Goal: Complete application form: Complete application form

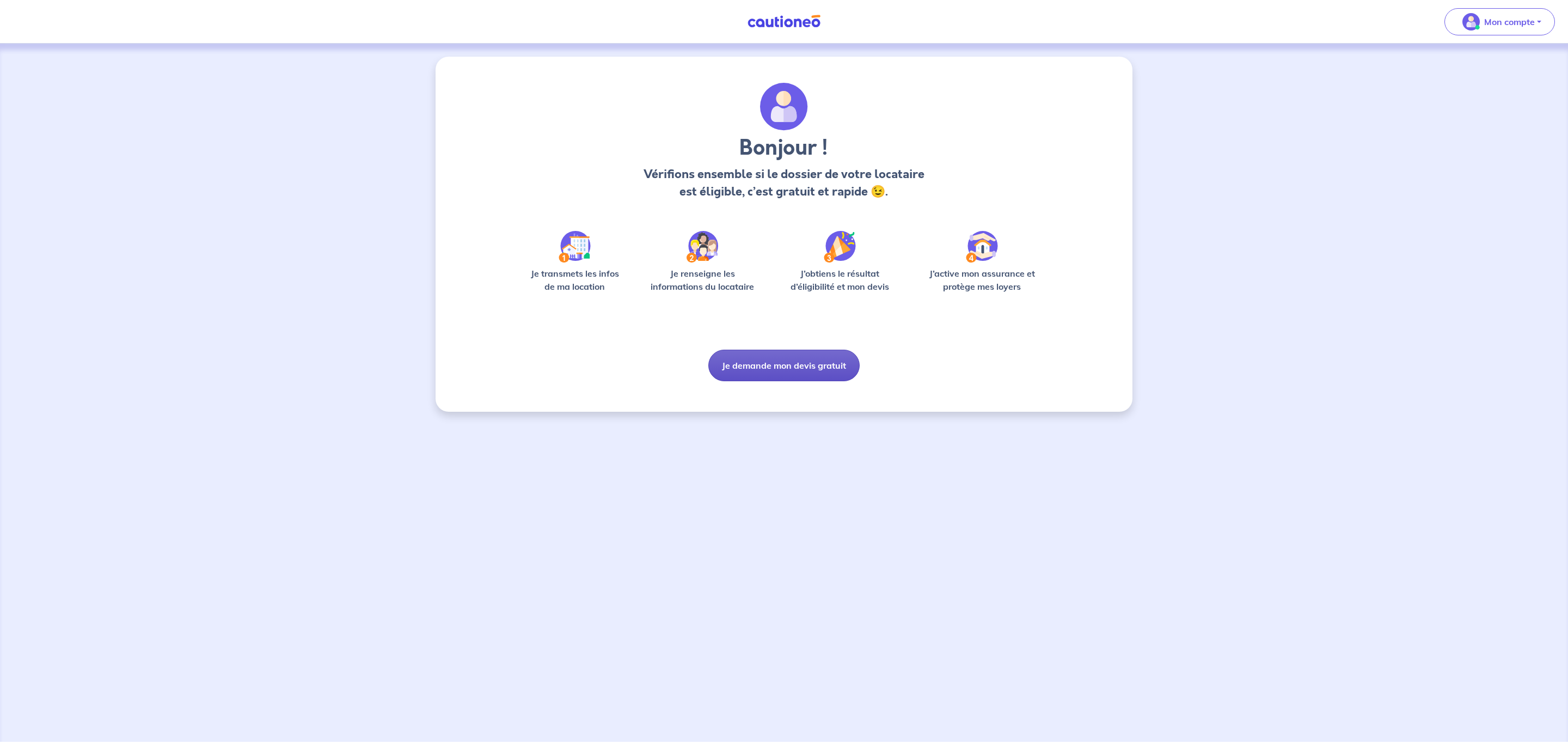
click at [827, 368] on button "Je demande mon devis gratuit" at bounding box center [784, 365] width 151 height 32
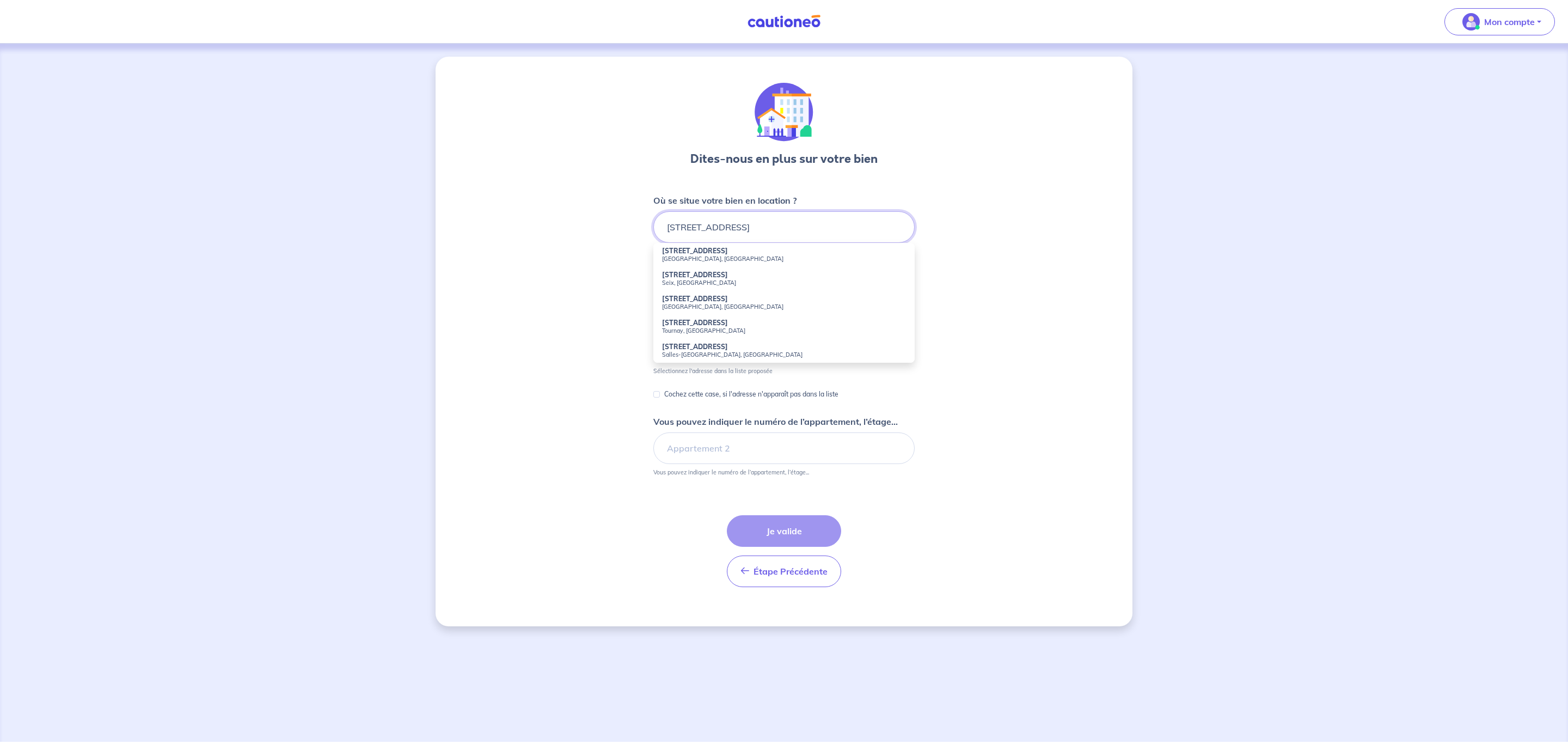
drag, startPoint x: 679, startPoint y: 225, endPoint x: 640, endPoint y: 221, distance: 39.2
click at [640, 221] on div "Dites-nous en plus sur votre bien Où se situe votre bien en location ? [STREET_…" at bounding box center [784, 342] width 697 height 570
click at [704, 260] on small "[GEOGRAPHIC_DATA], [GEOGRAPHIC_DATA]" at bounding box center [784, 258] width 244 height 7
type input "[GEOGRAPHIC_DATA], [GEOGRAPHIC_DATA], [GEOGRAPHIC_DATA]"
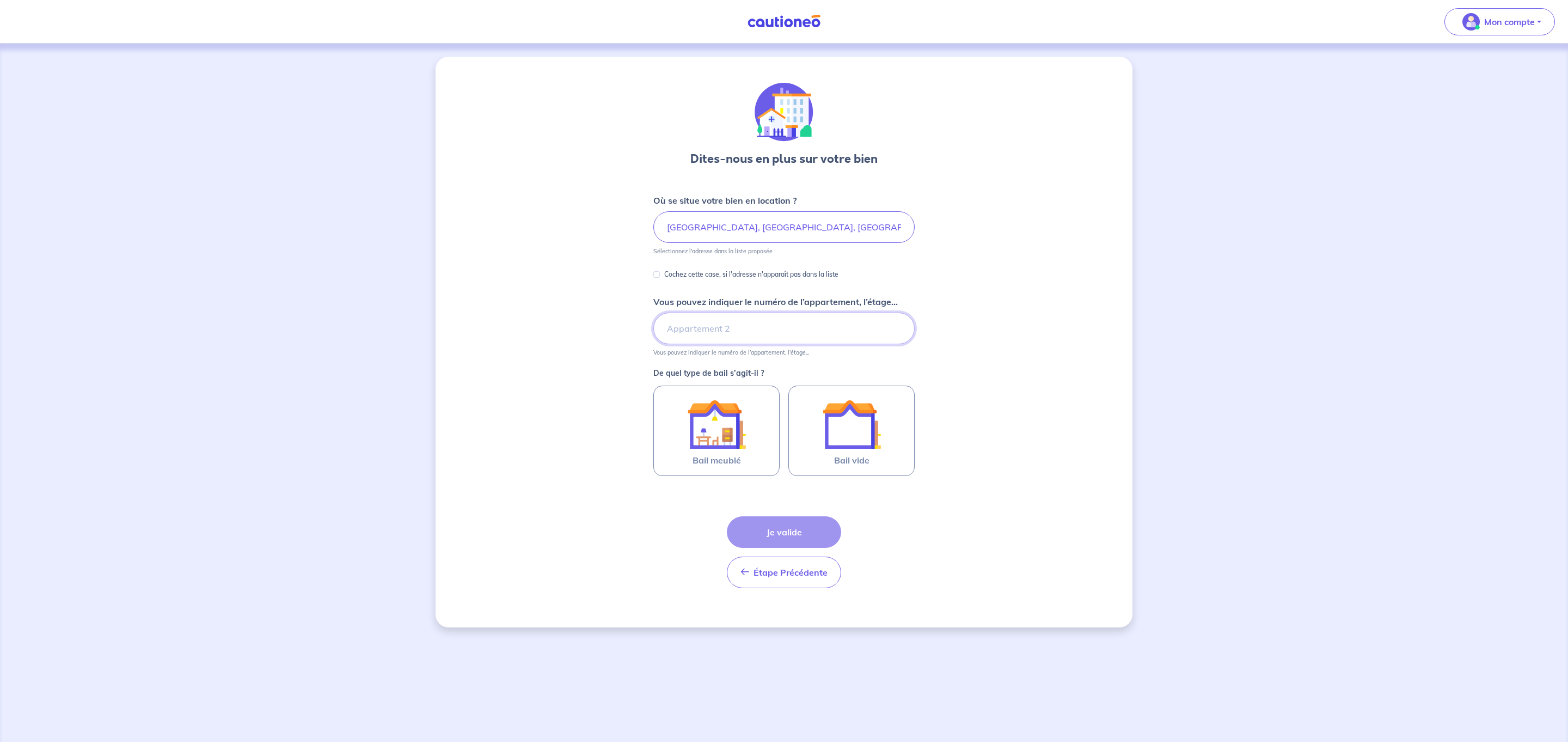
click at [727, 326] on input "Vous pouvez indiquer le numéro de l’appartement, l’étage..." at bounding box center [784, 328] width 261 height 32
type input "étage 2"
click at [718, 427] on img at bounding box center [716, 424] width 59 height 59
click at [0, 0] on input "Bail meublé" at bounding box center [0, 0] width 0 height 0
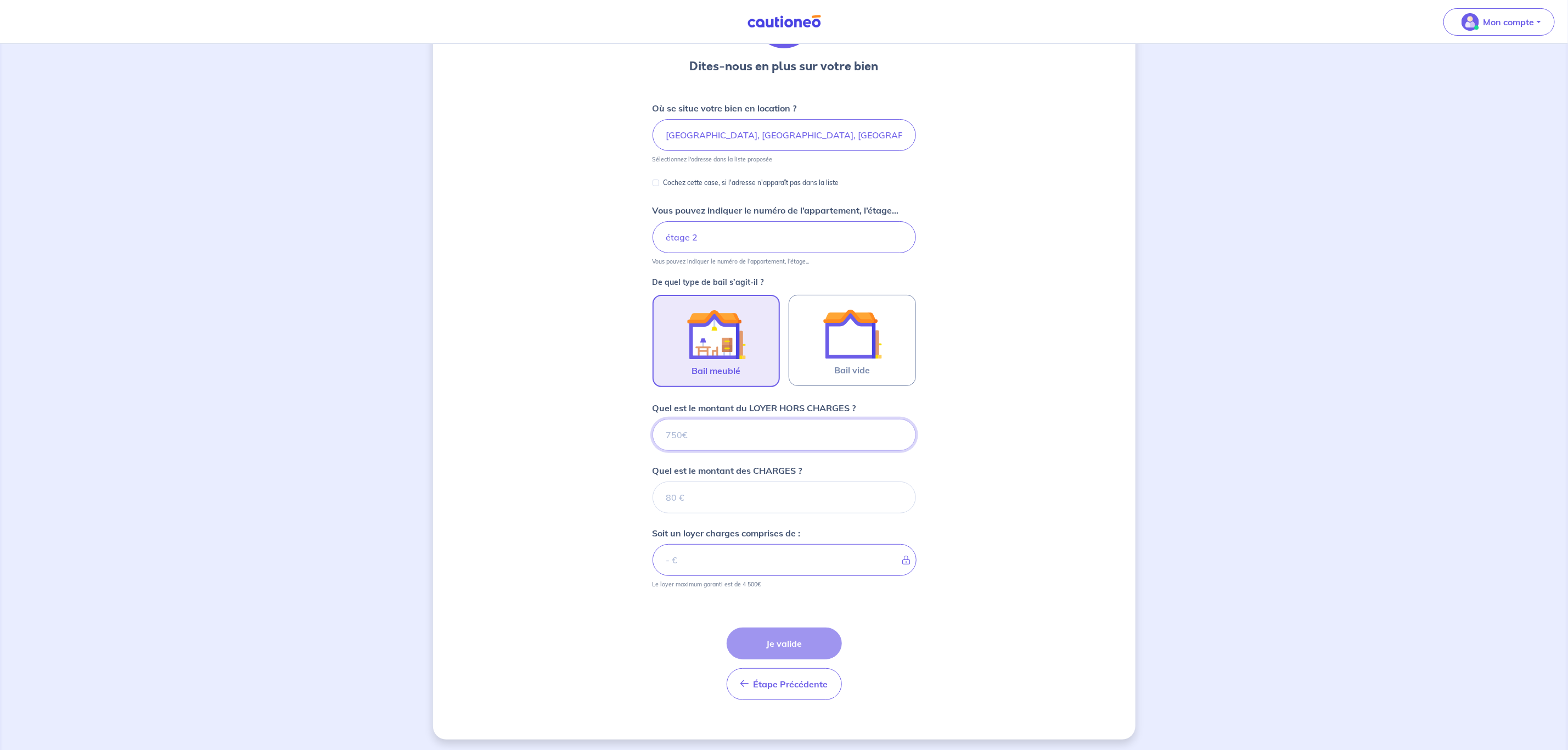
scroll to position [99, 0]
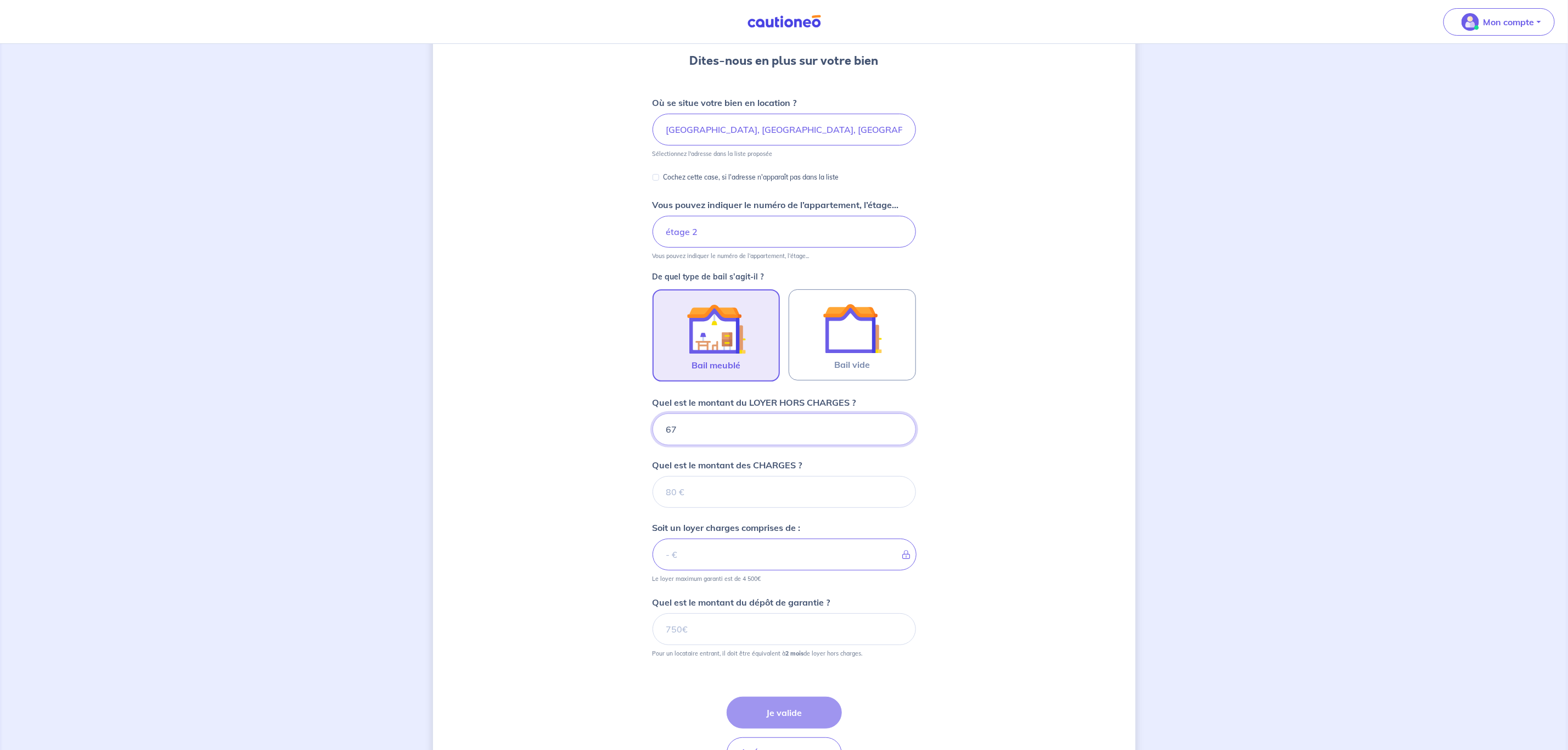
type input "675"
click at [759, 511] on form "Où se situe votre bien en location ? [GEOGRAPHIC_DATA], [GEOGRAPHIC_DATA], [GEO…" at bounding box center [784, 437] width 263 height 682
click at [757, 492] on input "Quel est le montant des CHARGES ?" at bounding box center [784, 492] width 263 height 32
type input "50"
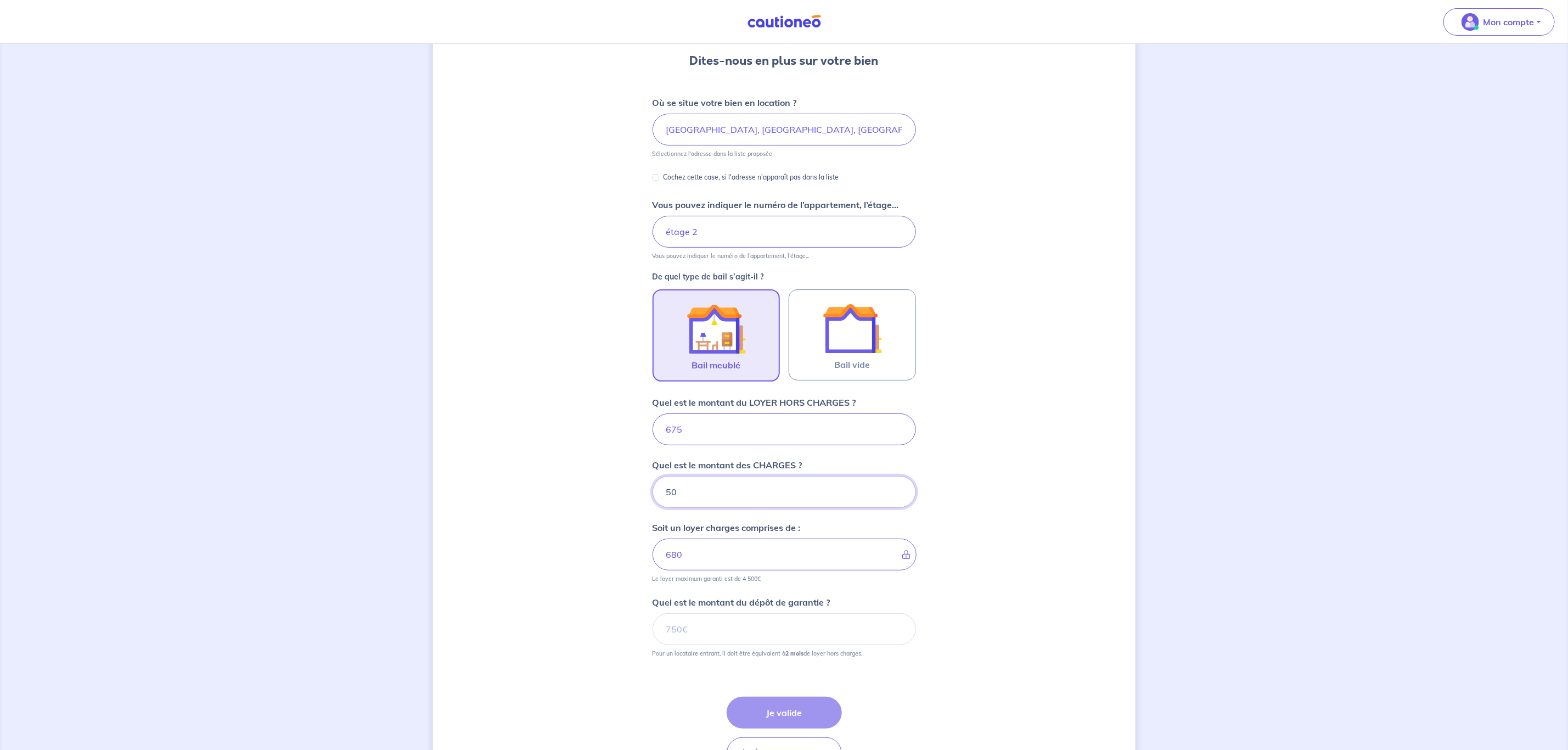
type input "725"
type input "50"
click at [769, 636] on input "Quel est le montant du dépôt de garantie ?" at bounding box center [784, 629] width 263 height 32
type input "1350"
click at [809, 706] on button "Je valide" at bounding box center [784, 712] width 116 height 32
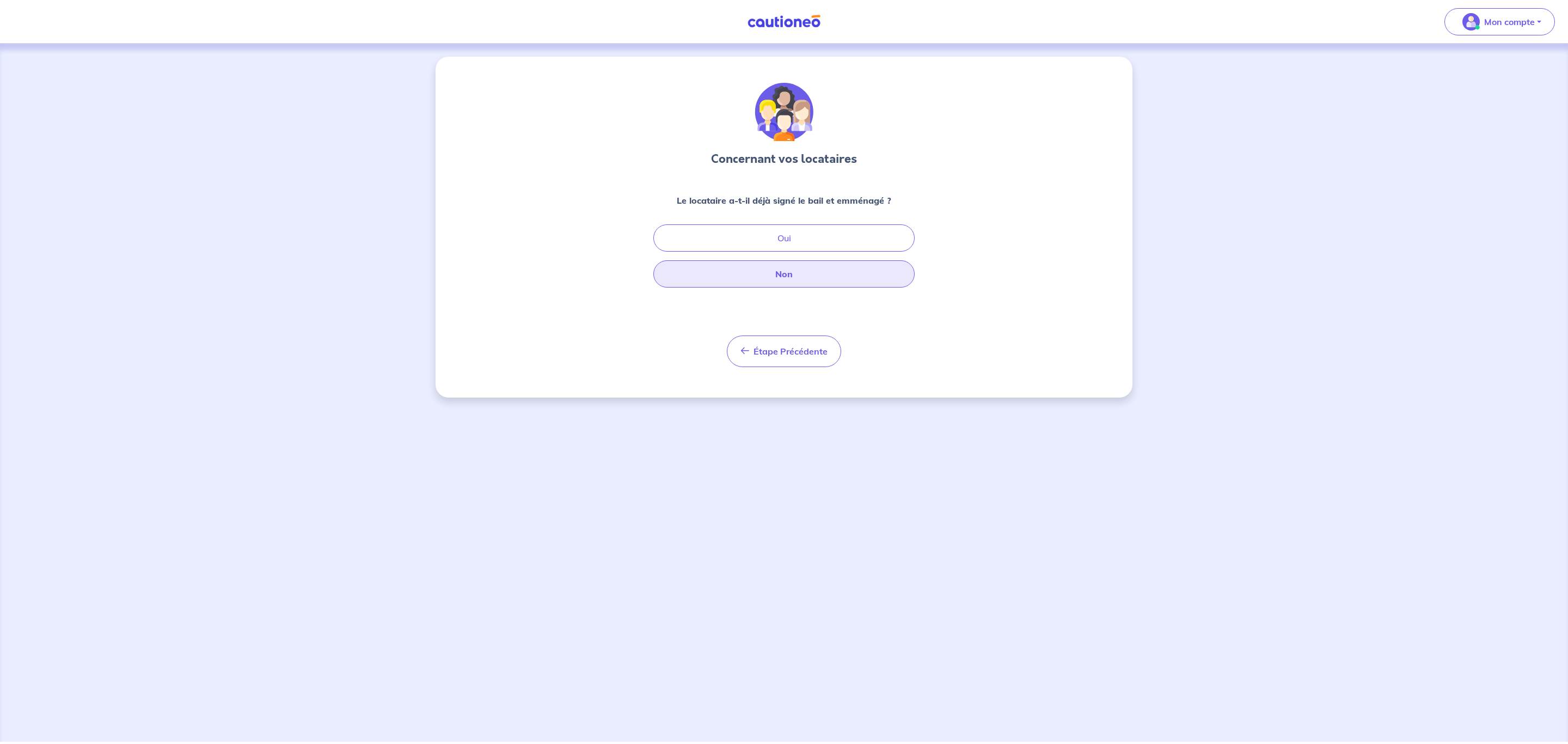
click at [830, 275] on button "Non" at bounding box center [784, 274] width 261 height 27
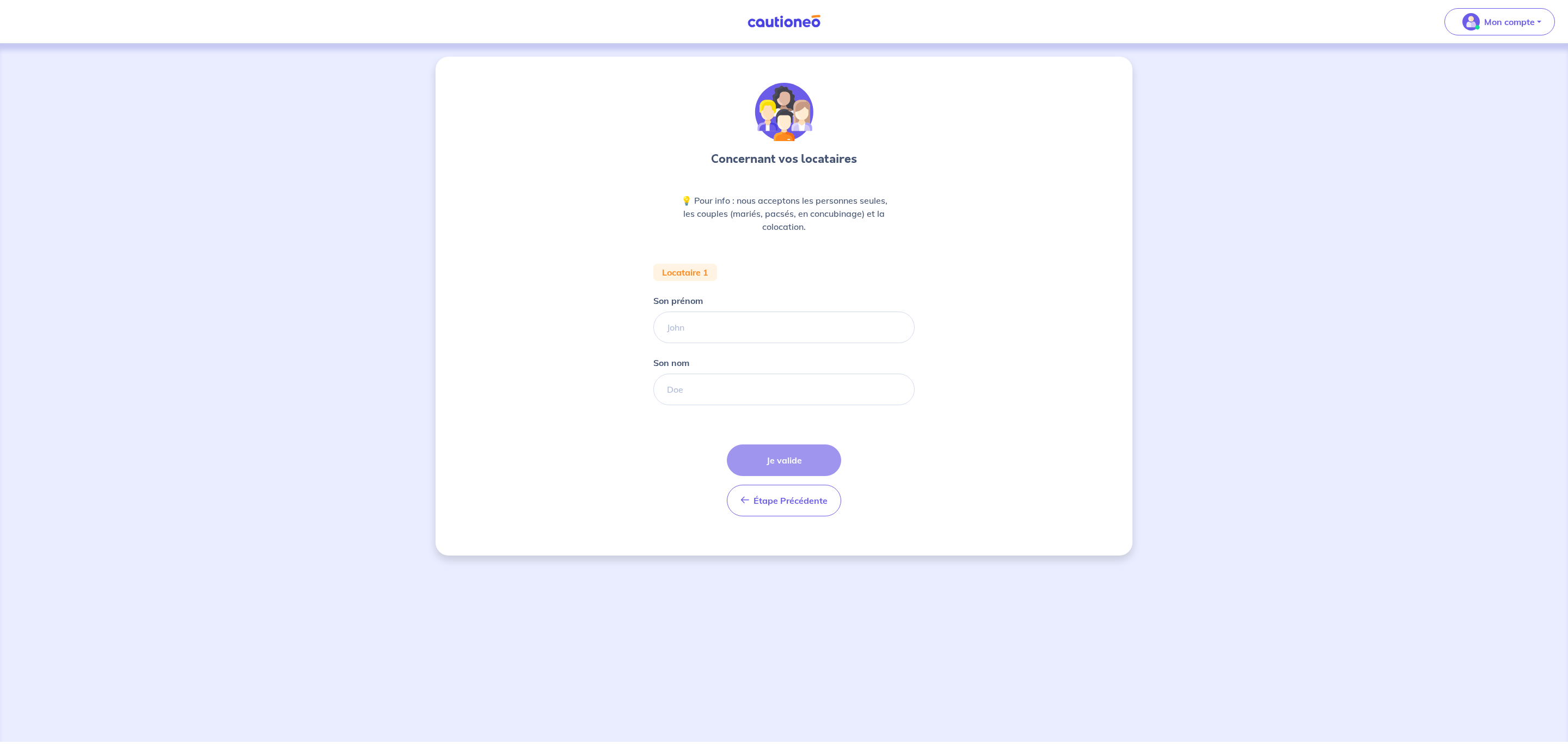
click at [723, 295] on div "Son prénom" at bounding box center [784, 318] width 261 height 49
click at [715, 321] on input "Son prénom" at bounding box center [784, 327] width 261 height 32
type input "[PERSON_NAME]"
click at [757, 407] on form "Locataire 1 Son prénom [PERSON_NAME] nom Étape Précédente Précédent Je valide J…" at bounding box center [784, 394] width 261 height 261
click at [758, 392] on input "Son nom" at bounding box center [784, 389] width 261 height 32
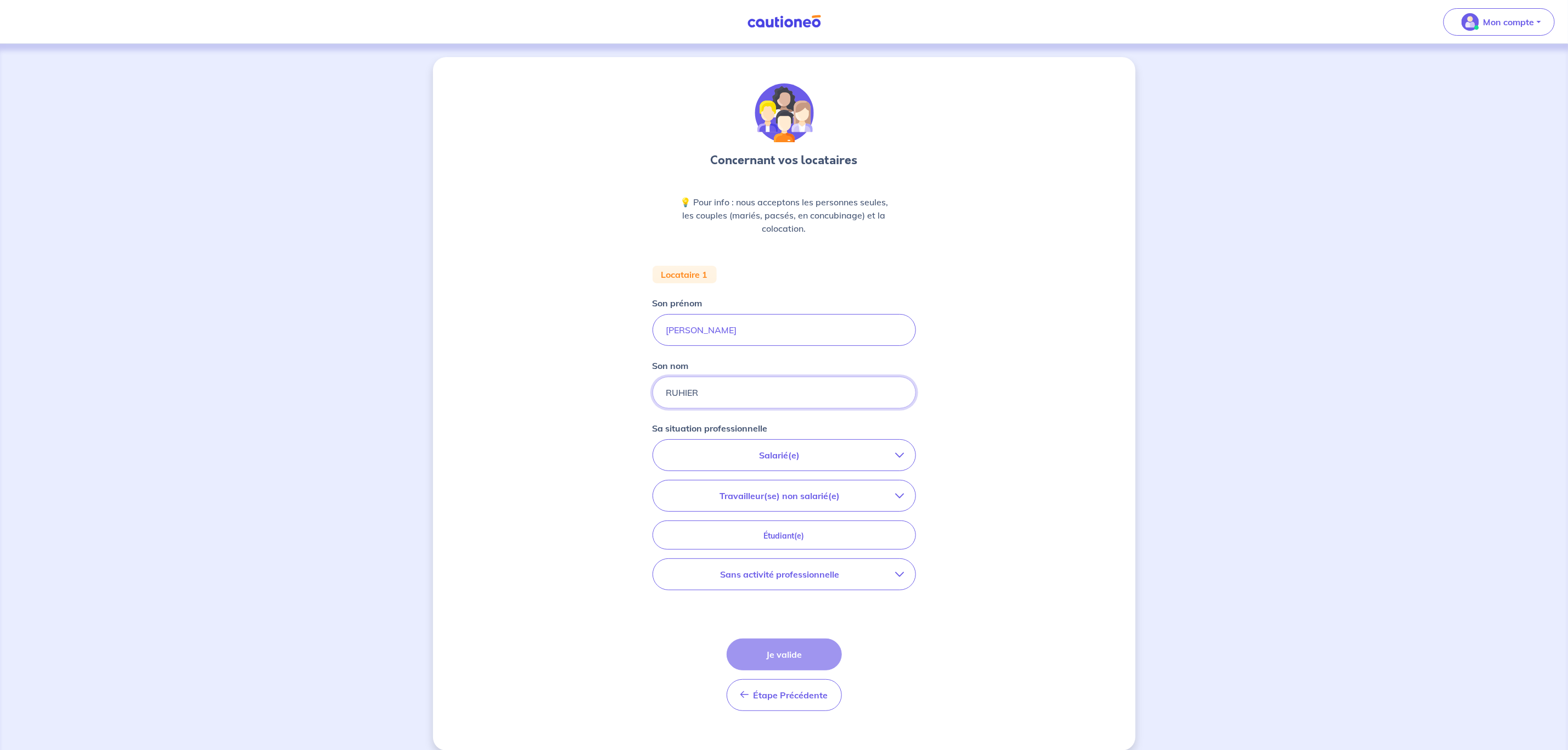
type input "RUHIER"
click at [892, 456] on p "Salarié(e)" at bounding box center [780, 455] width 231 height 13
click at [750, 480] on div "CDI hors période d'essai CDI en période d'essai (min. 3 bulletins de salaire) F…" at bounding box center [784, 529] width 262 height 118
click at [736, 489] on strong "hors période d'essai" at bounding box center [746, 486] width 86 height 11
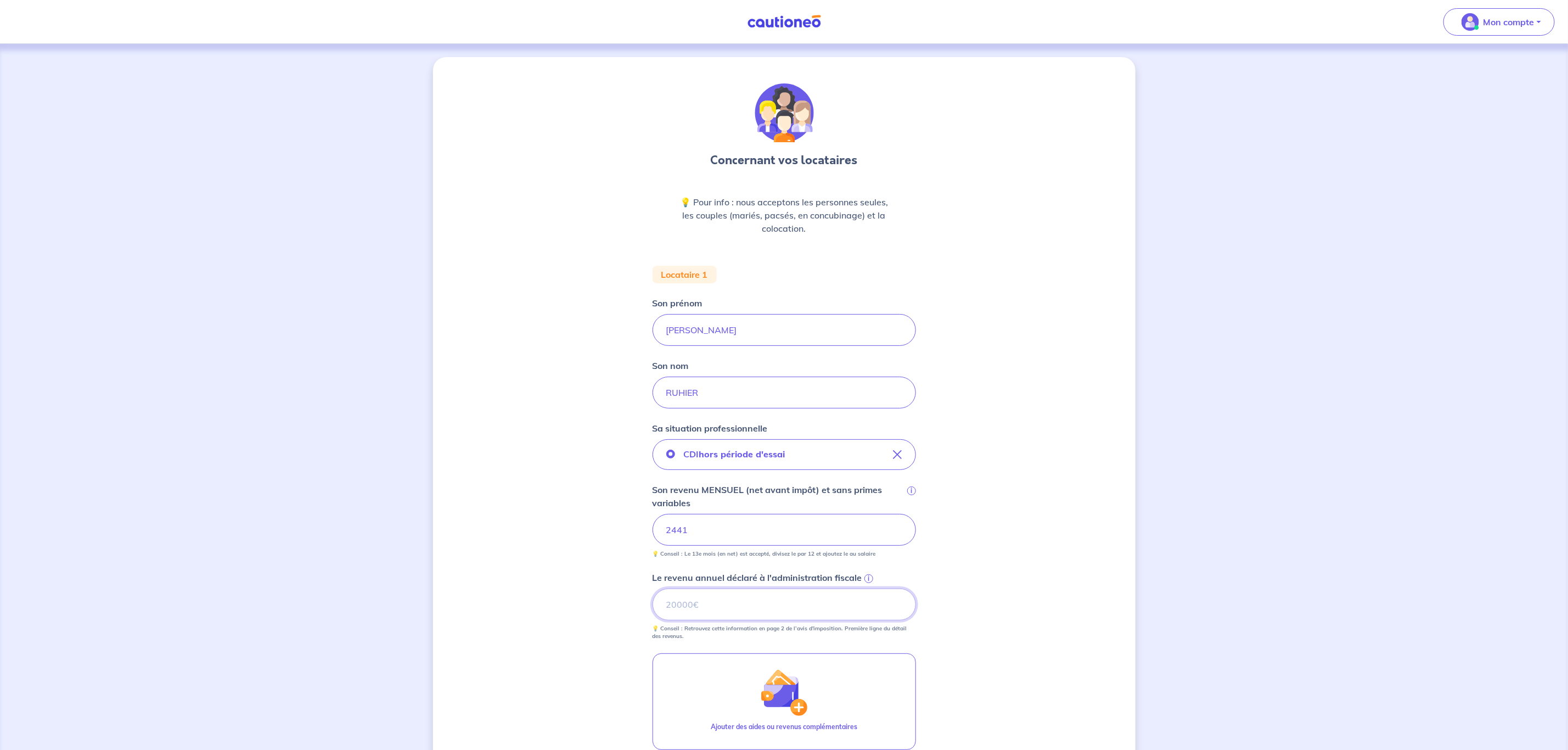
click at [784, 597] on input "Le revenu annuel déclaré à l'administration fiscale i" at bounding box center [784, 604] width 263 height 32
type input "14179"
click at [1049, 529] on div "Concernant vos locataires 💡 Pour info : nous acceptons les personnes seules, le…" at bounding box center [784, 486] width 702 height 857
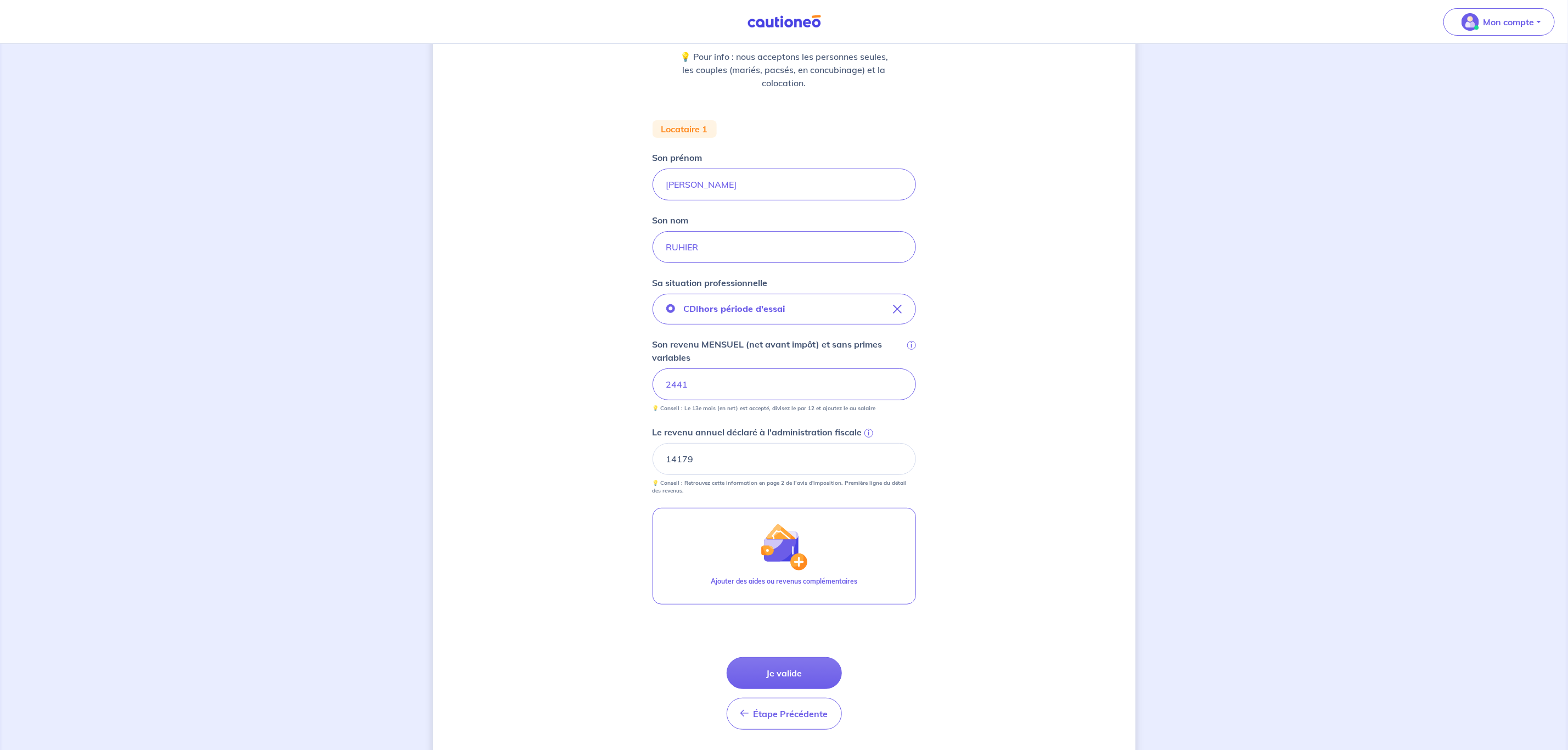
scroll to position [165, 0]
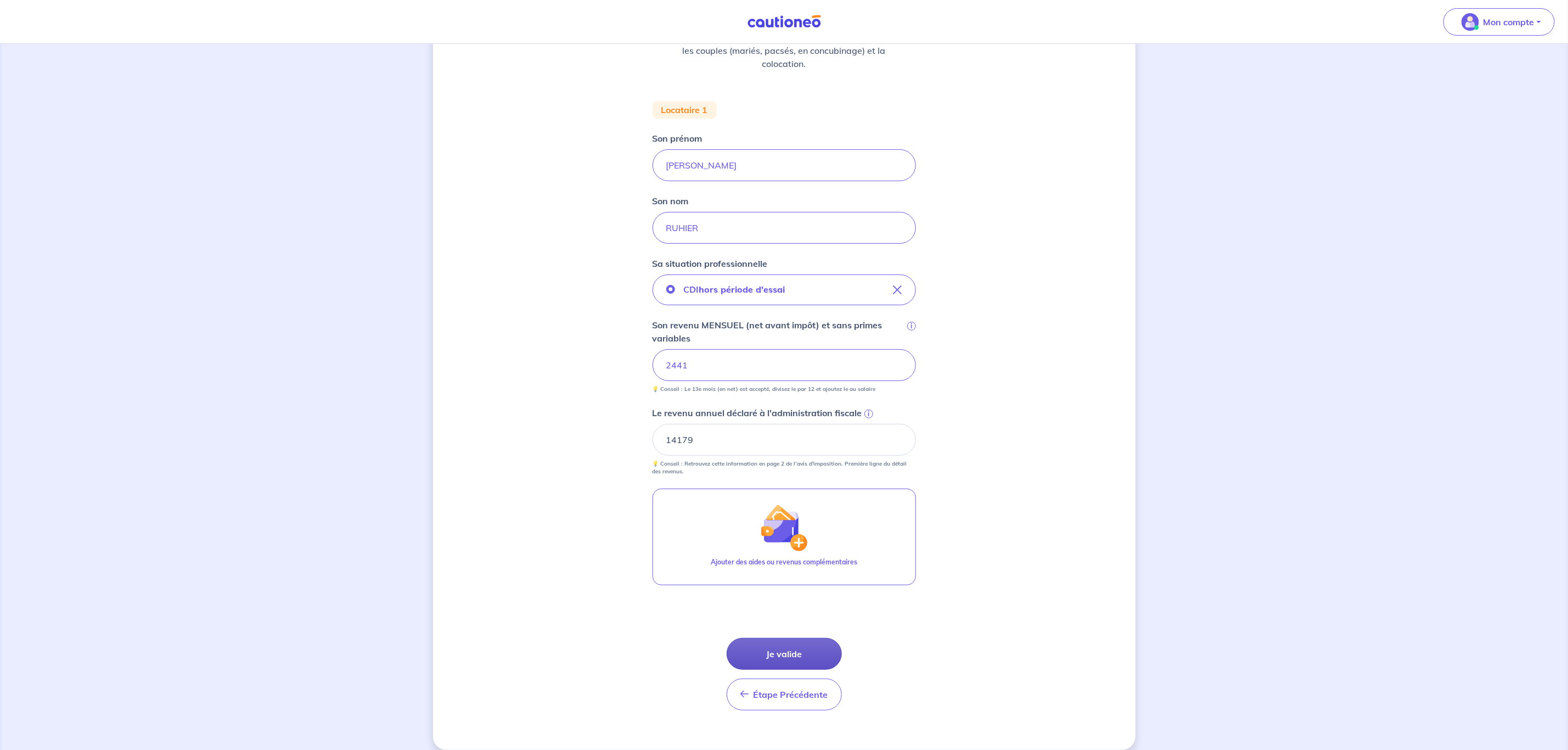
click at [809, 656] on button "Je valide" at bounding box center [784, 654] width 116 height 32
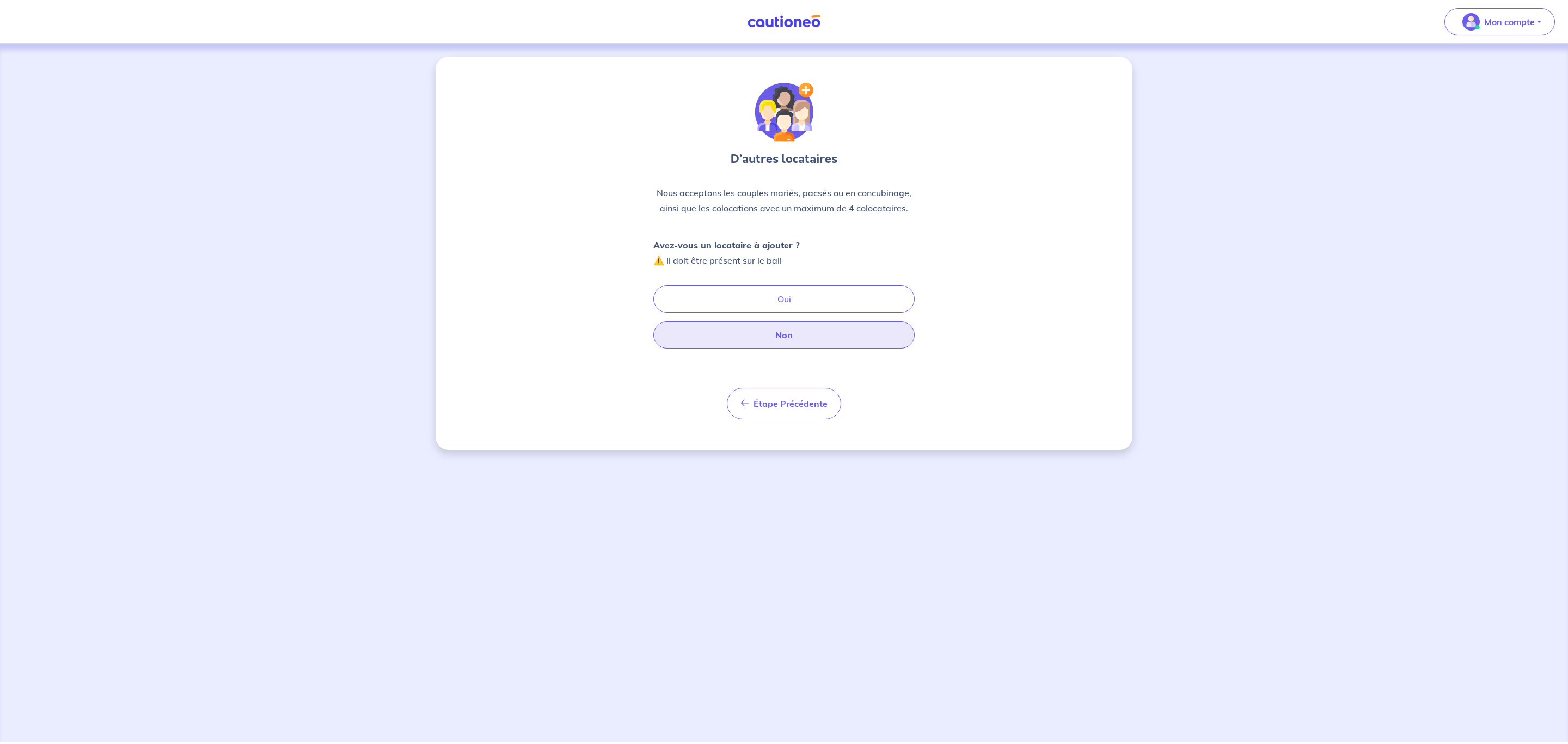
click at [833, 345] on button "Non" at bounding box center [784, 335] width 261 height 27
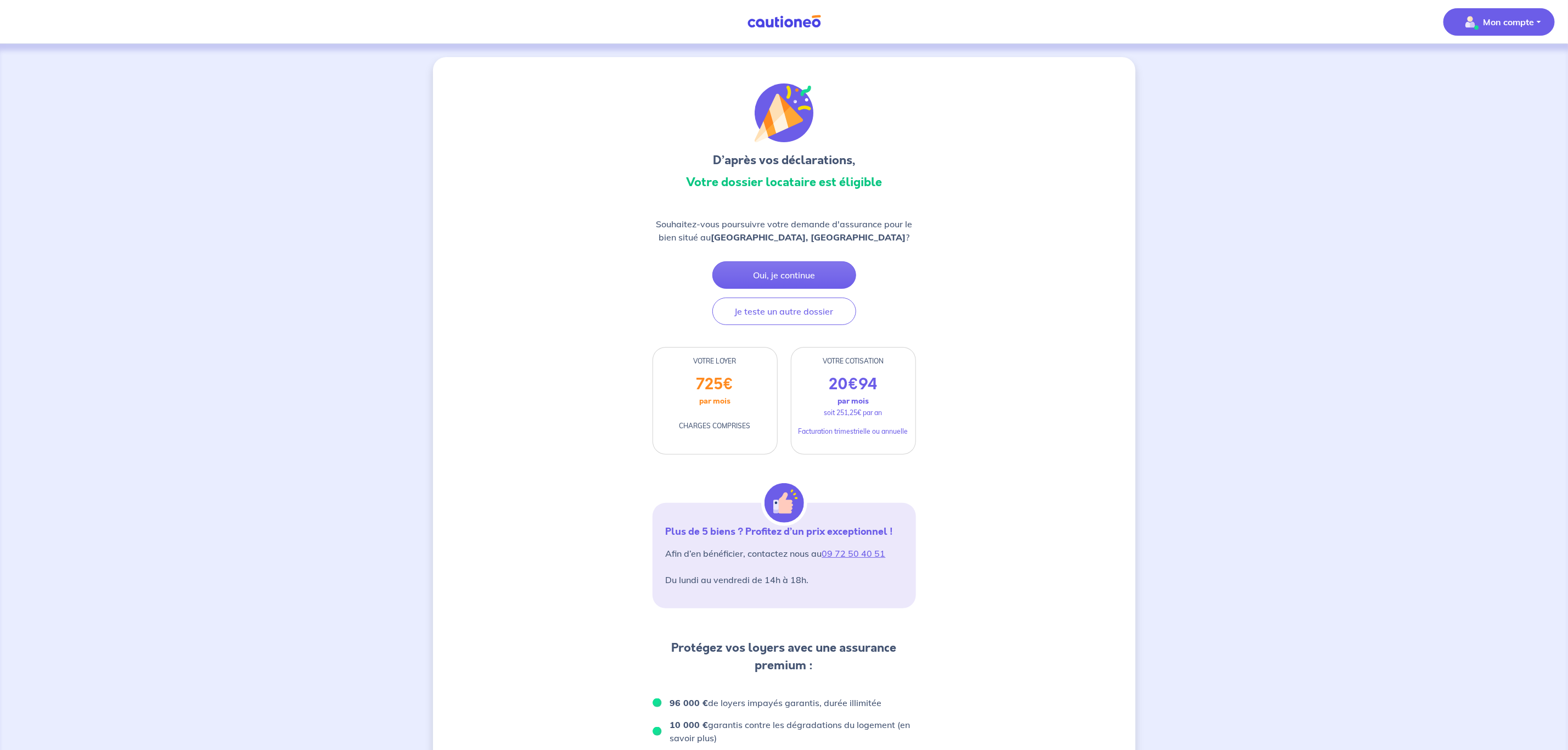
click at [1526, 26] on p "Mon compte" at bounding box center [1509, 22] width 51 height 13
click at [1497, 66] on link "Mes informations" at bounding box center [1488, 67] width 89 height 17
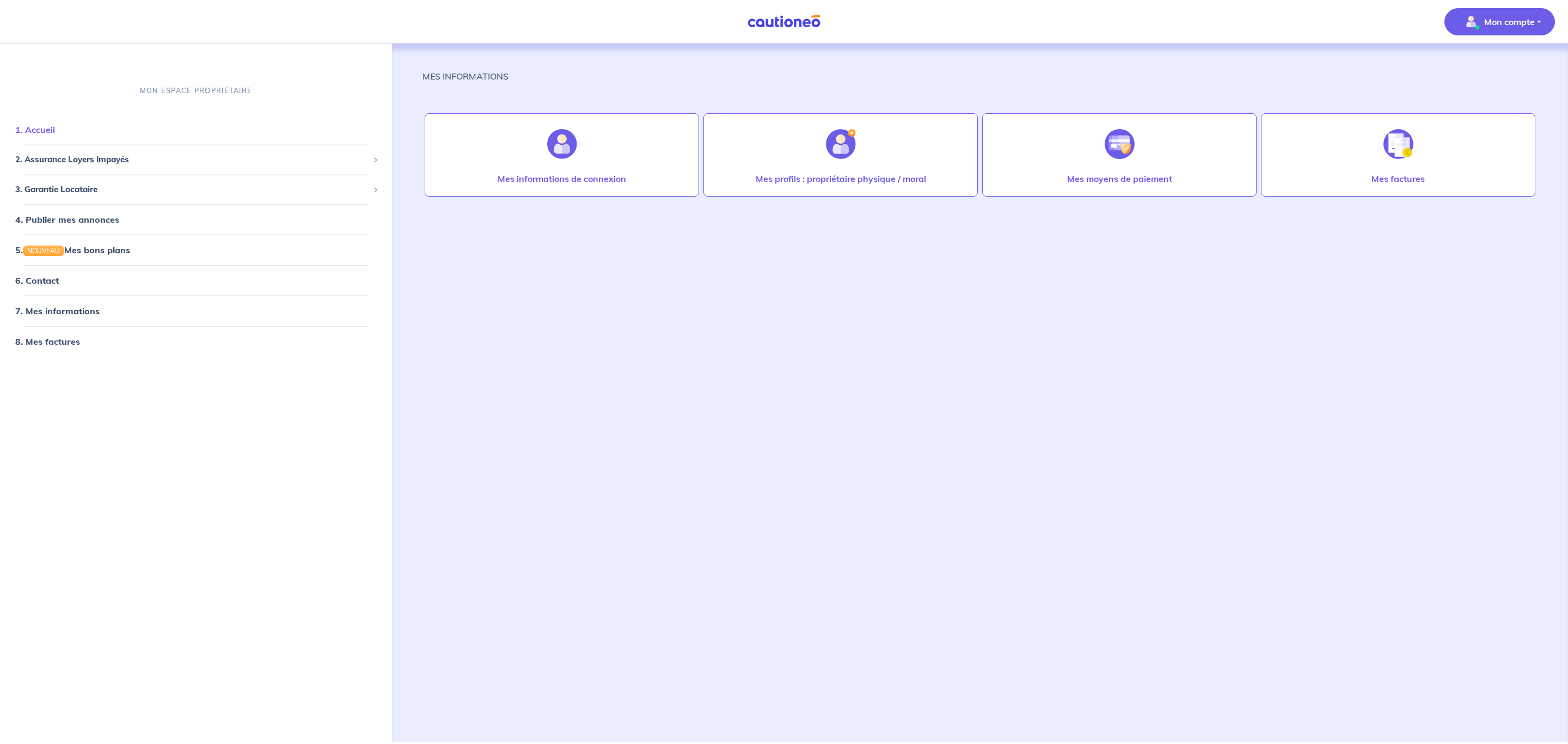
click at [55, 135] on link "1. Accueil" at bounding box center [35, 129] width 40 height 11
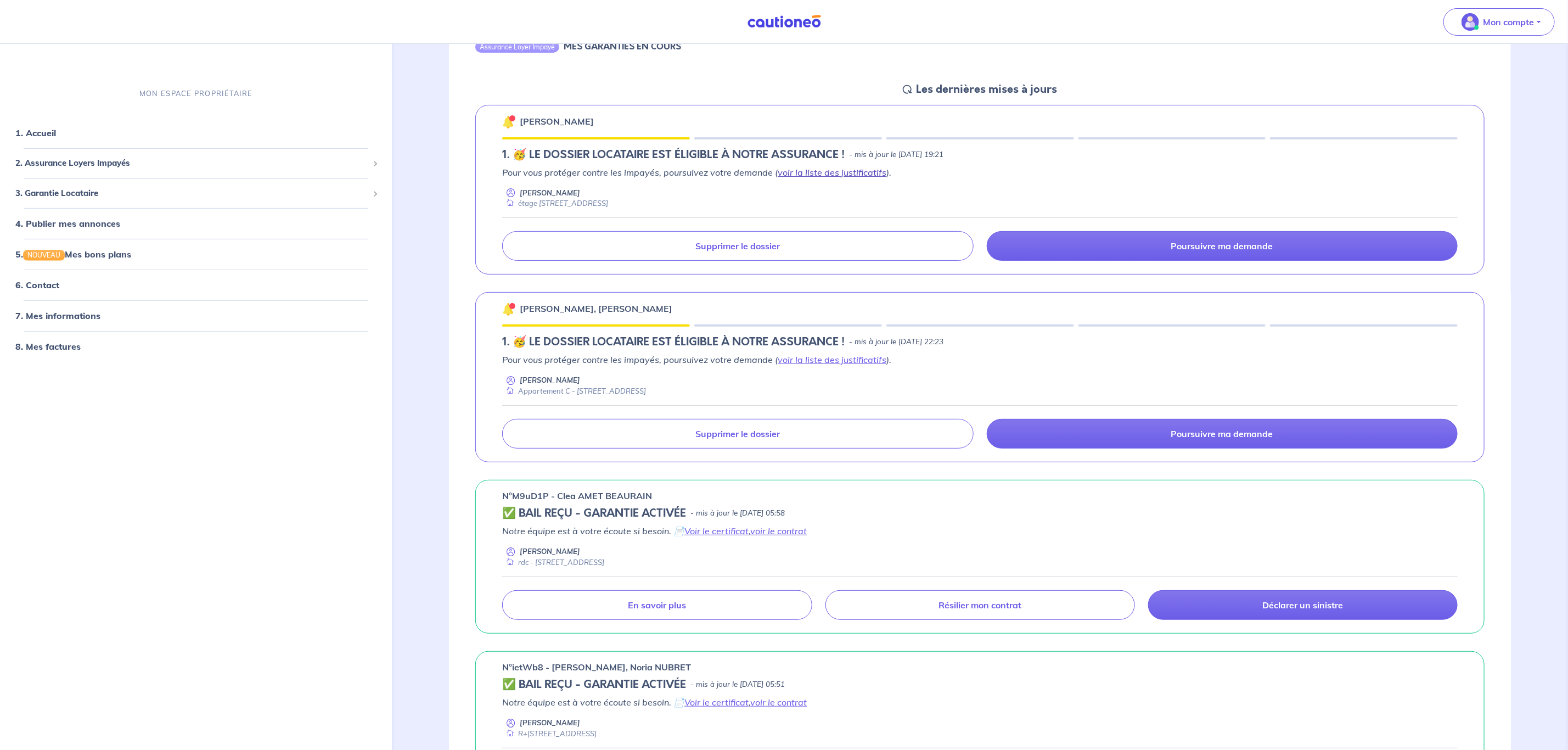
scroll to position [165, 0]
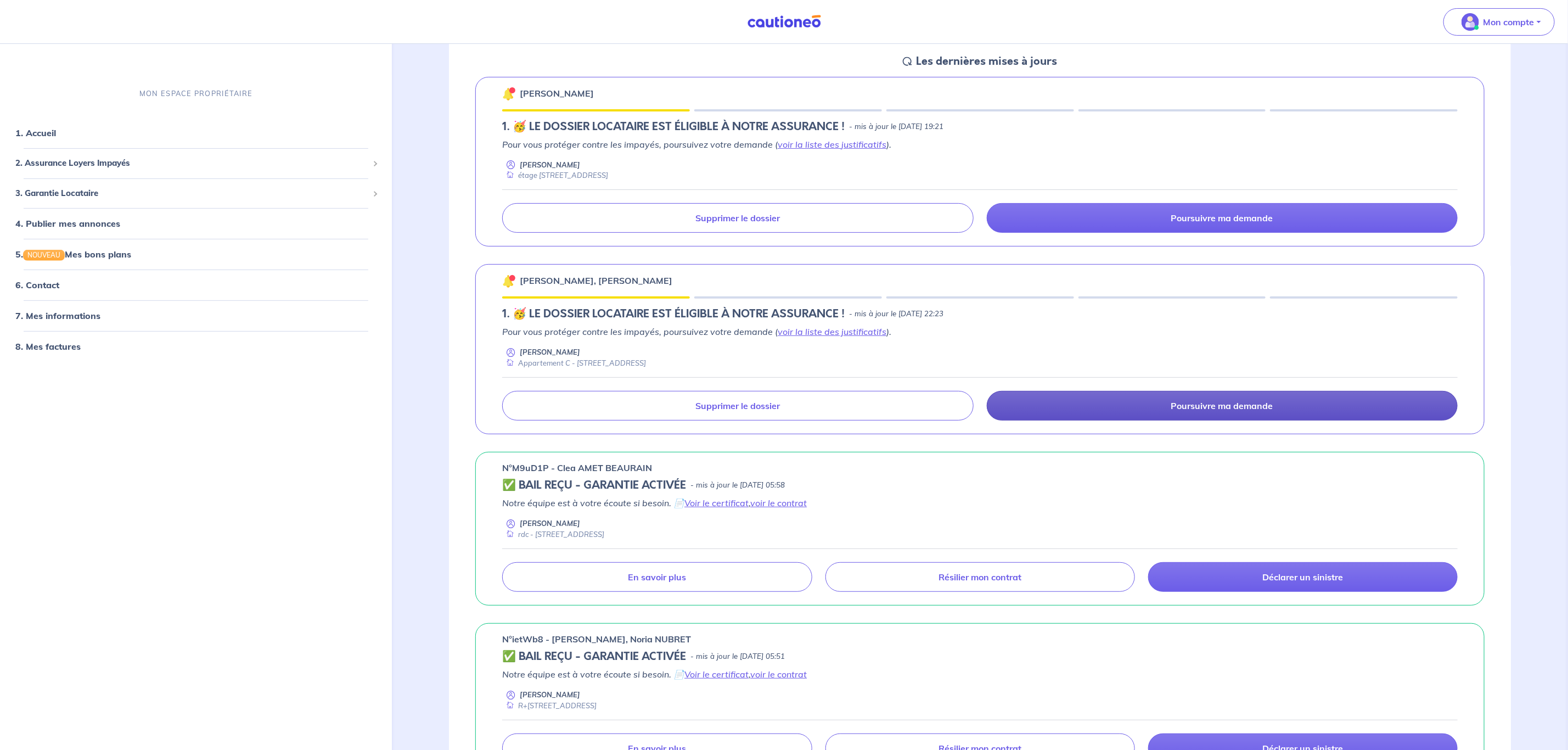
click at [1075, 404] on link "Poursuivre ma demande" at bounding box center [1222, 405] width 471 height 30
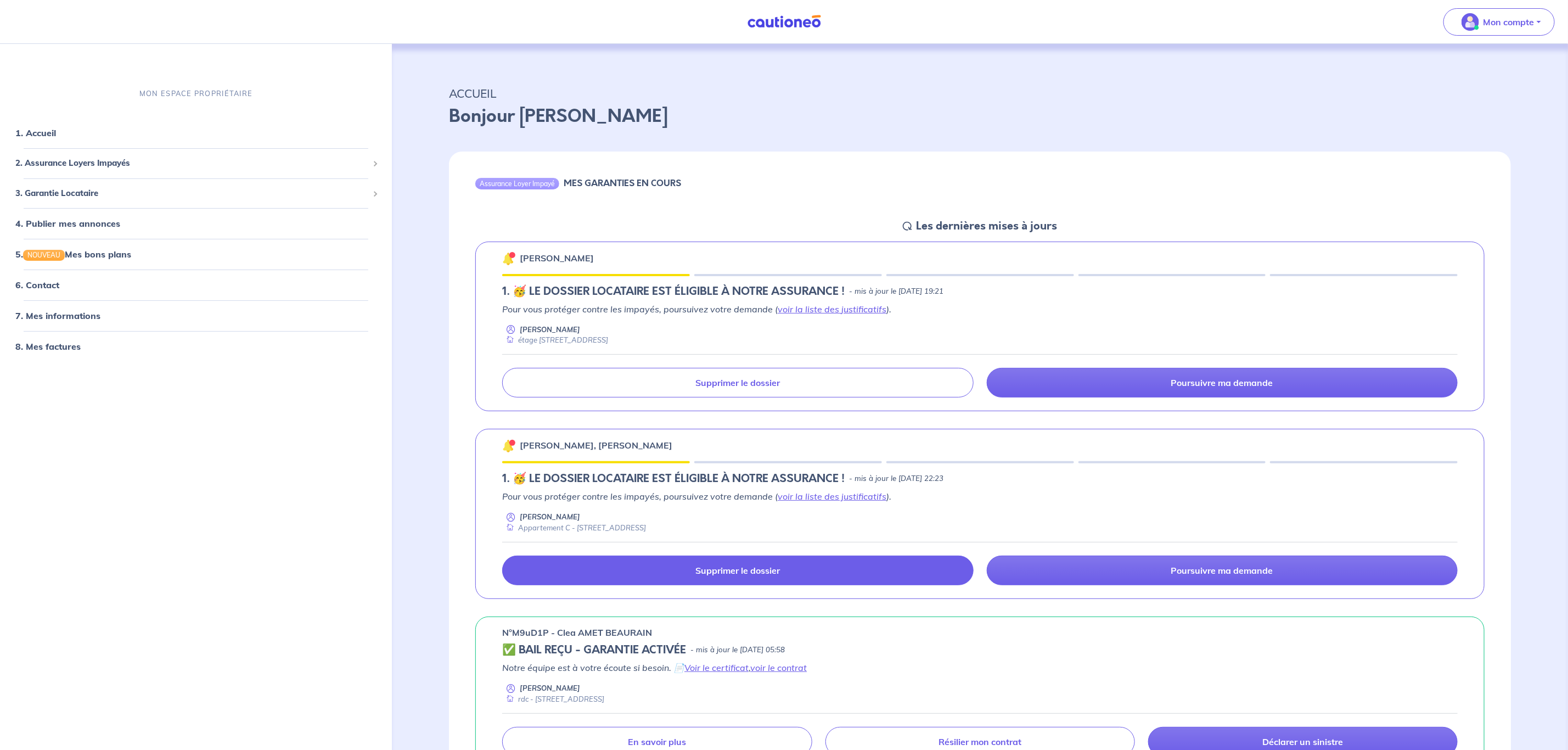
click at [771, 575] on p "Supprimer le dossier" at bounding box center [737, 570] width 84 height 11
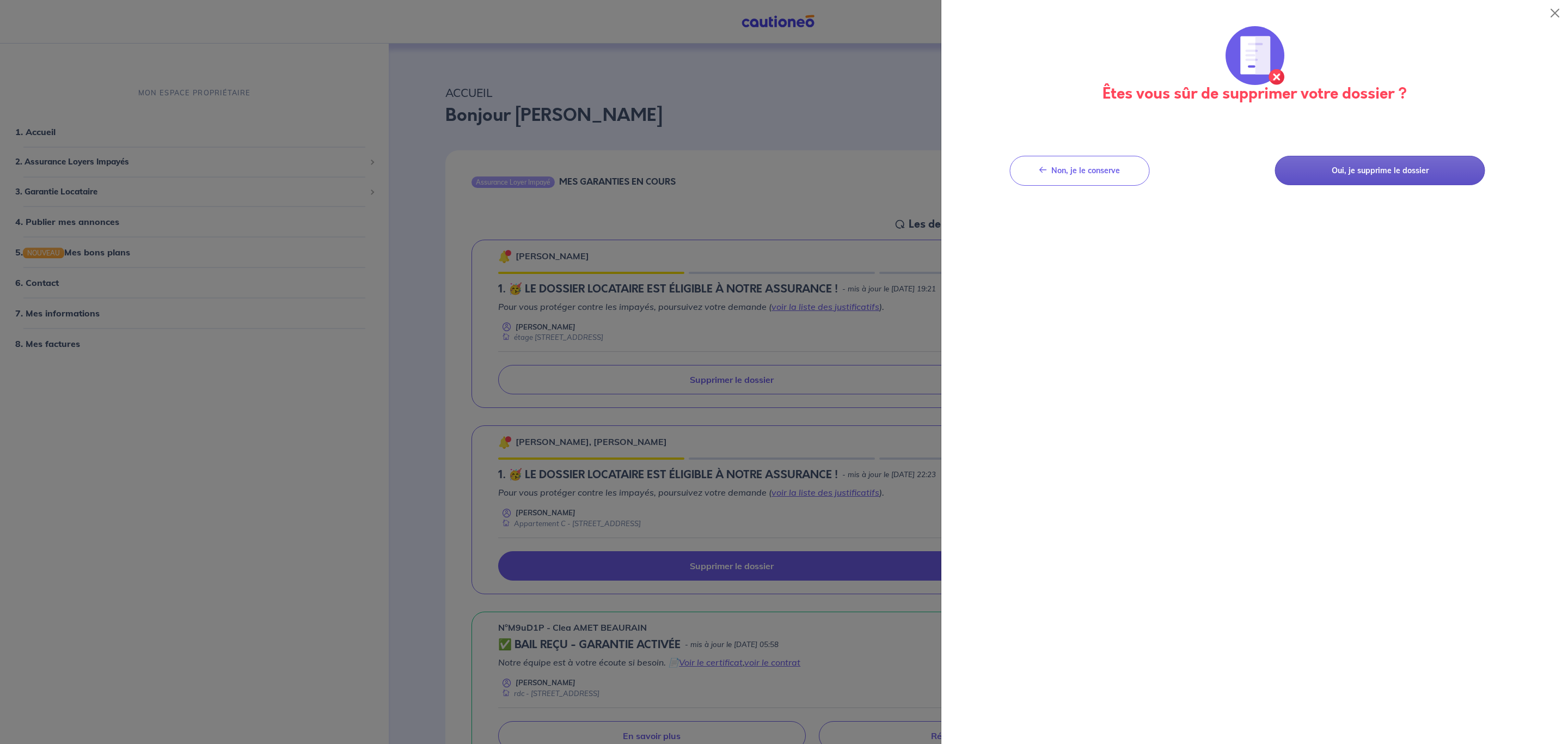
click at [1334, 178] on button "Oui, je supprime le dossier" at bounding box center [1380, 170] width 210 height 30
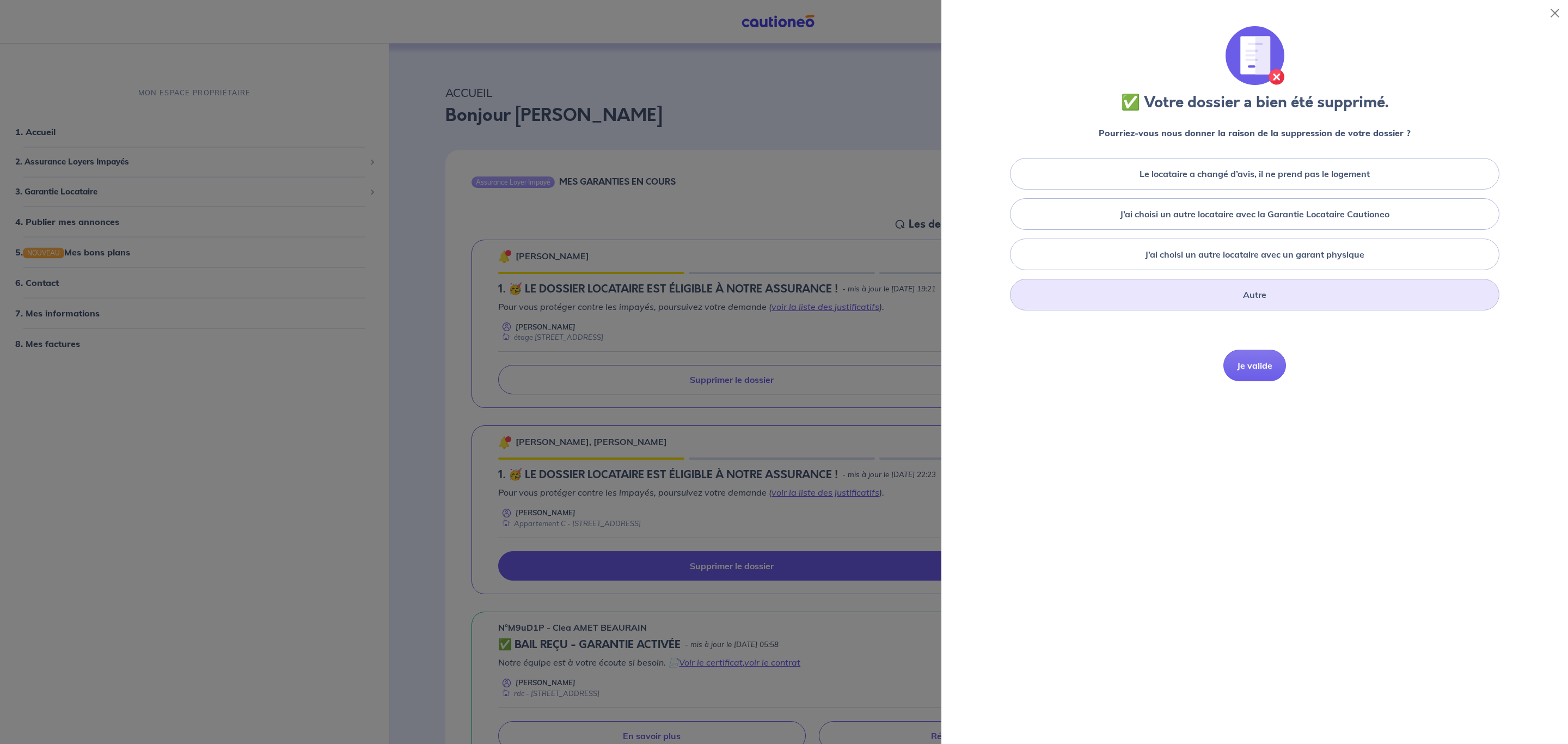
click at [1281, 291] on div "Autre" at bounding box center [1255, 295] width 490 height 32
click at [1271, 438] on button "Je valide" at bounding box center [1254, 440] width 63 height 32
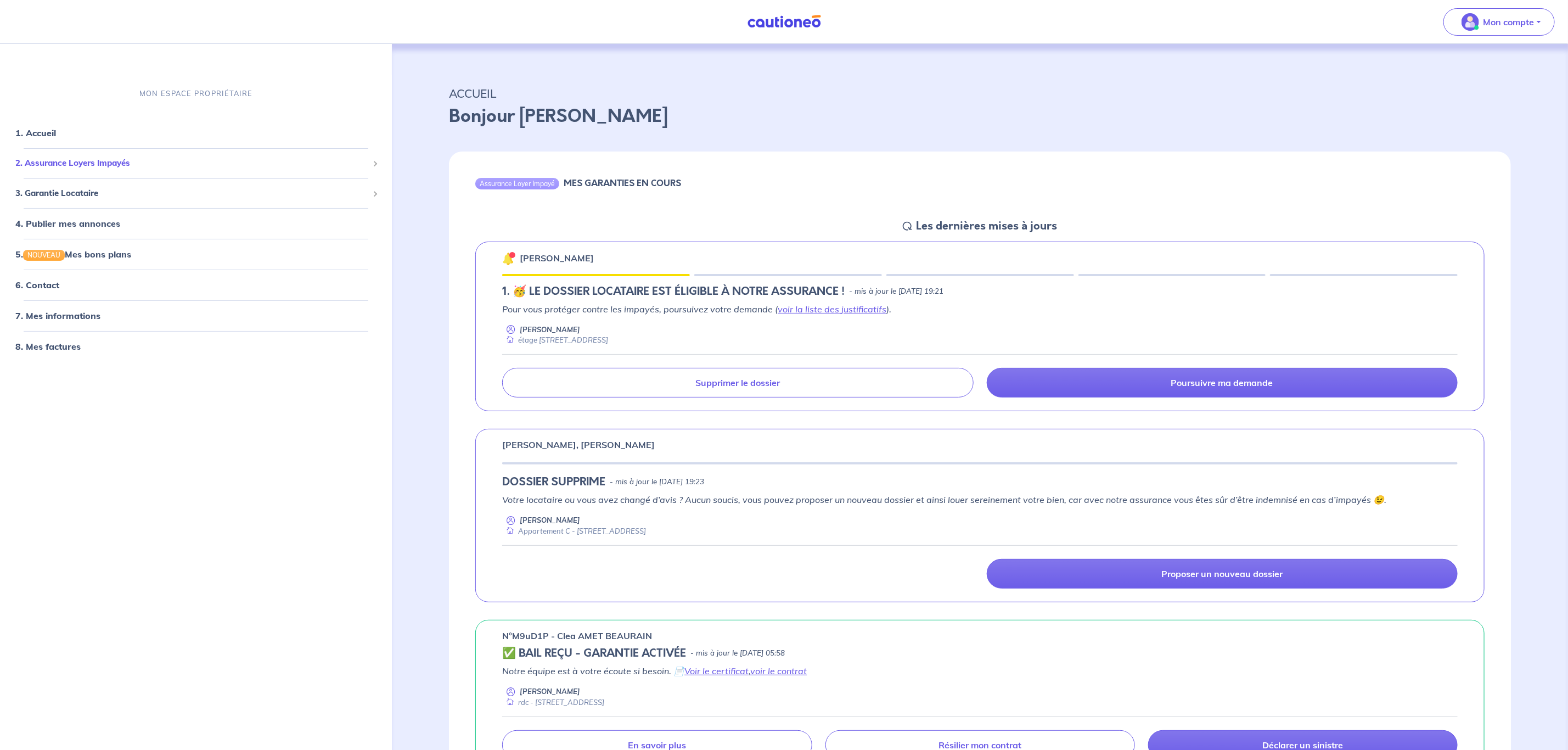
click at [65, 162] on span "2. Assurance Loyers Impayés" at bounding box center [192, 162] width 353 height 12
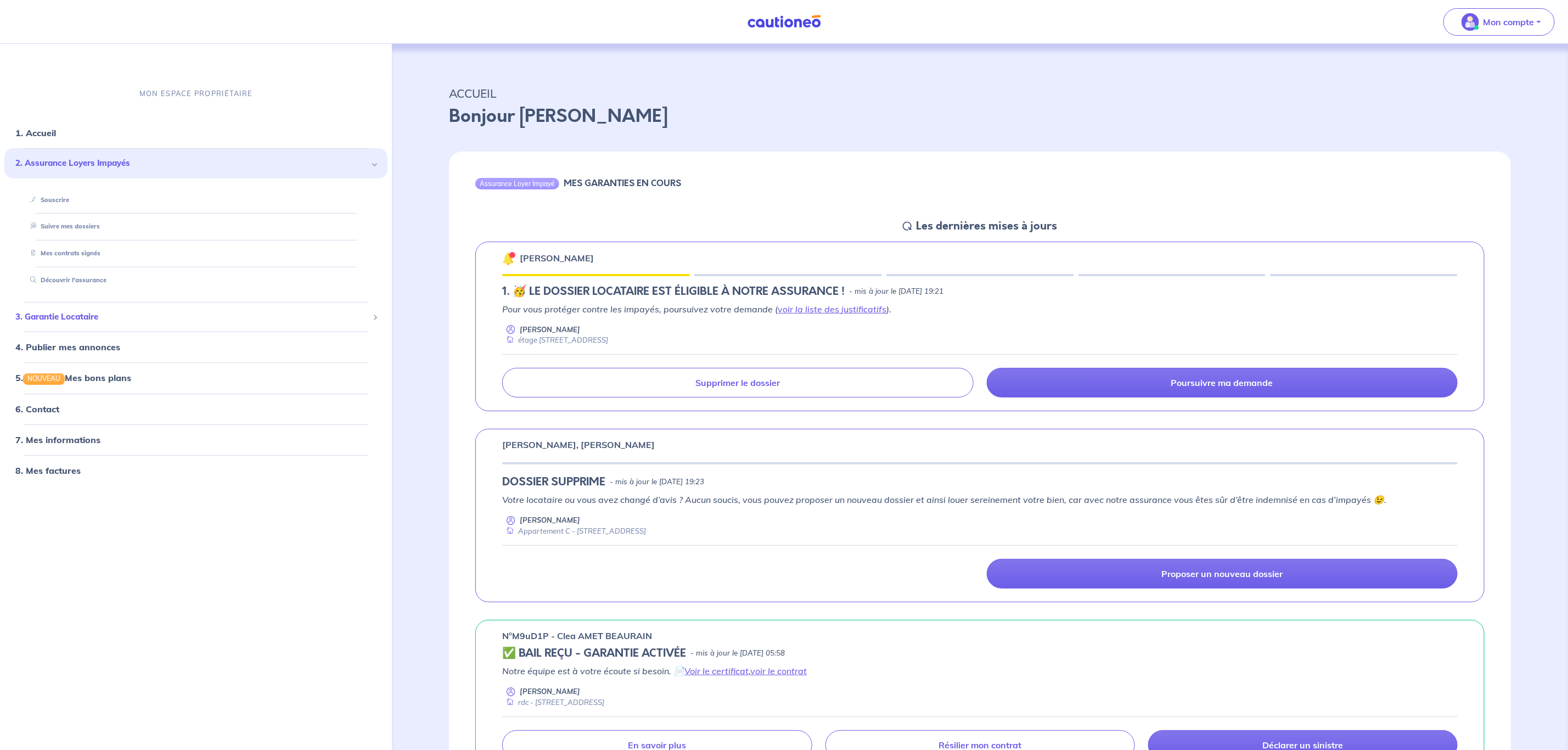
click at [77, 310] on span "3. Garantie Locataire" at bounding box center [192, 316] width 353 height 12
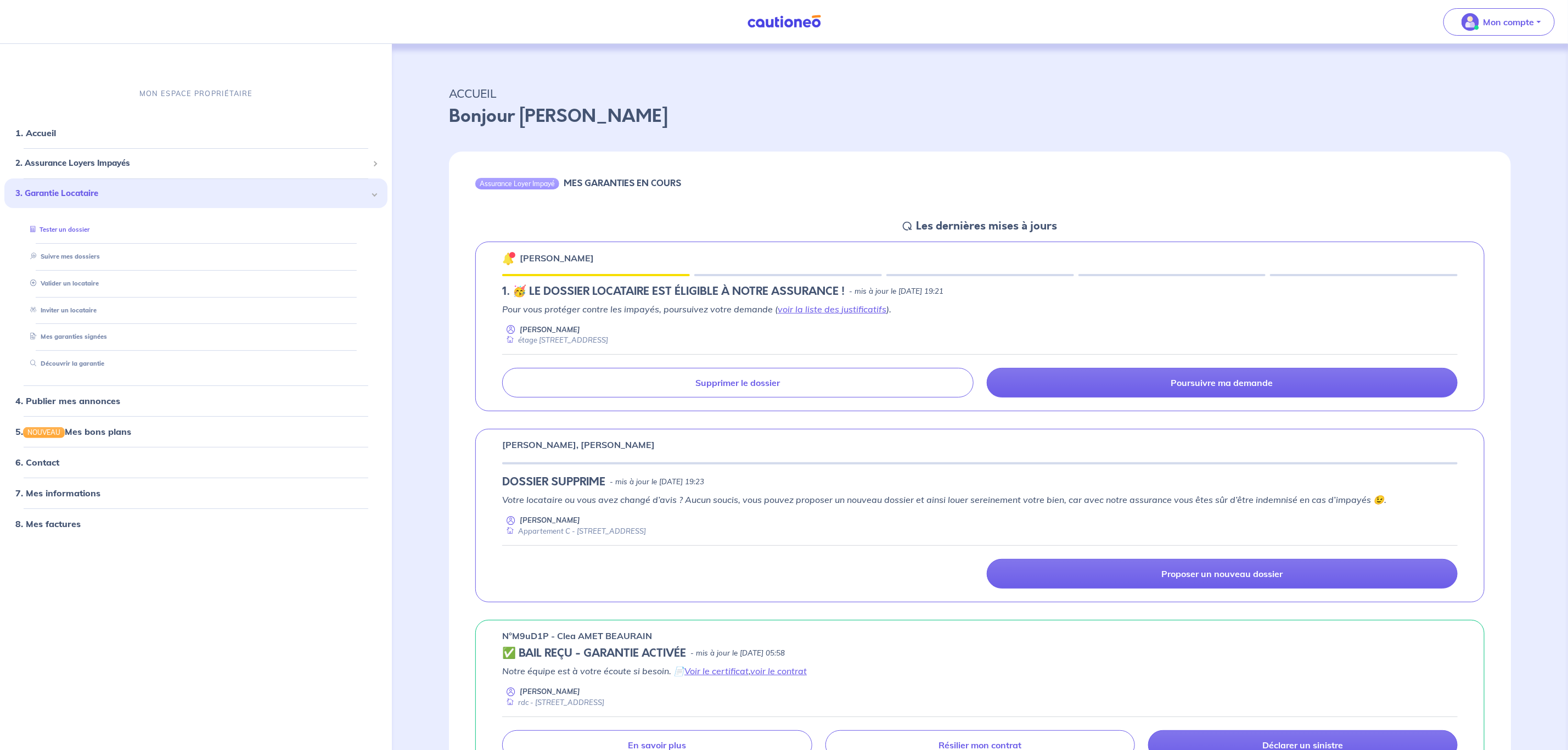
click at [72, 231] on link "Tester un dossier" at bounding box center [57, 229] width 64 height 7
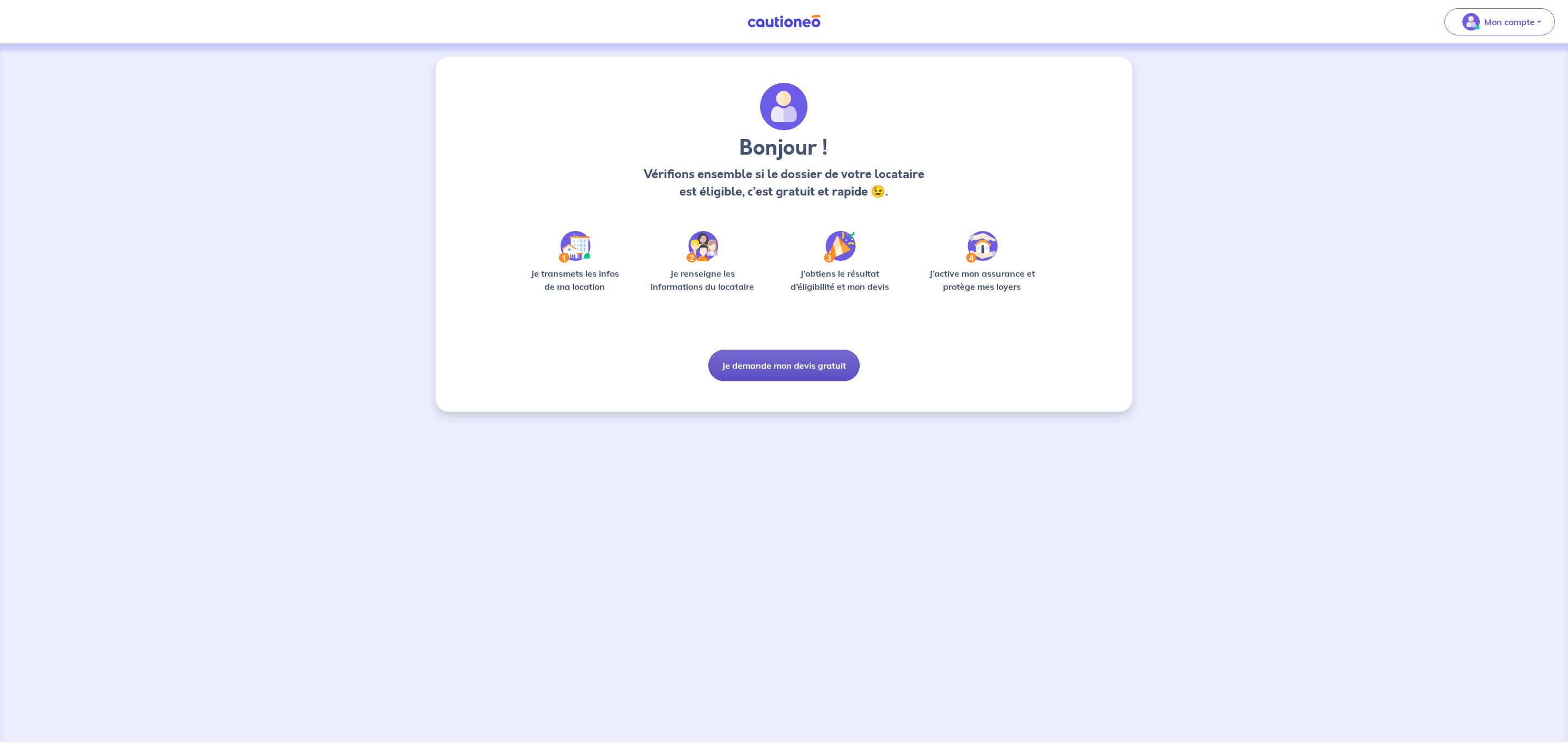
click at [812, 360] on button "Je demande mon devis gratuit" at bounding box center [784, 365] width 151 height 32
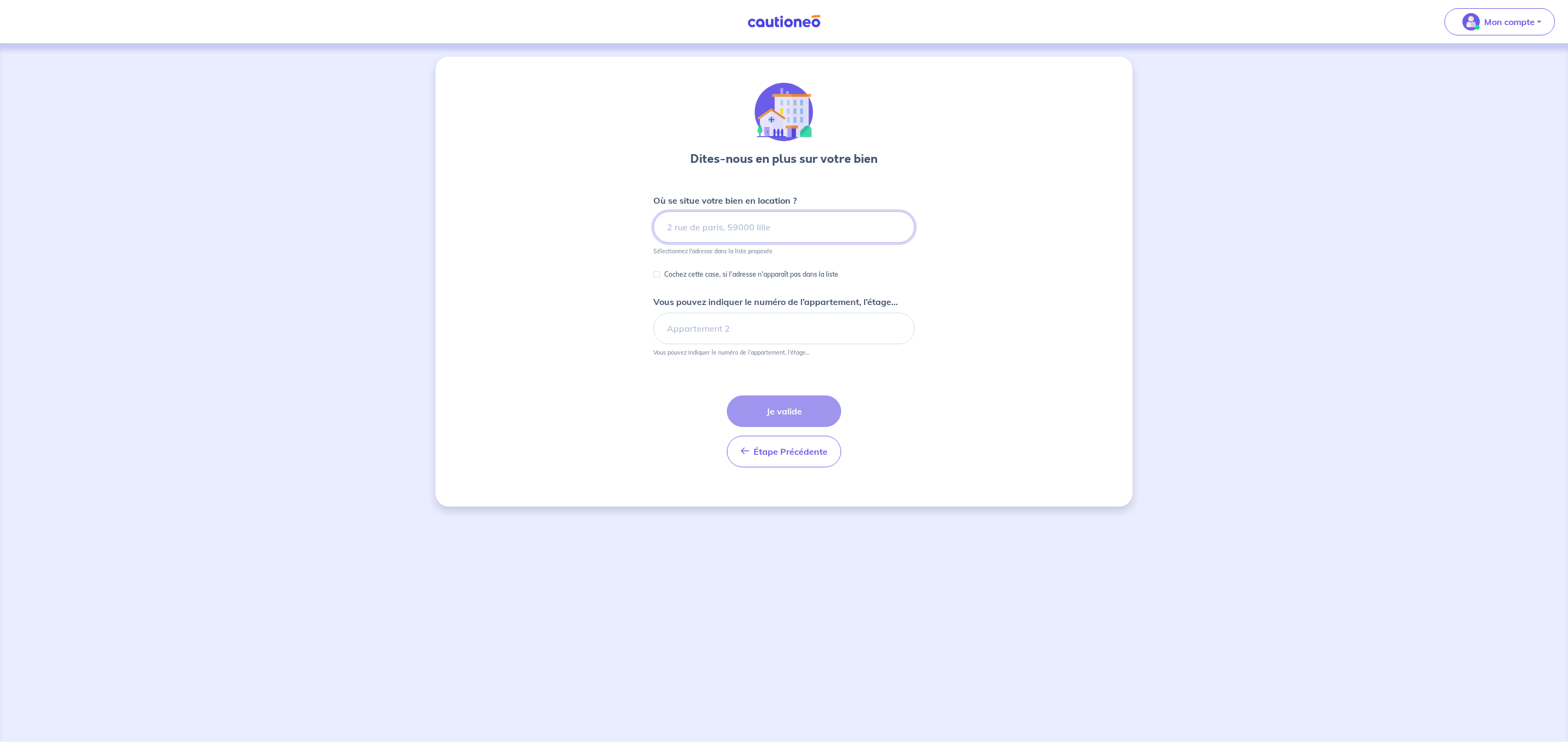
click at [732, 227] on input at bounding box center [784, 227] width 261 height 32
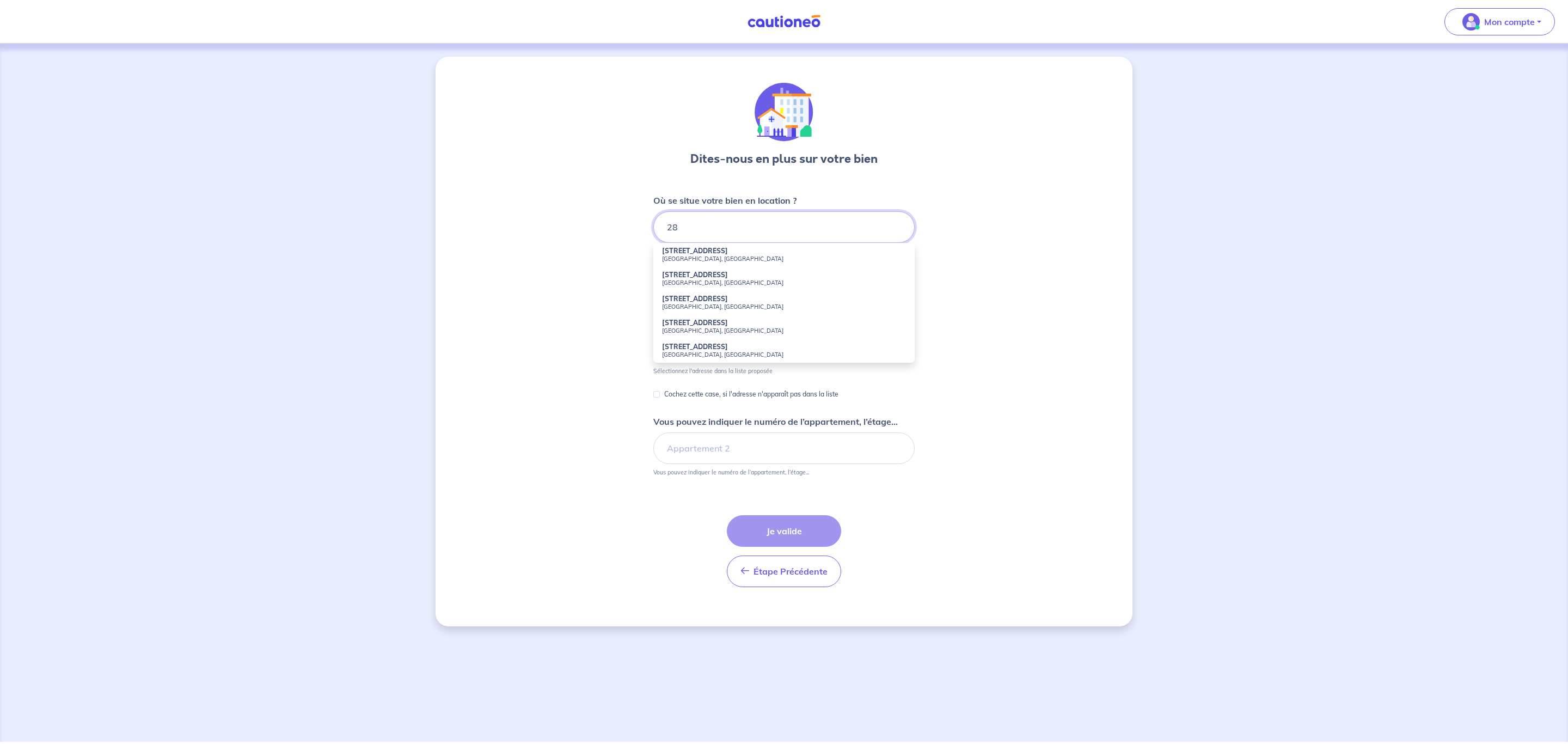
type input "2"
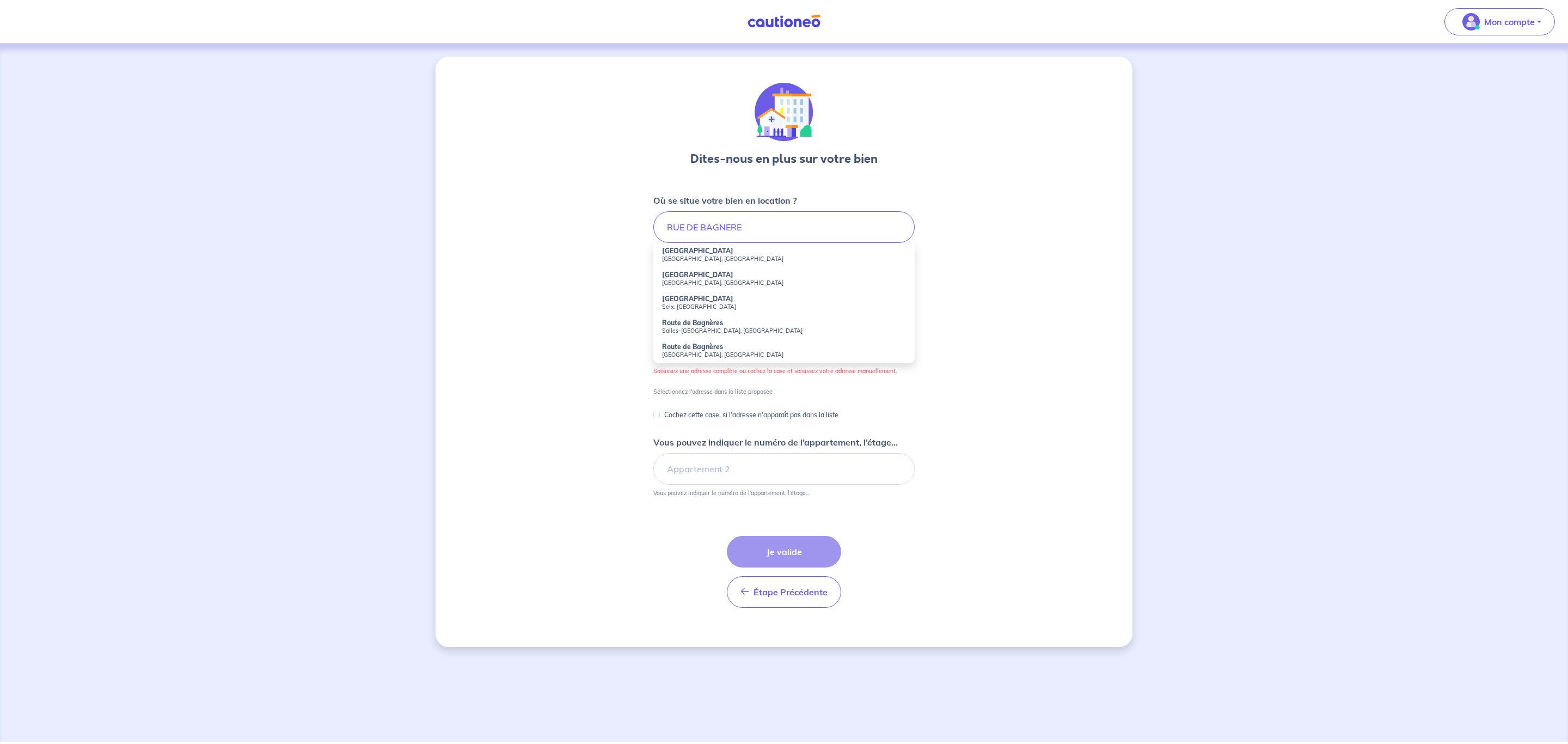
click at [714, 254] on strong "[GEOGRAPHIC_DATA]" at bounding box center [698, 251] width 72 height 8
type input "[GEOGRAPHIC_DATA], [GEOGRAPHIC_DATA], [GEOGRAPHIC_DATA]"
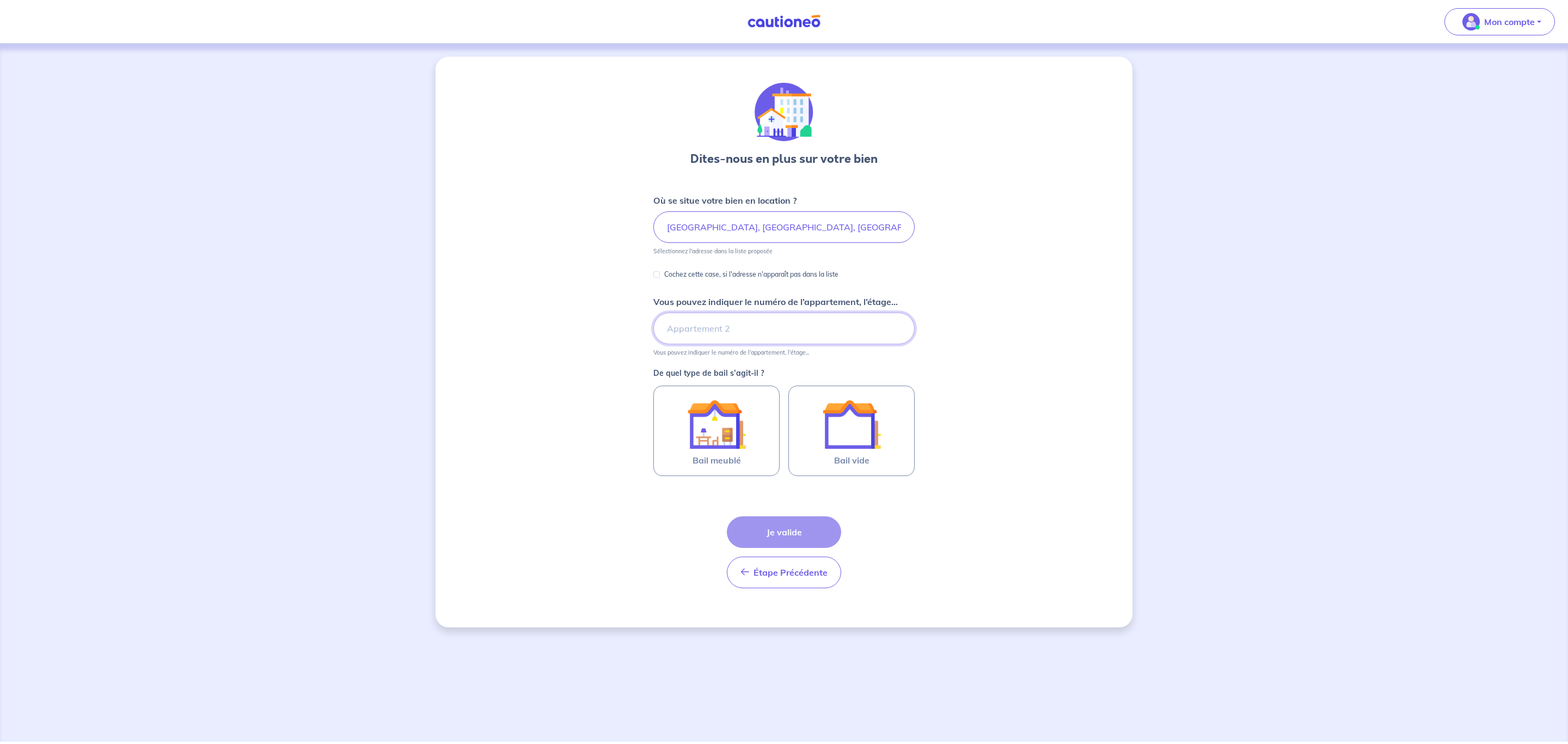
click at [708, 320] on input "Vous pouvez indiquer le numéro de l’appartement, l’étage..." at bounding box center [784, 328] width 261 height 32
type input "étage 2"
click at [759, 430] on div at bounding box center [717, 424] width 99 height 59
click at [0, 0] on input "Bail meublé" at bounding box center [0, 0] width 0 height 0
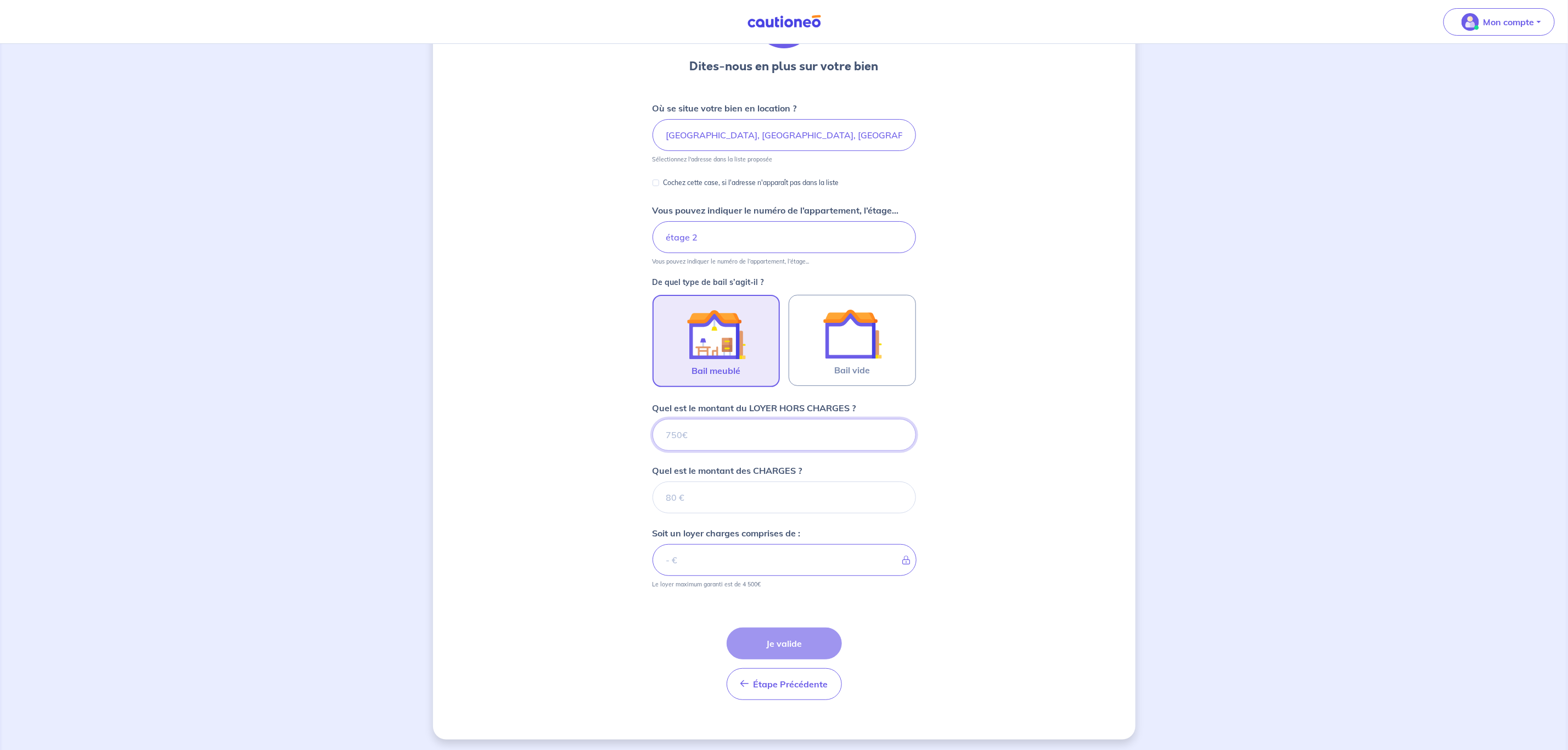
scroll to position [99, 0]
type input "65"
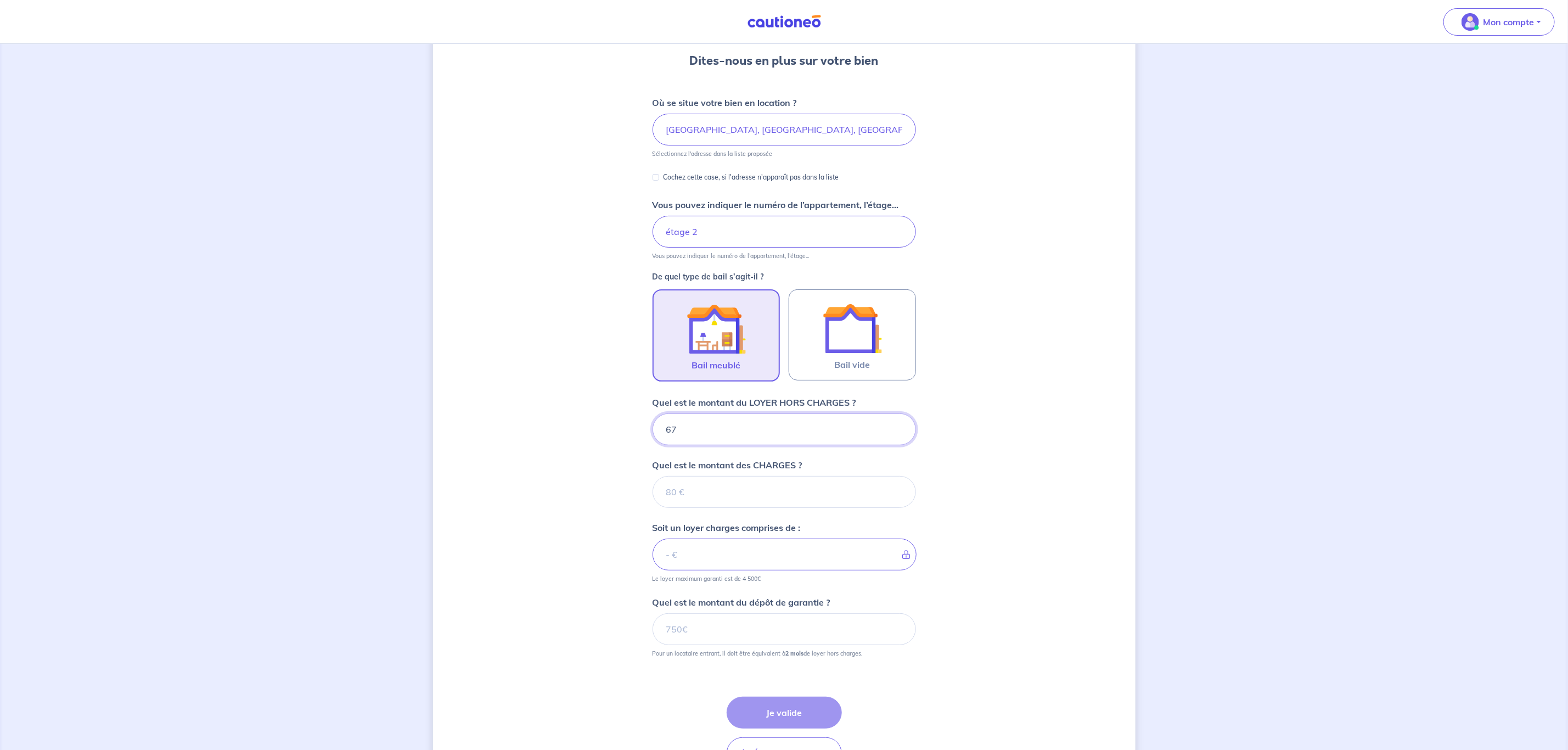
type input "675"
click at [718, 510] on form "Où se situe votre bien en location ? [GEOGRAPHIC_DATA], [GEOGRAPHIC_DATA], [GEO…" at bounding box center [784, 437] width 263 height 682
click at [724, 498] on input "Quel est le montant des CHARGES ?" at bounding box center [784, 492] width 263 height 32
type input "50"
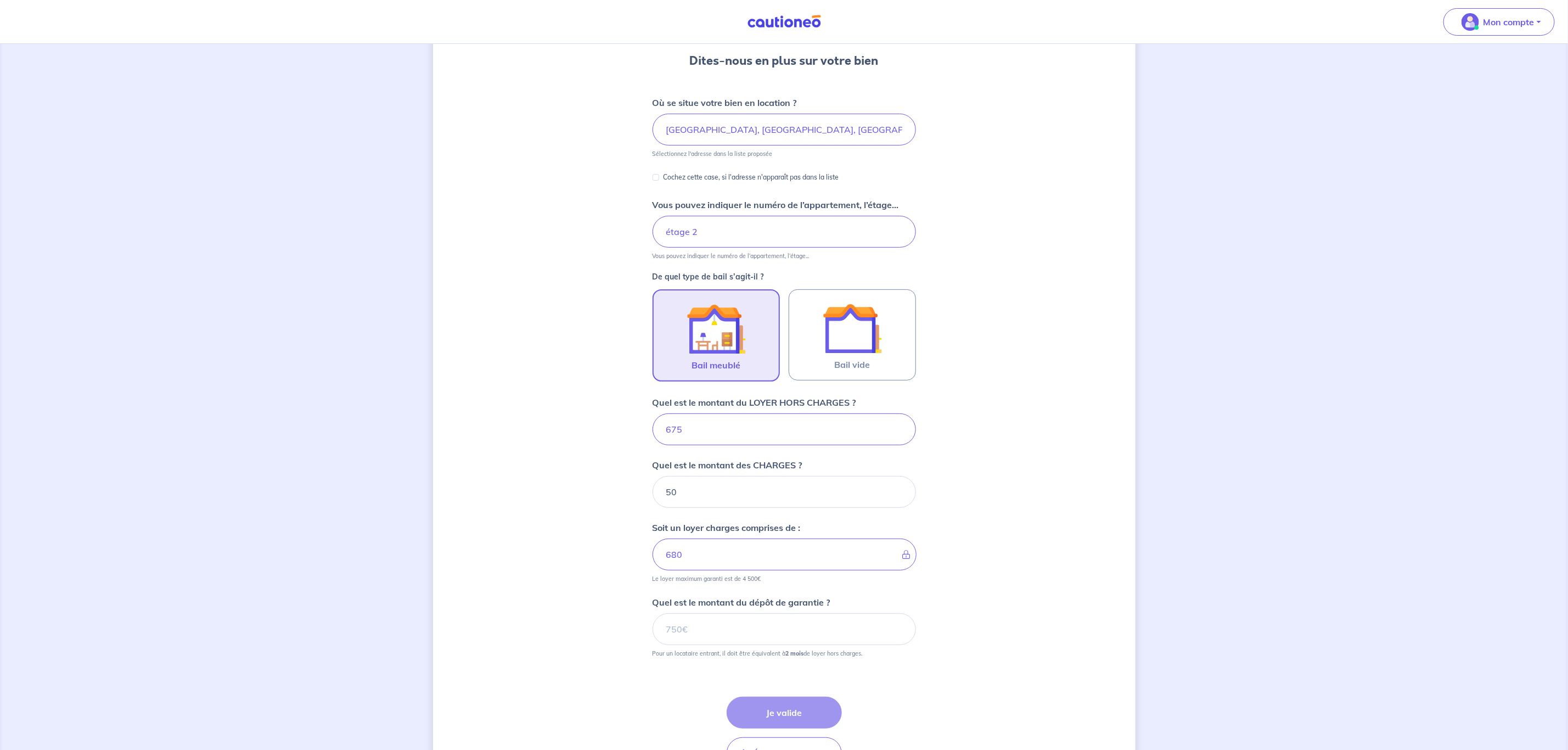
type input "725"
click at [726, 641] on input "Quel est le montant du dépôt de garantie ?" at bounding box center [784, 629] width 263 height 32
type input "1350"
click at [818, 710] on button "Je valide" at bounding box center [784, 712] width 116 height 32
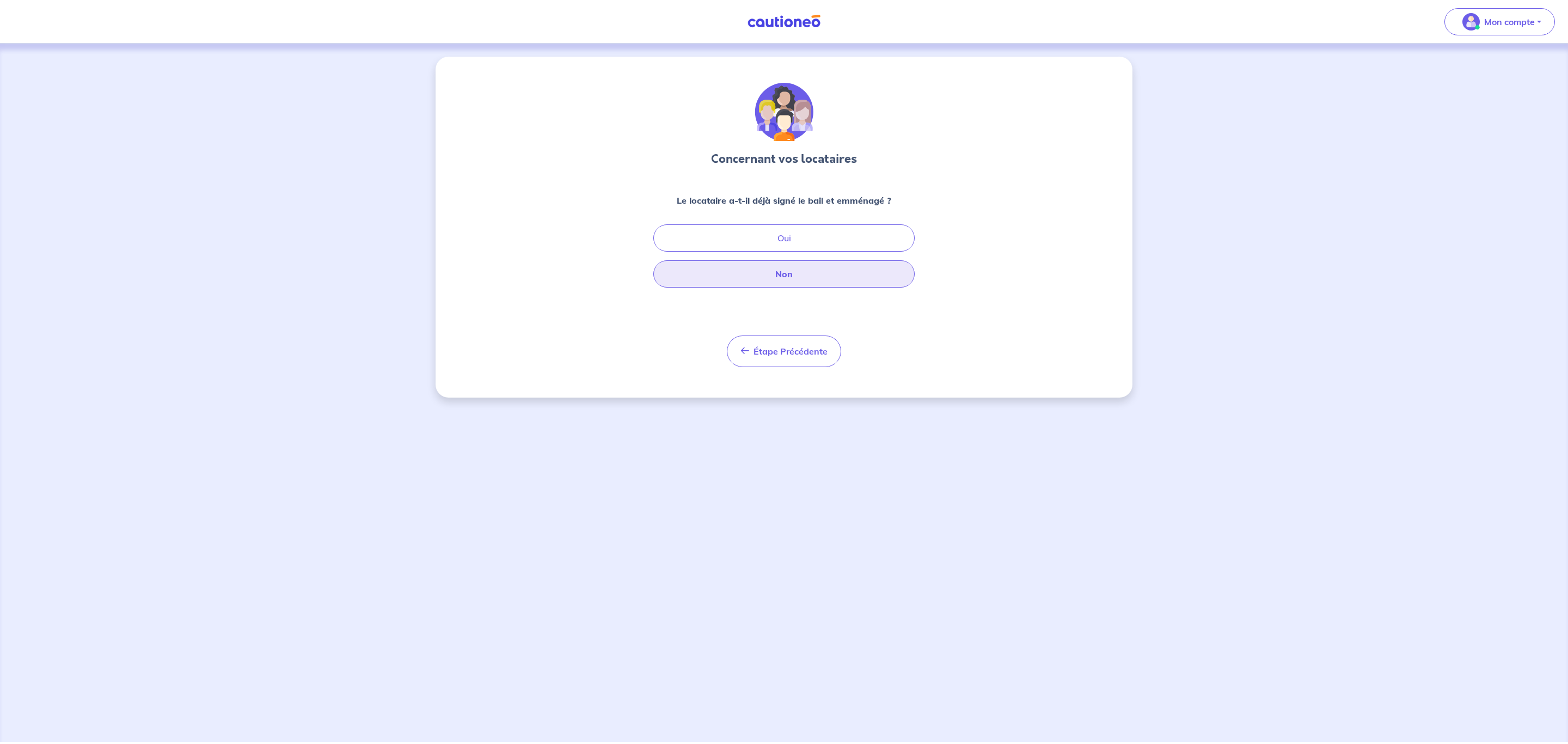
click at [830, 274] on button "Non" at bounding box center [784, 274] width 261 height 27
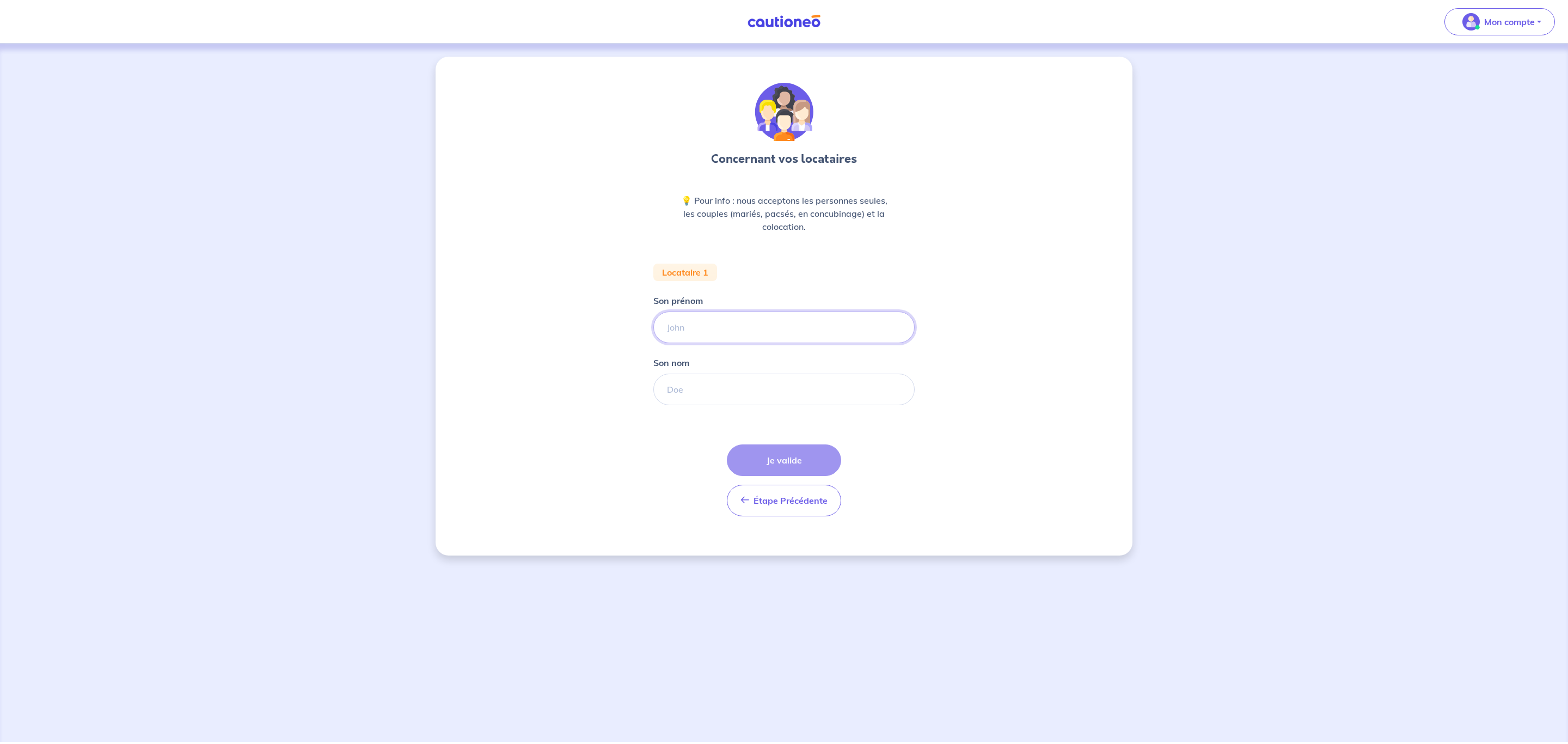
click at [710, 320] on input "Son prénom" at bounding box center [784, 327] width 261 height 32
type input "Jérémy"
click at [735, 391] on input "Son nom" at bounding box center [784, 389] width 261 height 32
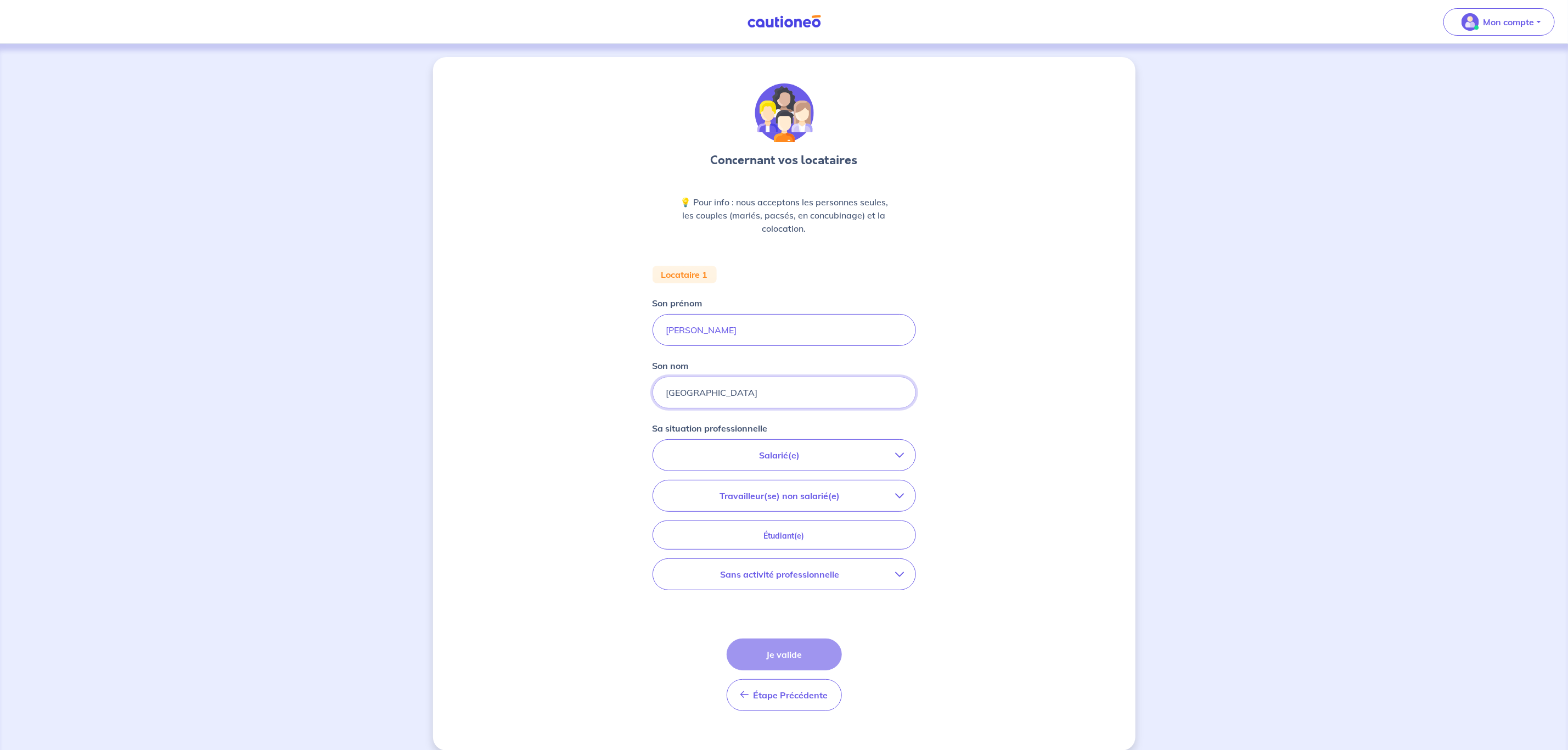
type input "DAMVILLE"
click at [896, 455] on icon "button" at bounding box center [900, 455] width 9 height 9
click at [718, 488] on strong "hors période d'essai" at bounding box center [746, 486] width 86 height 11
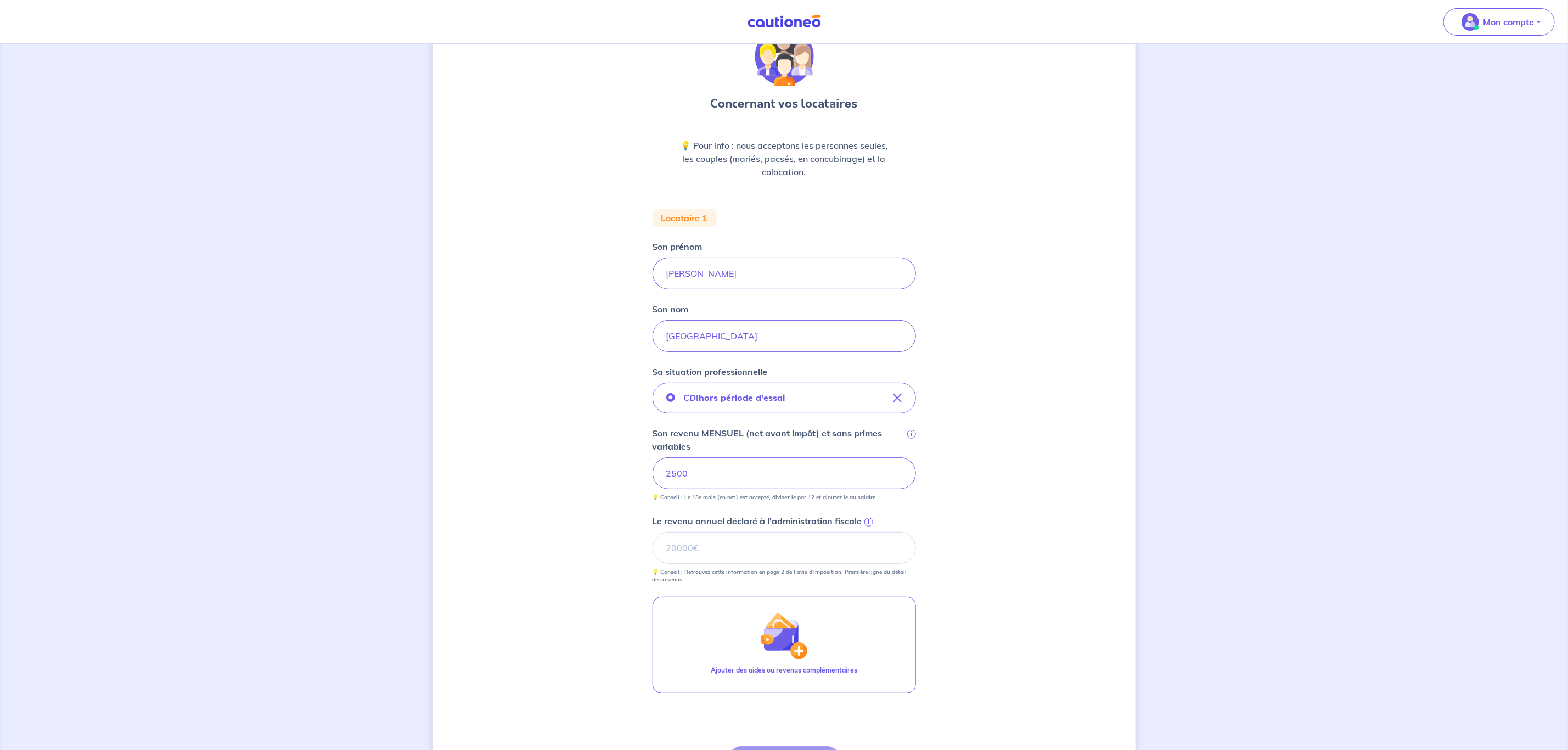
scroll to position [82, 0]
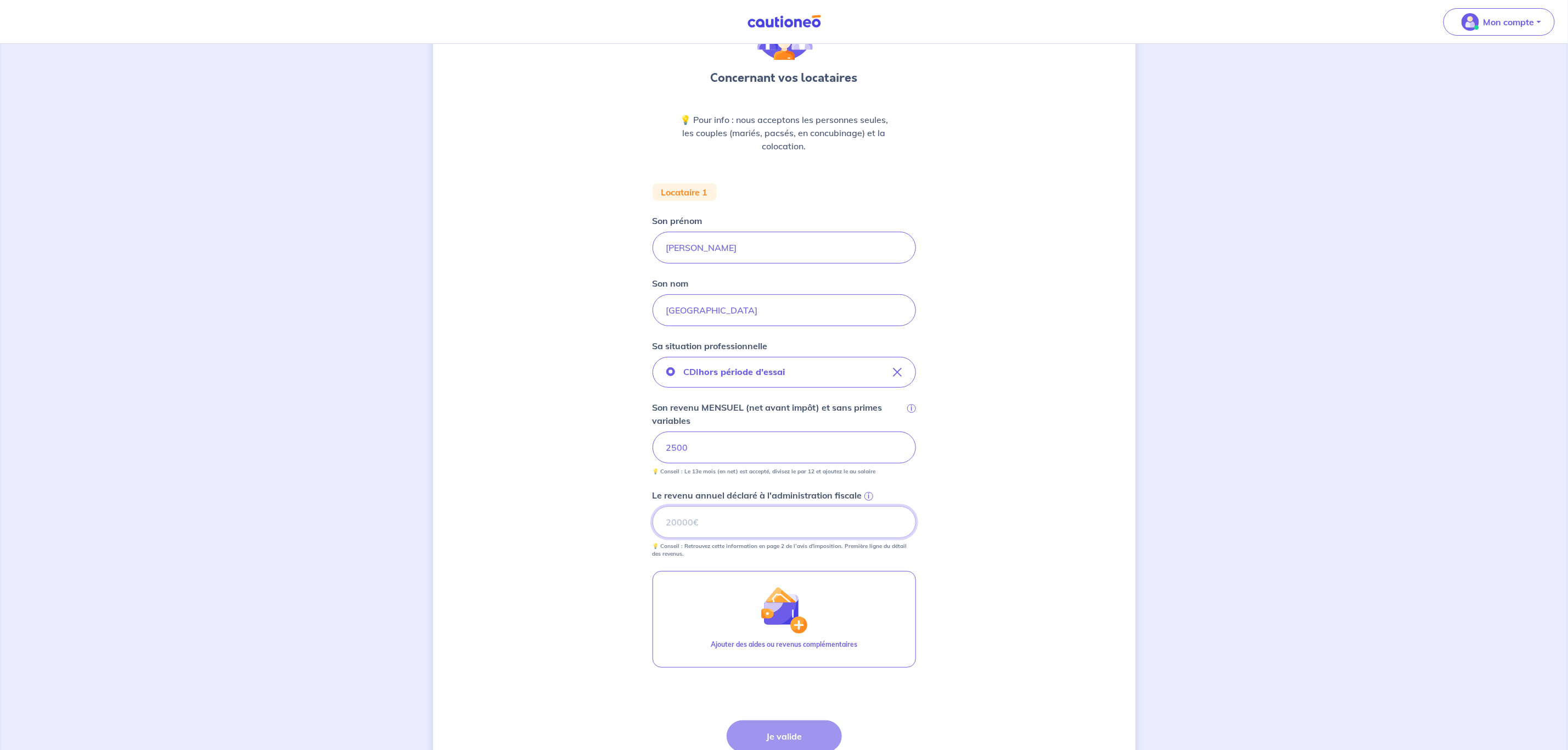
click at [792, 520] on input "Le revenu annuel déclaré à l'administration fiscale i" at bounding box center [784, 522] width 263 height 32
type input "24037"
click at [1031, 473] on div "Concernant vos locataires 💡 Pour info : nous acceptons les personnes seules, le…" at bounding box center [784, 403] width 702 height 857
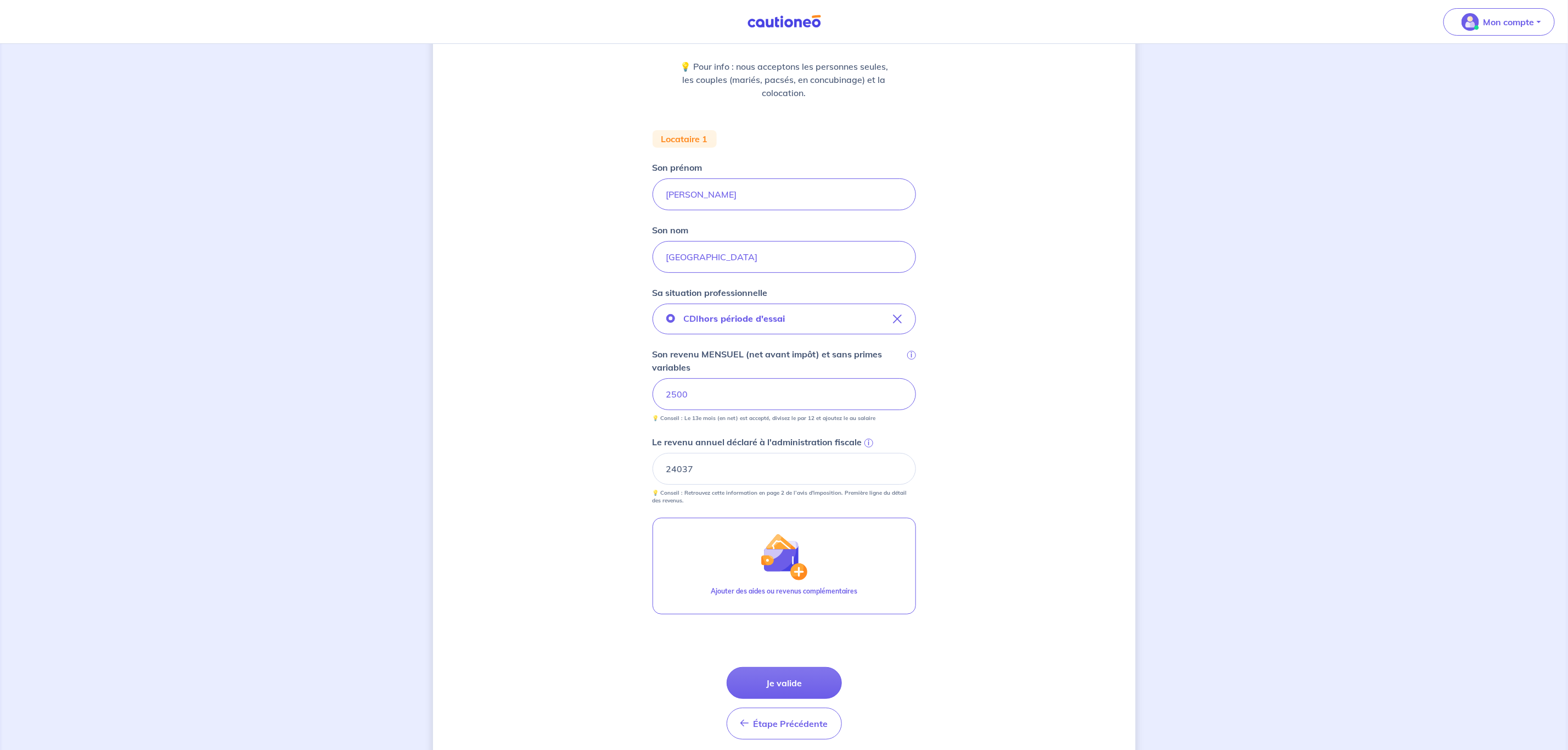
scroll to position [165, 0]
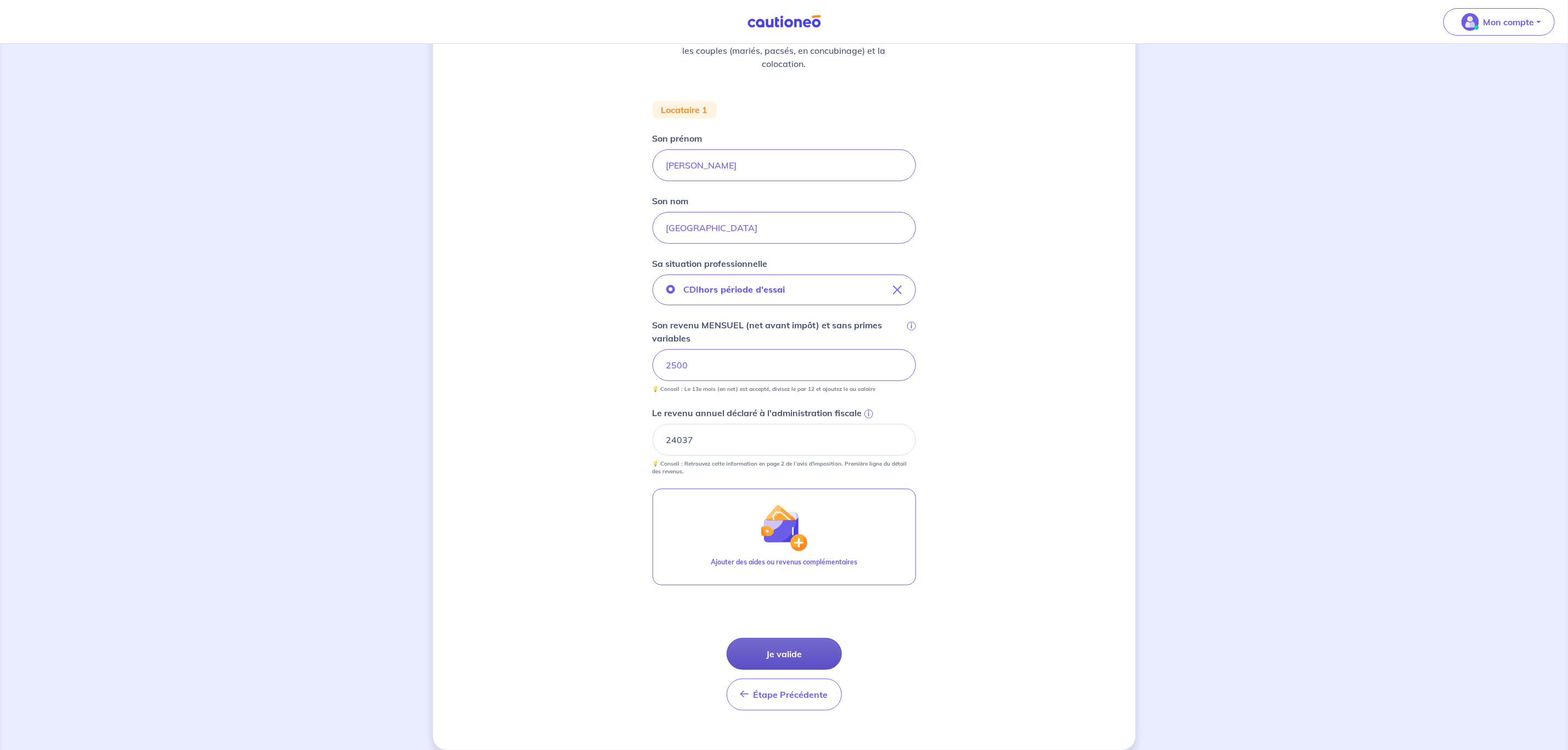
click at [820, 648] on button "Je valide" at bounding box center [784, 654] width 116 height 32
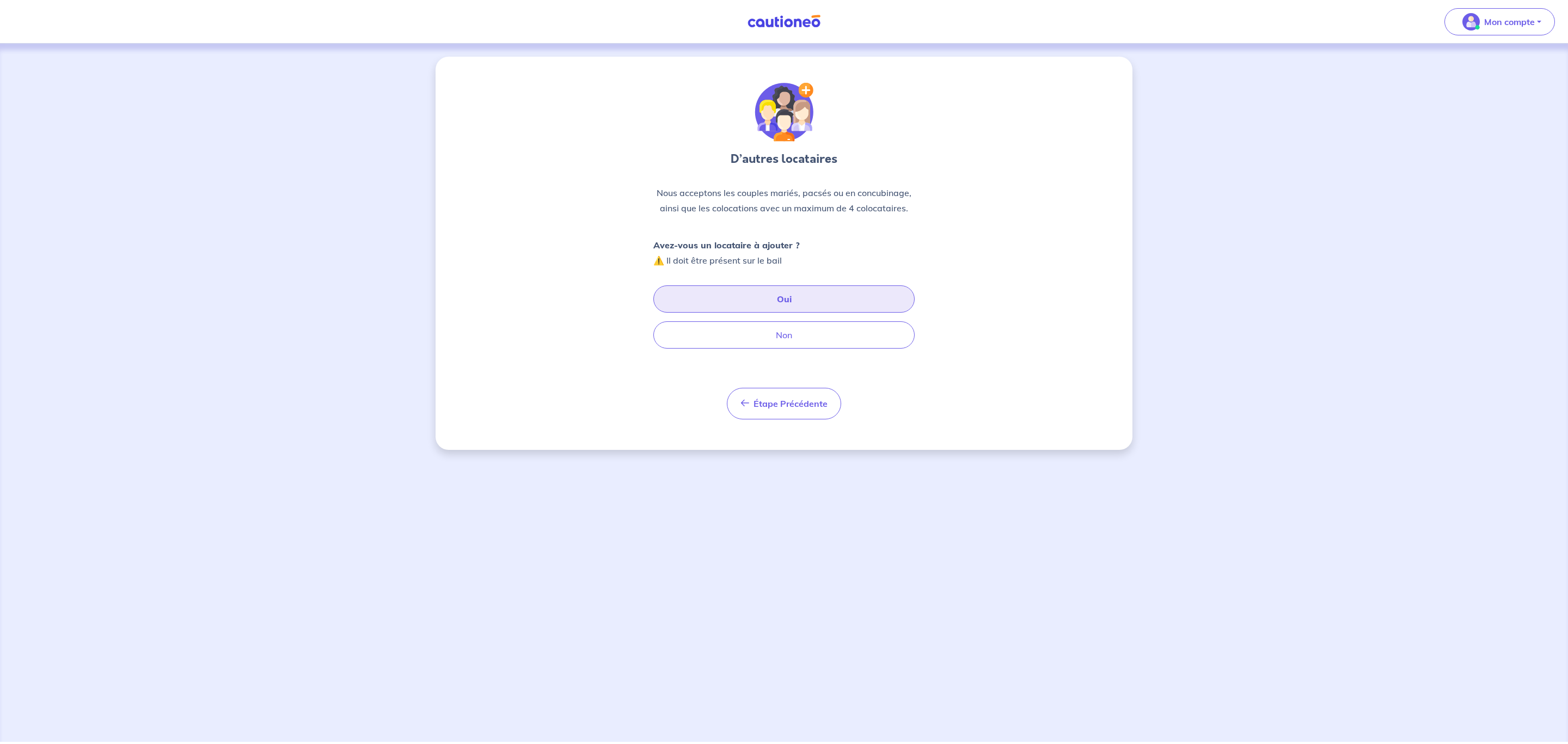
click at [786, 305] on button "Oui" at bounding box center [784, 299] width 261 height 27
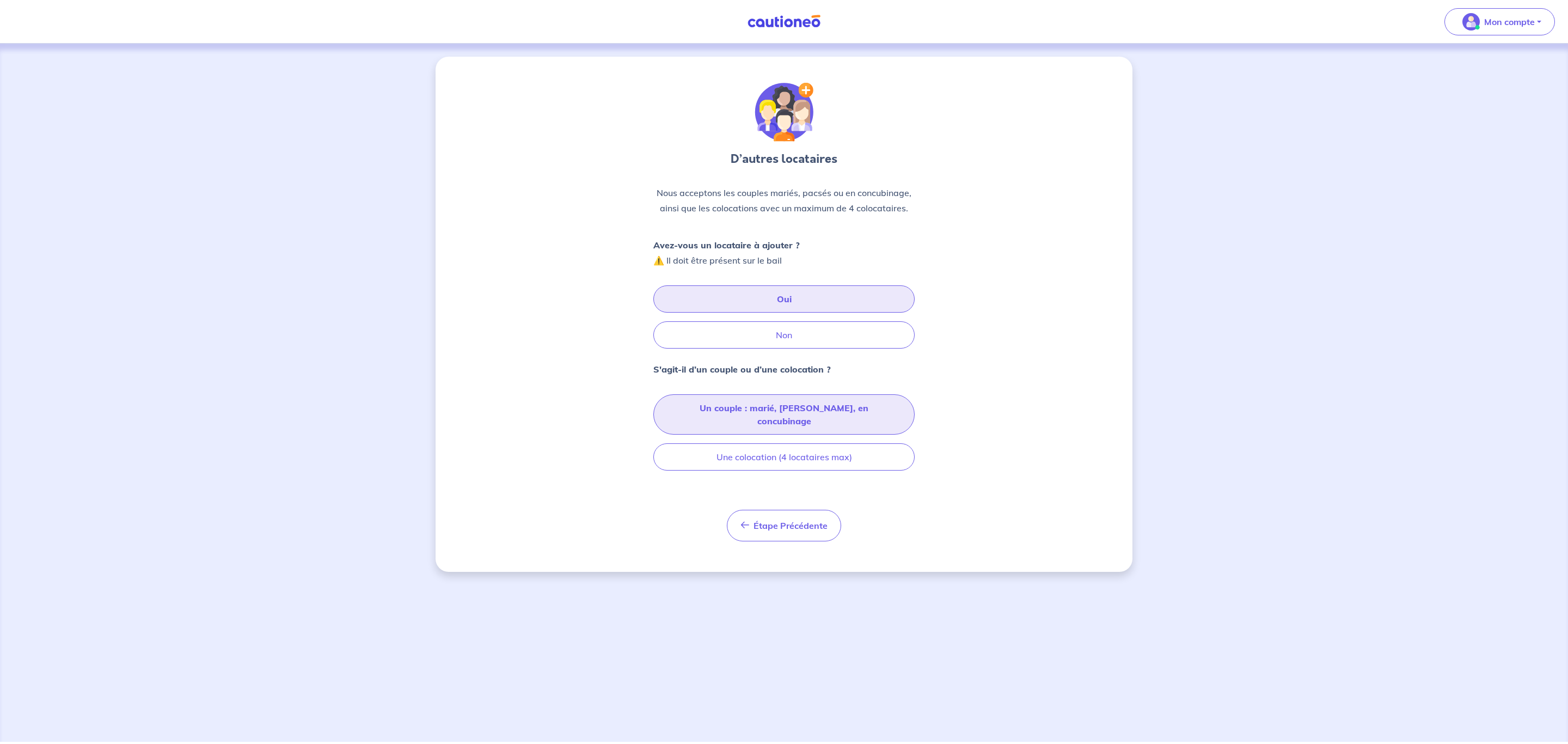
click at [759, 414] on button "Un couple : marié, pacsé, en concubinage" at bounding box center [784, 414] width 261 height 41
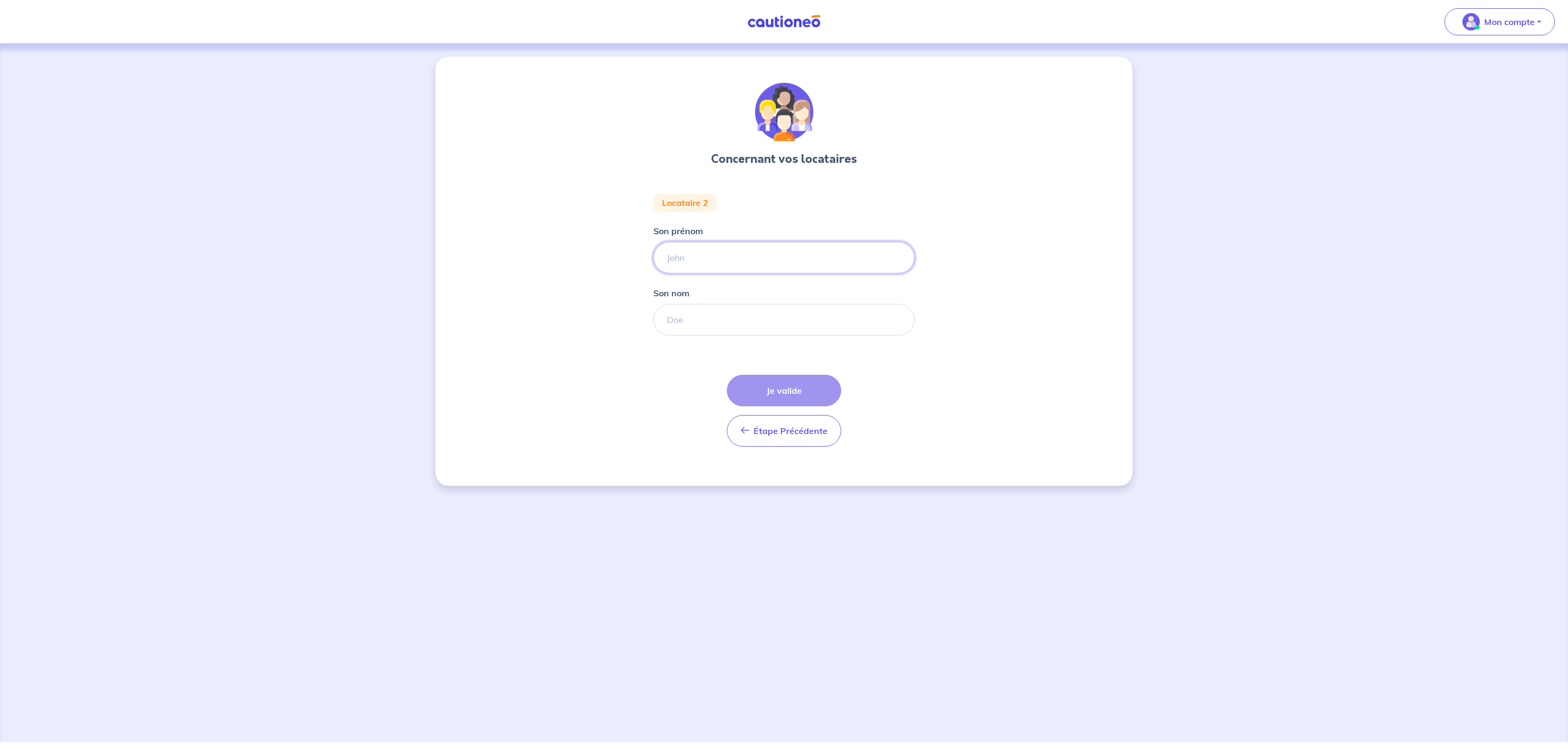
click at [719, 253] on input "Son prénom" at bounding box center [784, 257] width 261 height 32
type input "Maiwenn"
click at [721, 316] on input "Son nom" at bounding box center [784, 319] width 261 height 32
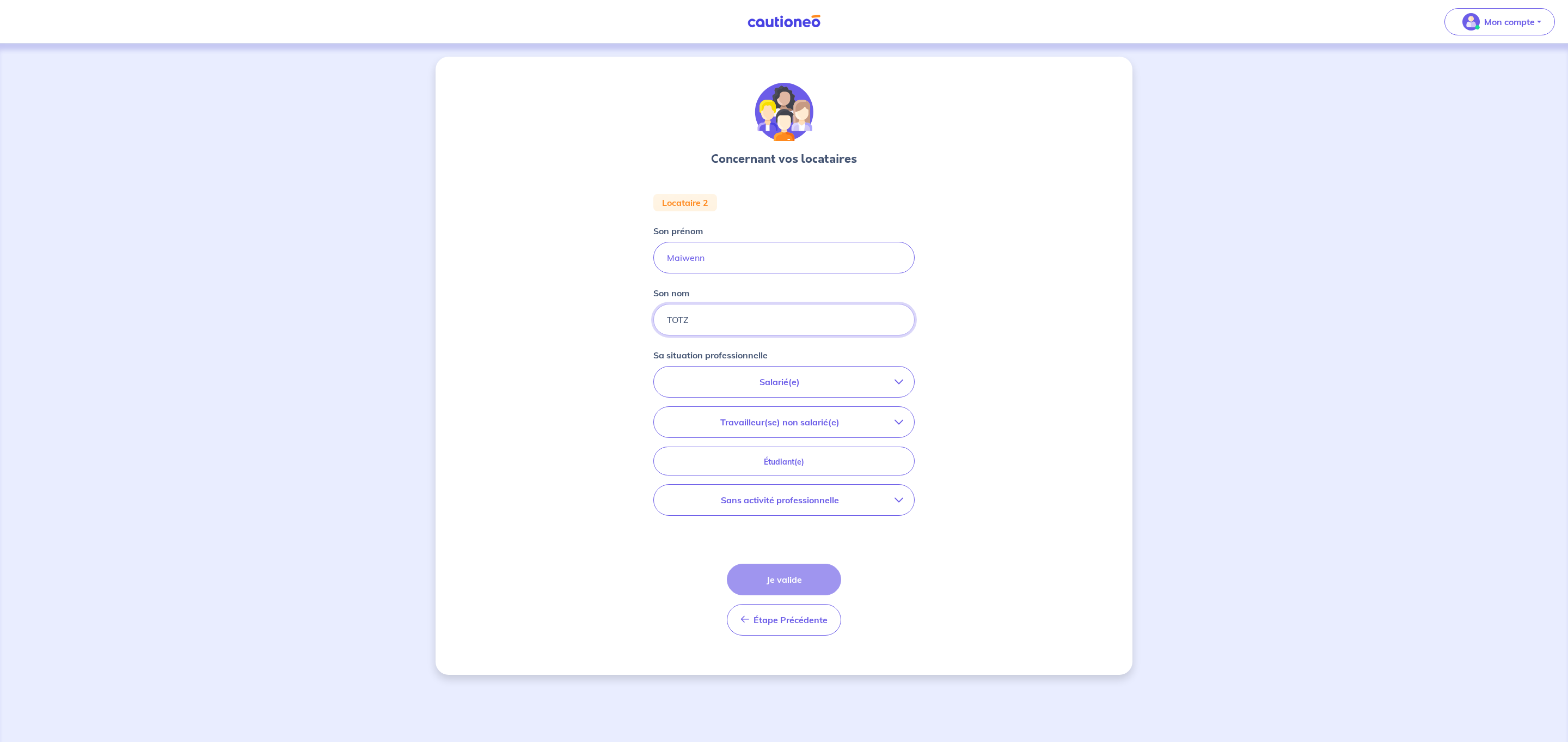
type input "TOTZ"
click at [902, 504] on icon "button" at bounding box center [898, 500] width 9 height 9
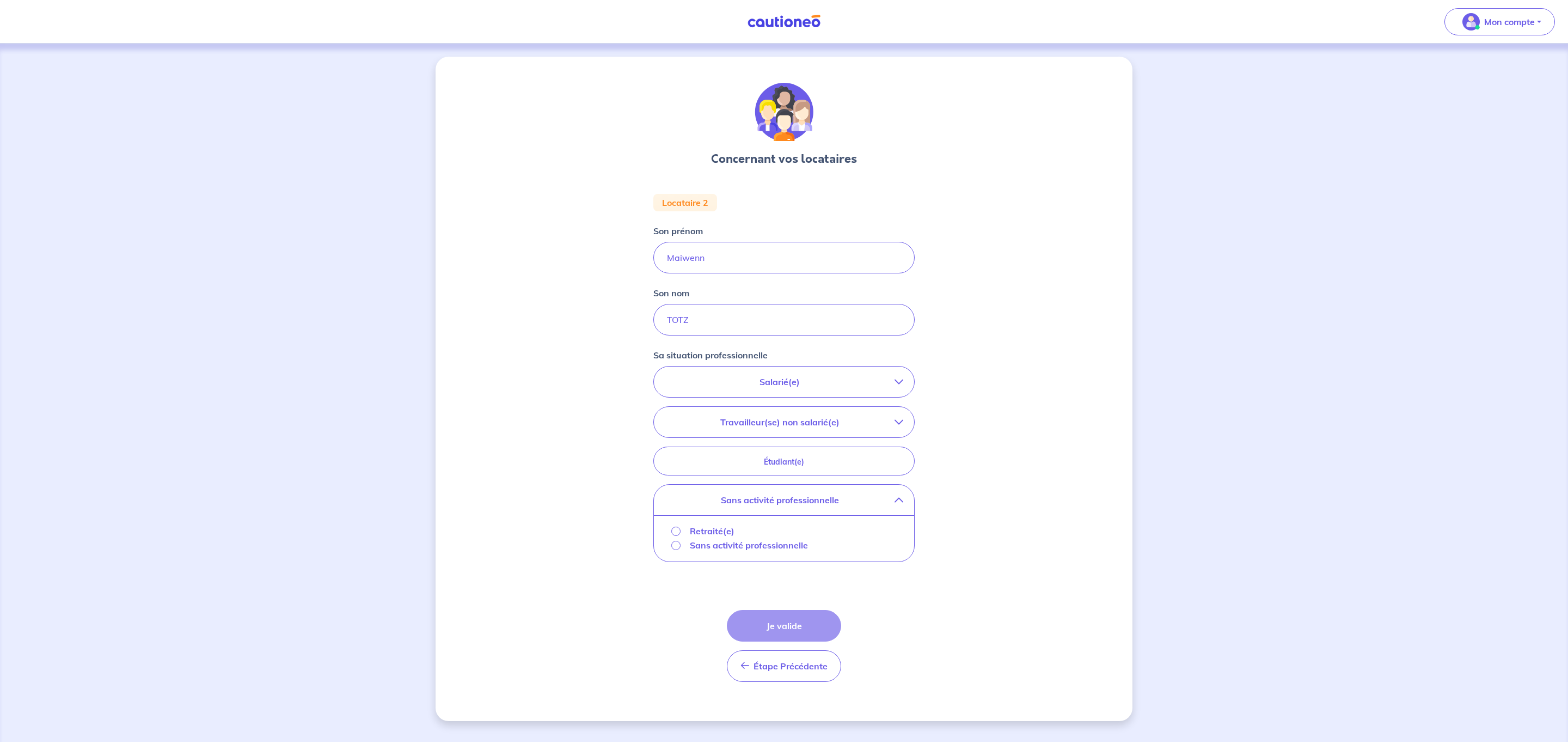
click at [972, 458] on div "Concernant vos locataires Locataire 2 Son prénom Maiwenn Son nom TOTZ Sa situat…" at bounding box center [784, 389] width 697 height 664
click at [891, 502] on p "Sans activité professionnelle" at bounding box center [780, 500] width 229 height 13
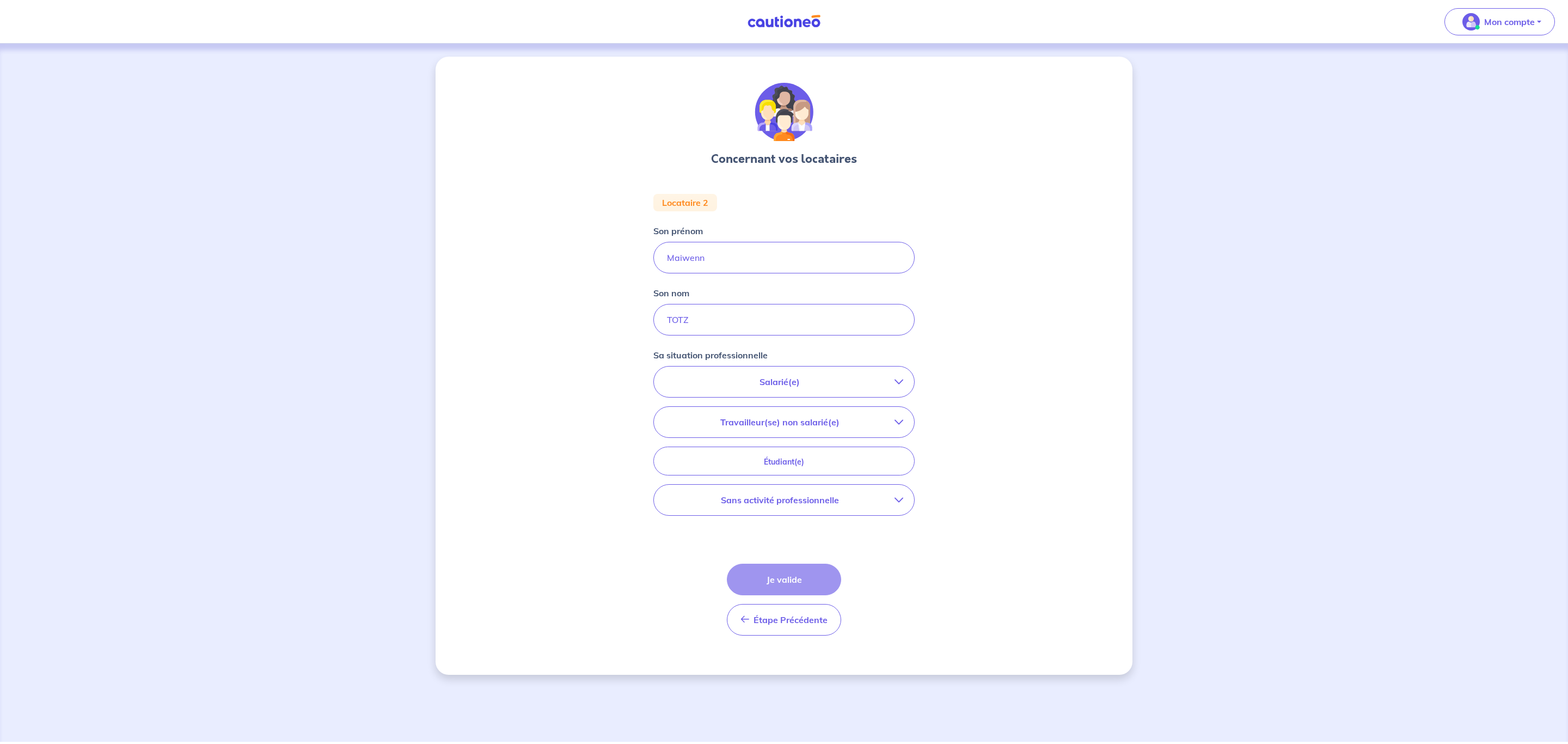
click at [905, 429] on button "Travailleur(se) non salarié(e)" at bounding box center [784, 422] width 260 height 30
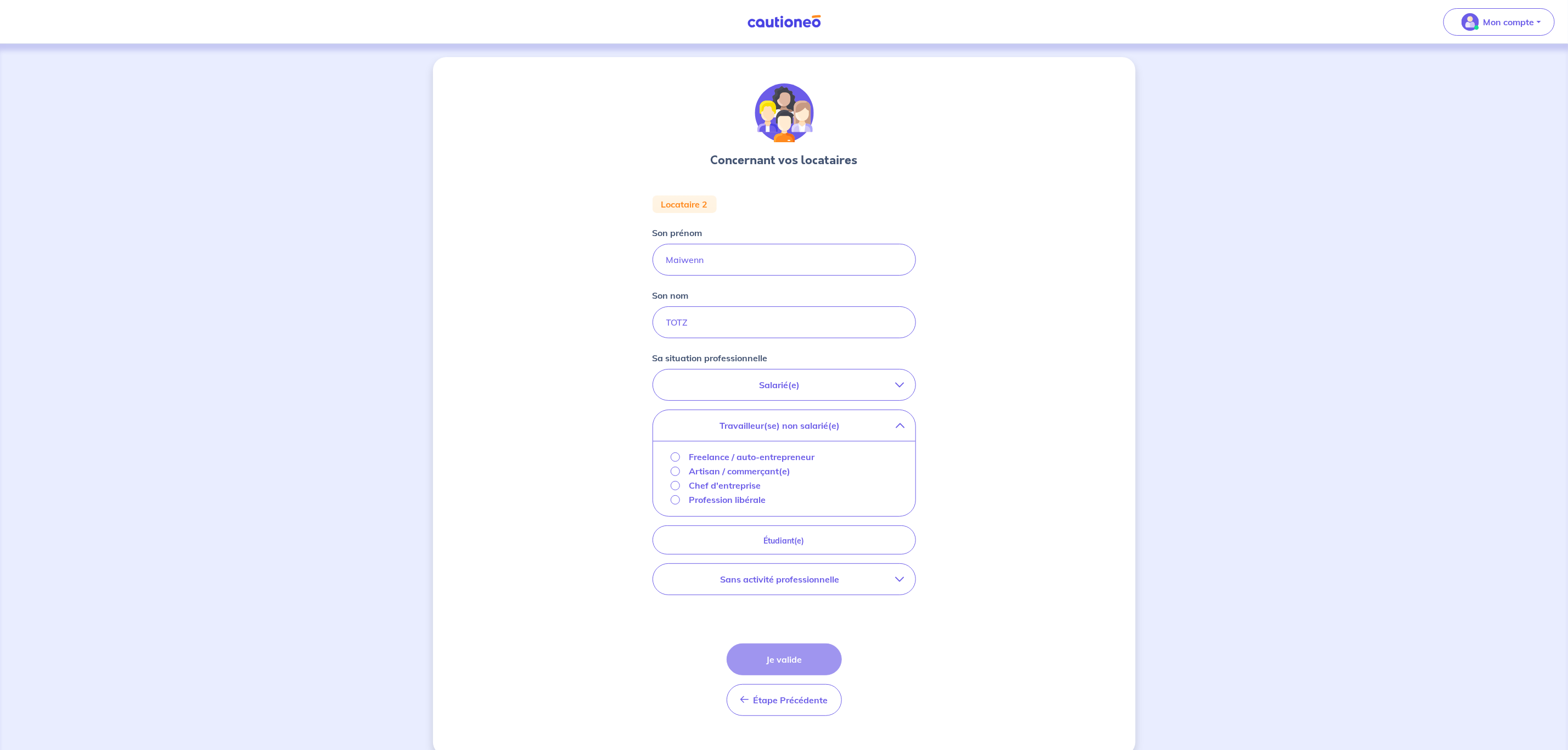
click at [912, 432] on button "Travailleur(se) non salarié(e)" at bounding box center [784, 425] width 262 height 30
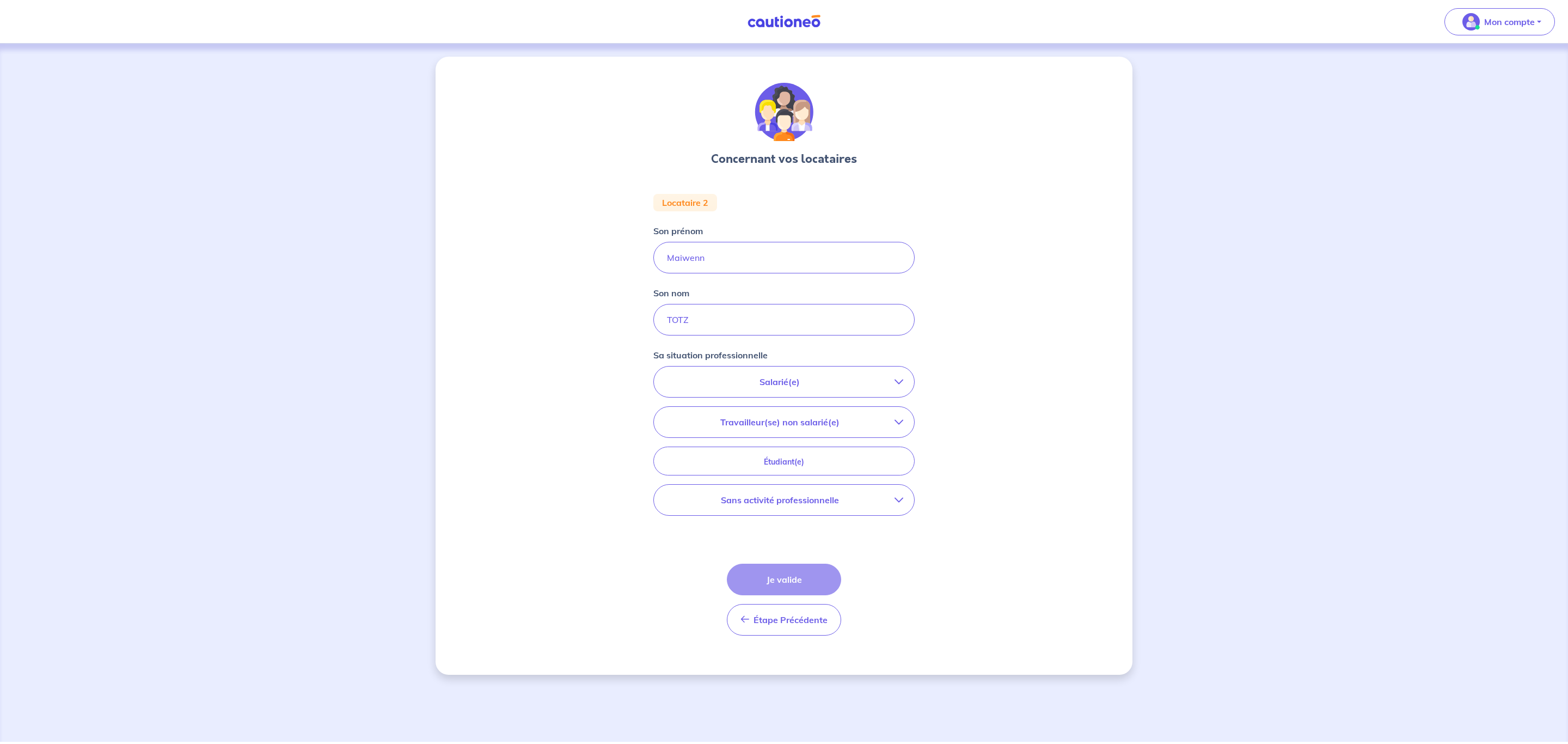
click at [896, 384] on icon "button" at bounding box center [898, 382] width 9 height 9
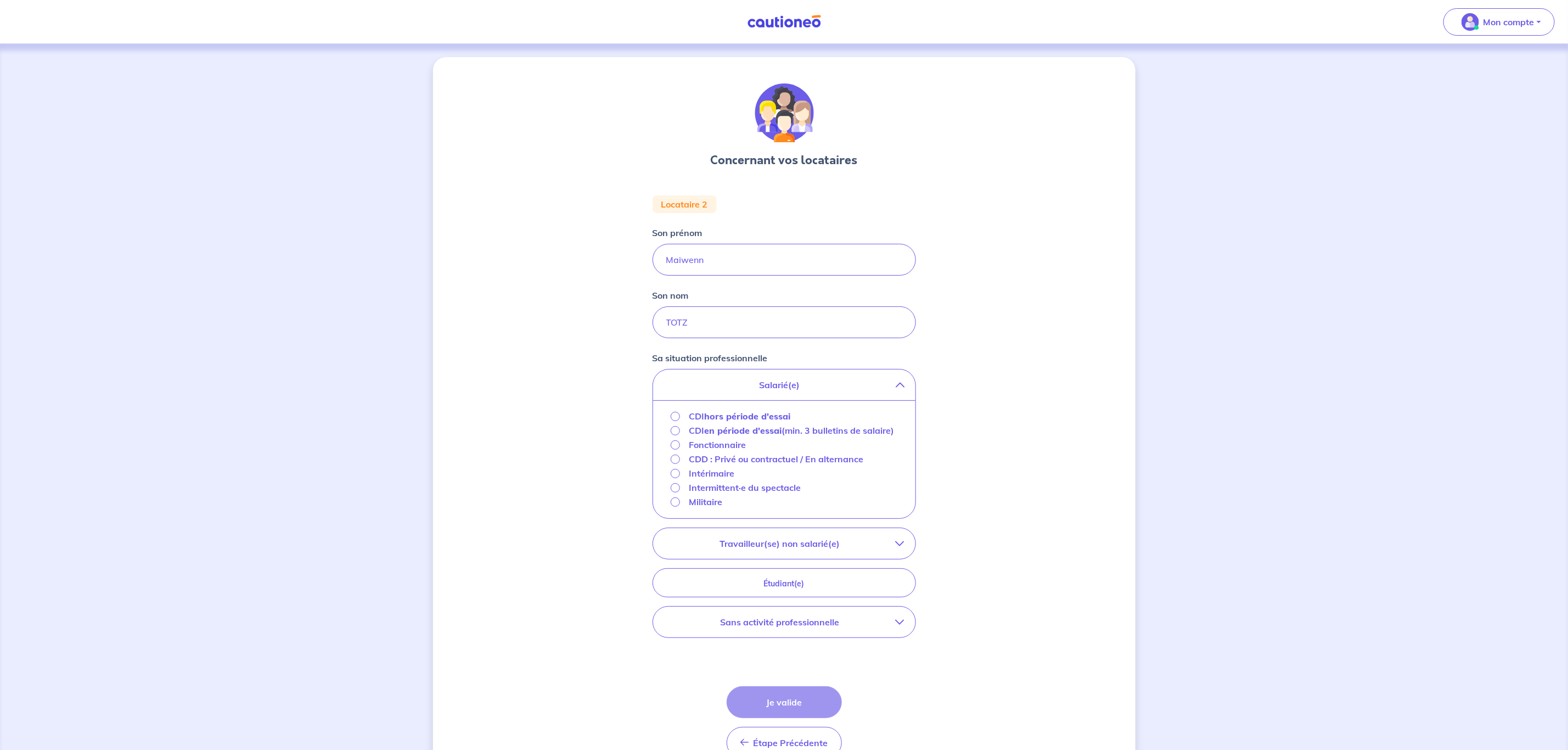
click at [903, 387] on icon "button" at bounding box center [900, 385] width 9 height 9
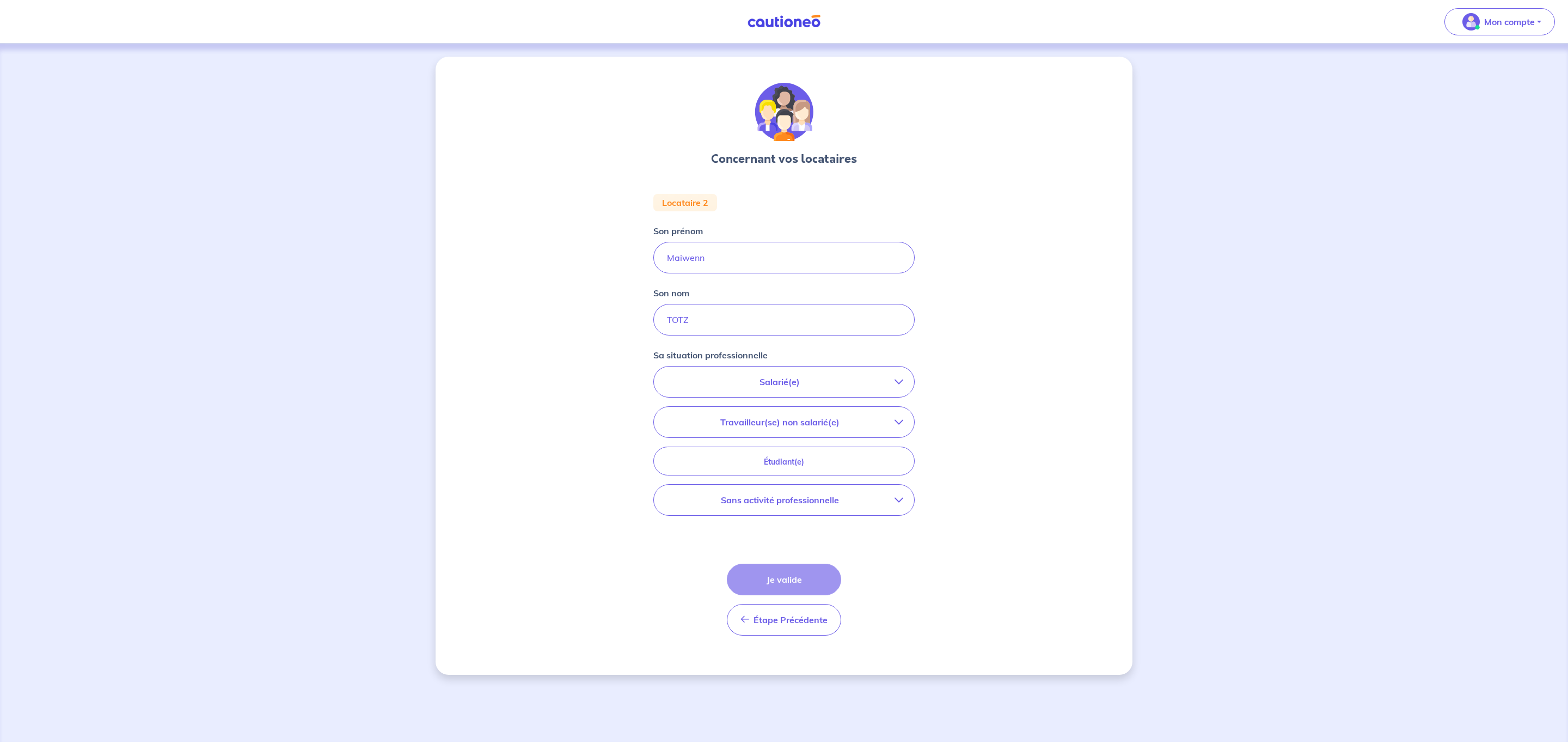
click at [901, 497] on icon "button" at bounding box center [898, 500] width 9 height 9
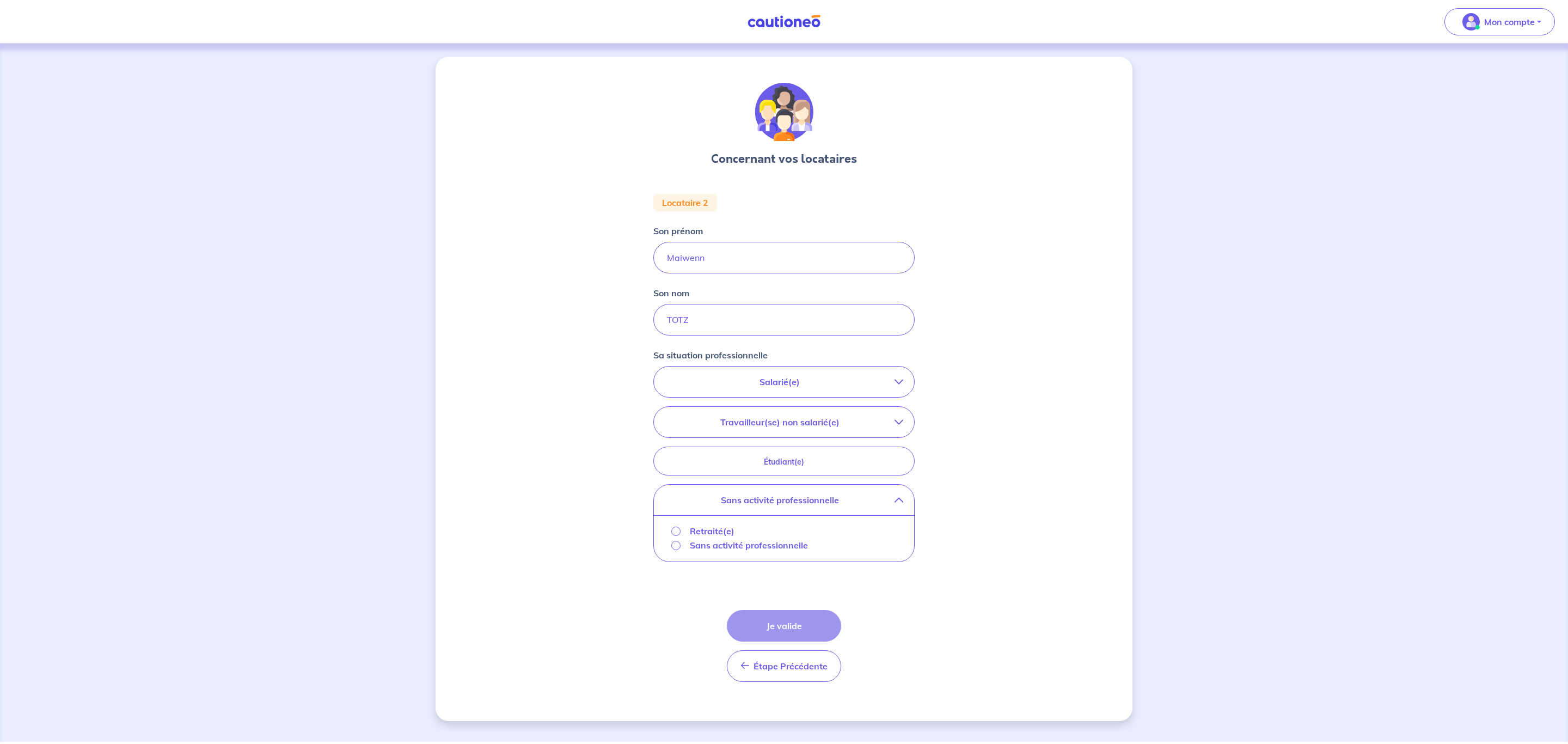
click at [748, 545] on p "Sans activité professionnelle" at bounding box center [749, 545] width 118 height 13
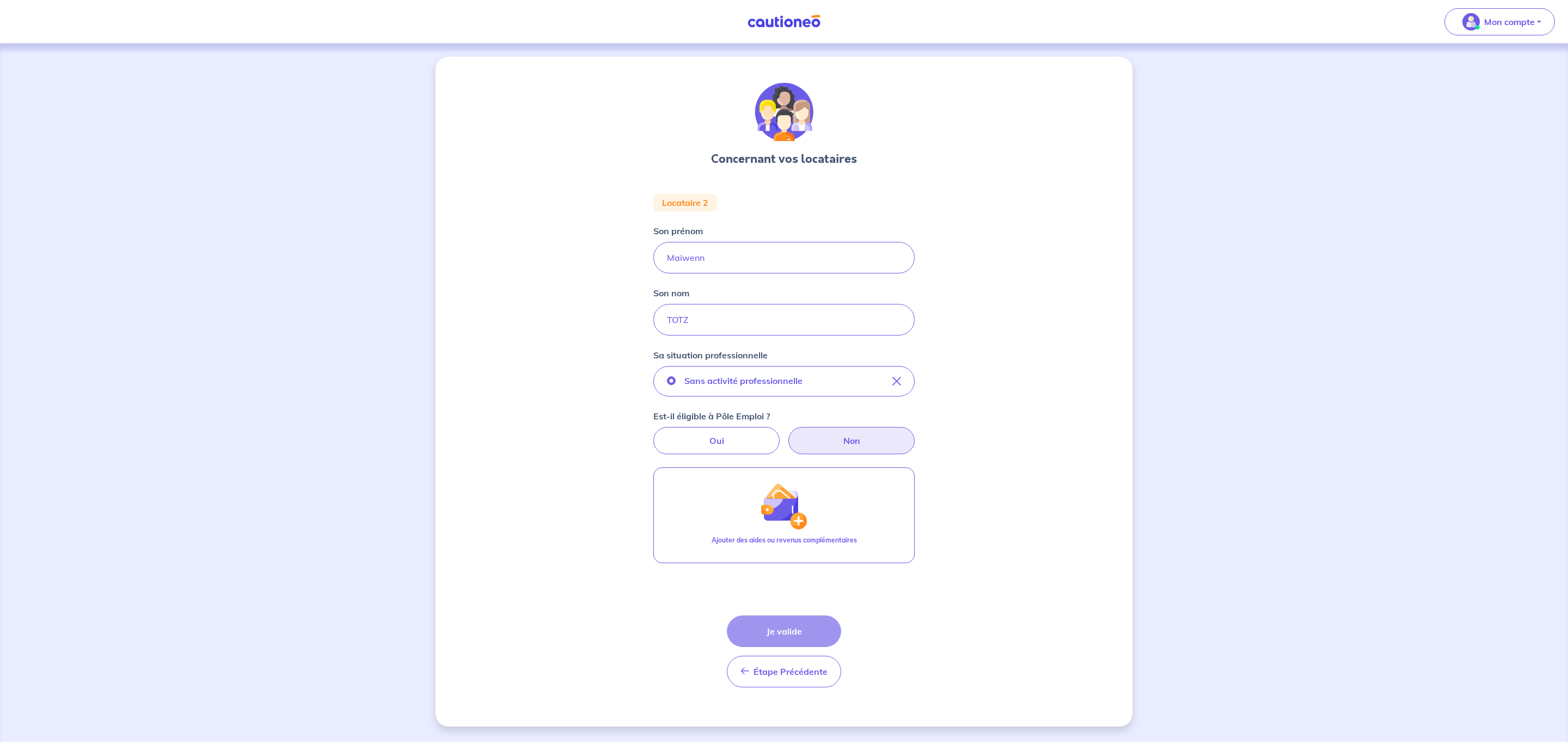
click at [848, 445] on label "Non" at bounding box center [851, 440] width 126 height 27
click at [788, 434] on input "Non" at bounding box center [784, 431] width 7 height 7
radio input "true"
click at [872, 444] on label "Non" at bounding box center [851, 440] width 126 height 27
click at [788, 434] on input "Non" at bounding box center [784, 431] width 7 height 7
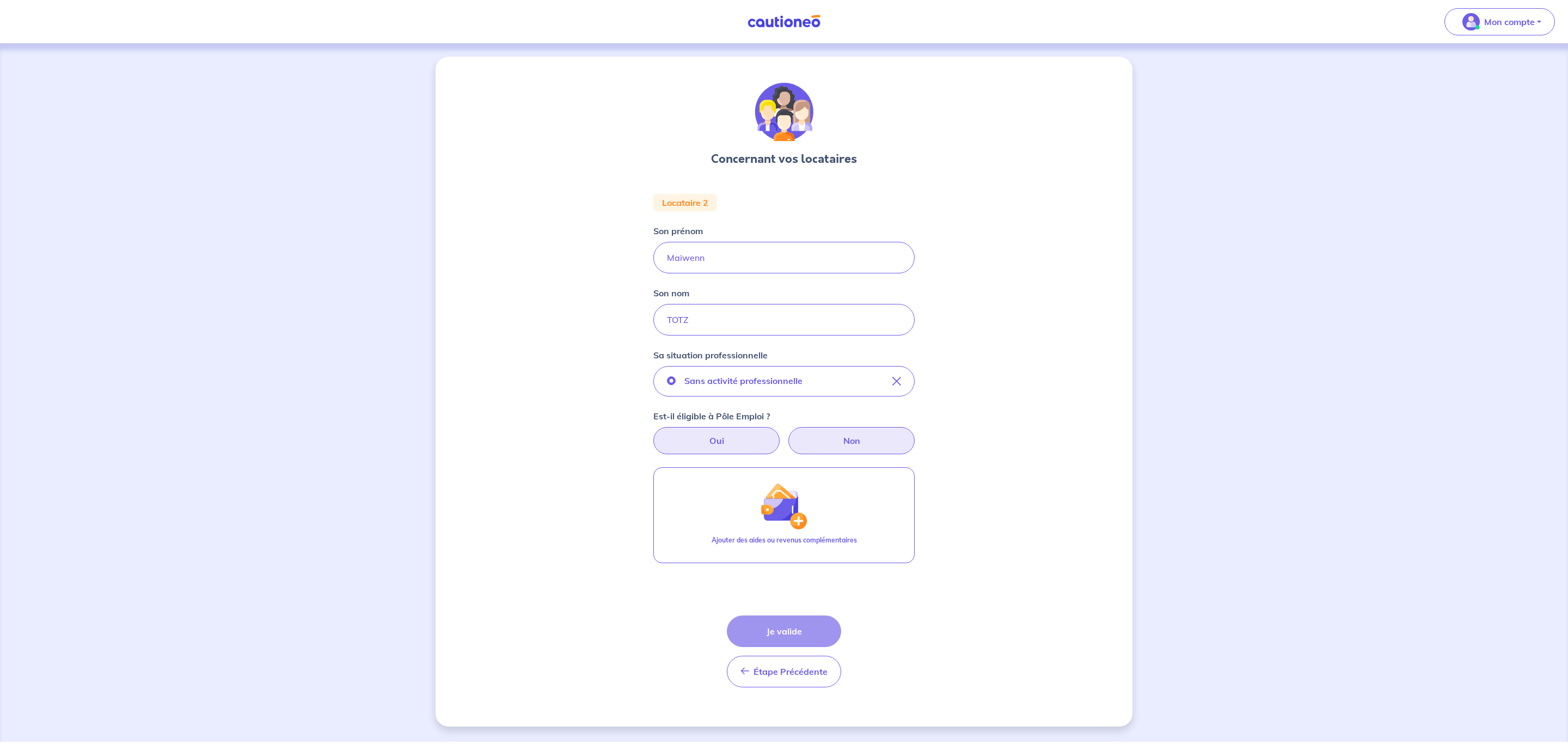
click at [732, 436] on label "Oui" at bounding box center [716, 440] width 126 height 27
click at [781, 434] on input "Oui" at bounding box center [784, 431] width 7 height 7
radio input "true"
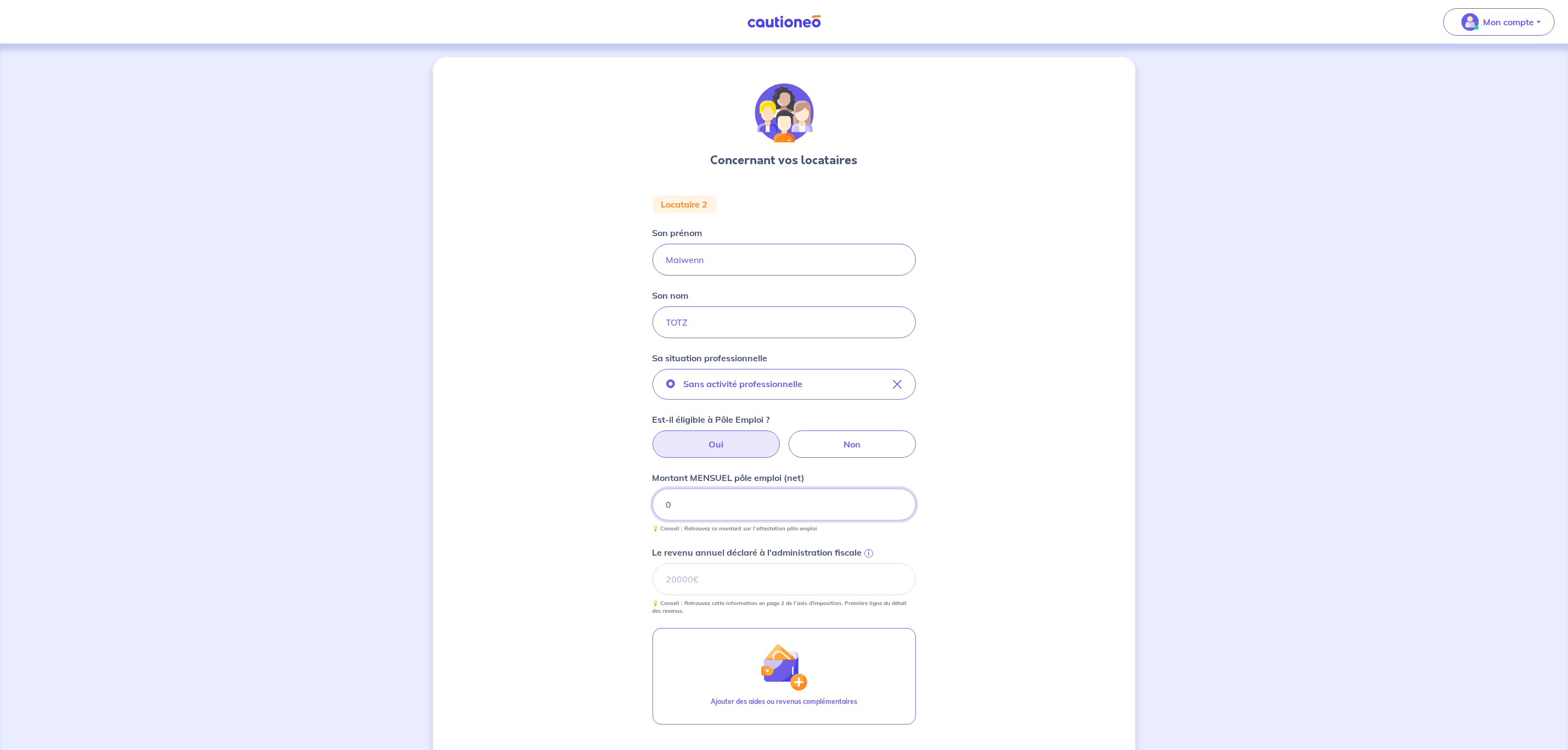
click at [763, 505] on input "0" at bounding box center [784, 505] width 263 height 32
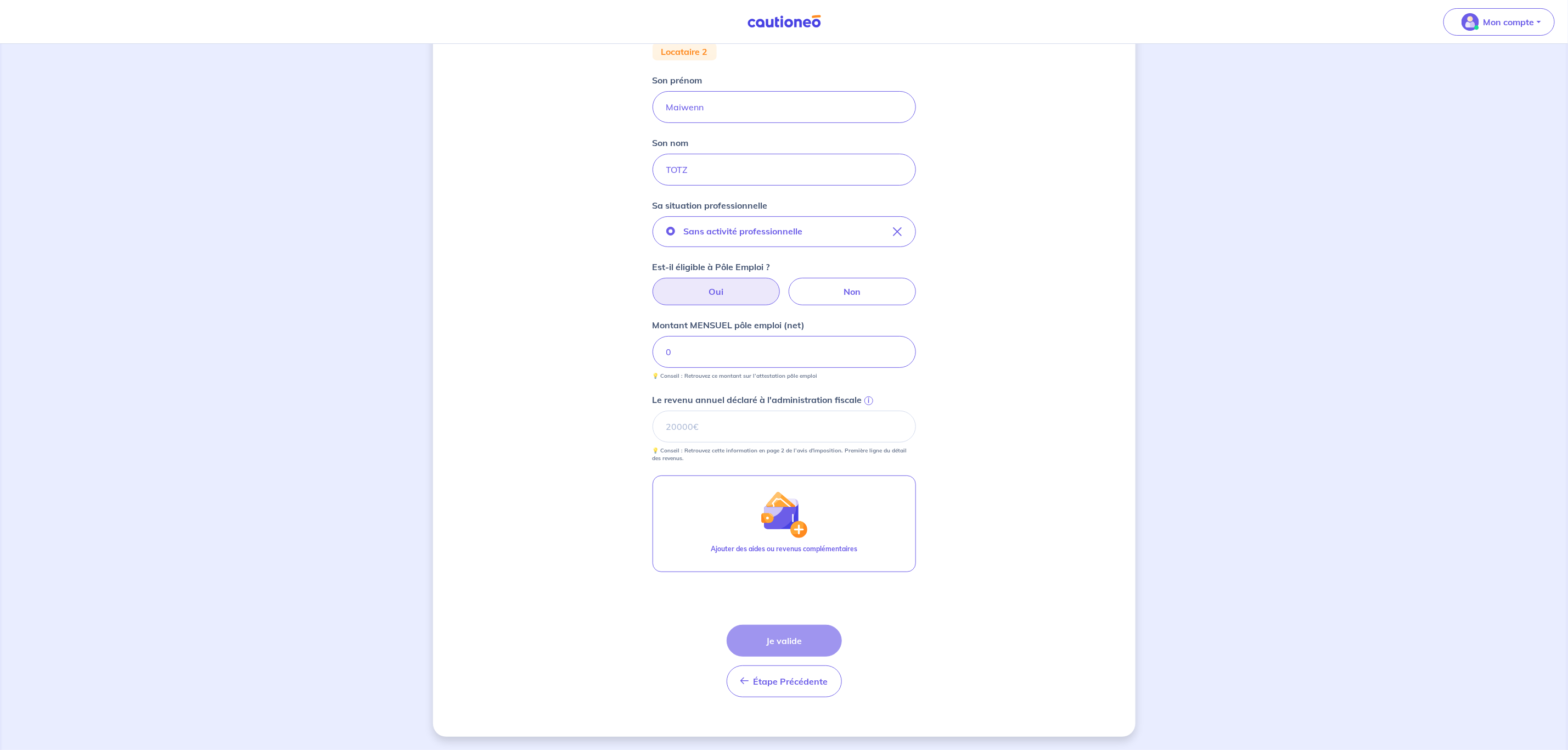
scroll to position [74, 0]
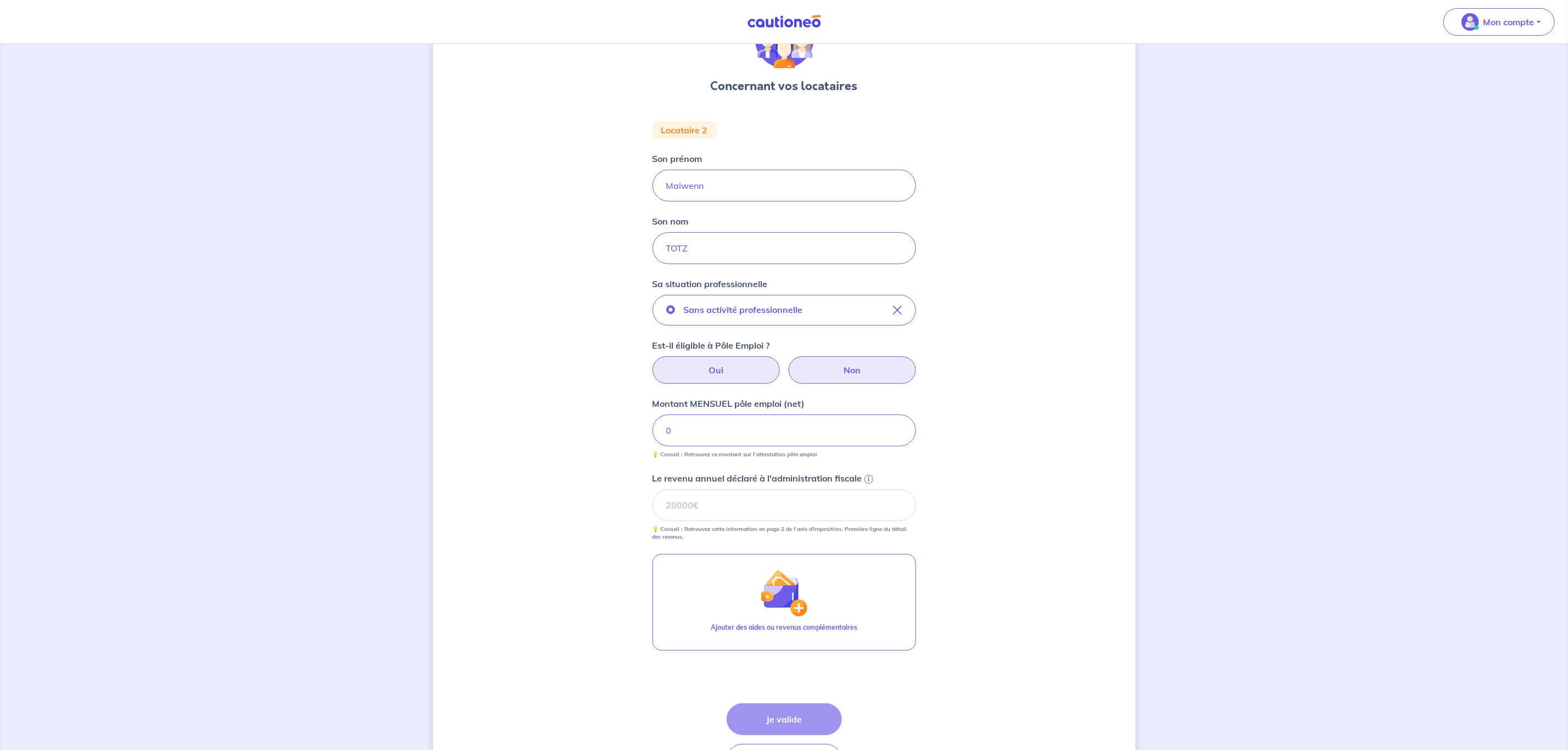
click at [827, 379] on label "Non" at bounding box center [852, 369] width 127 height 27
click at [787, 364] on input "Non" at bounding box center [783, 359] width 7 height 7
radio input "true"
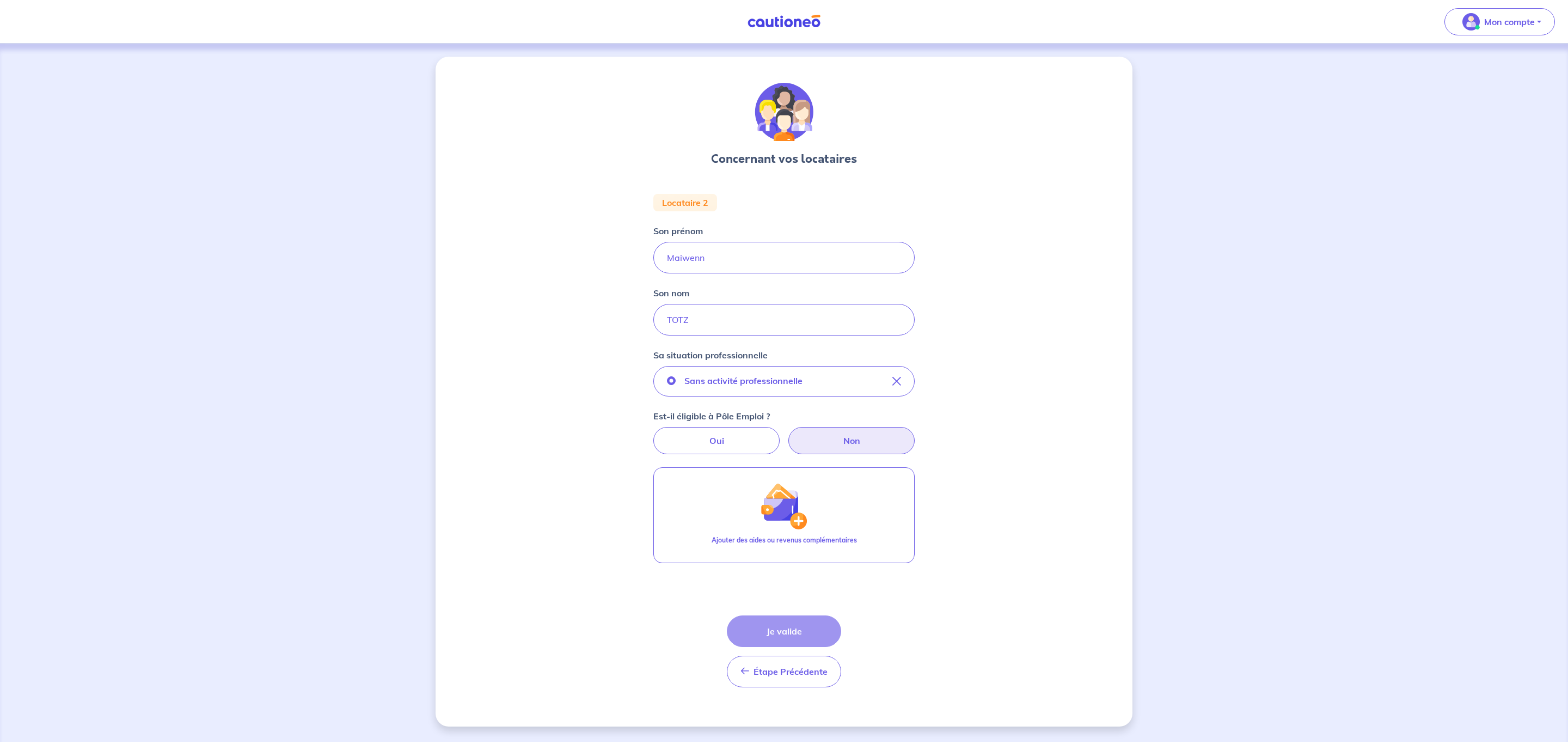
click at [835, 435] on label "Non" at bounding box center [851, 440] width 126 height 27
click at [788, 434] on input "Non" at bounding box center [784, 431] width 7 height 7
click at [843, 439] on label "Non" at bounding box center [851, 440] width 126 height 27
click at [788, 434] on input "Non" at bounding box center [784, 431] width 7 height 7
click at [843, 439] on label "Non" at bounding box center [851, 440] width 126 height 27
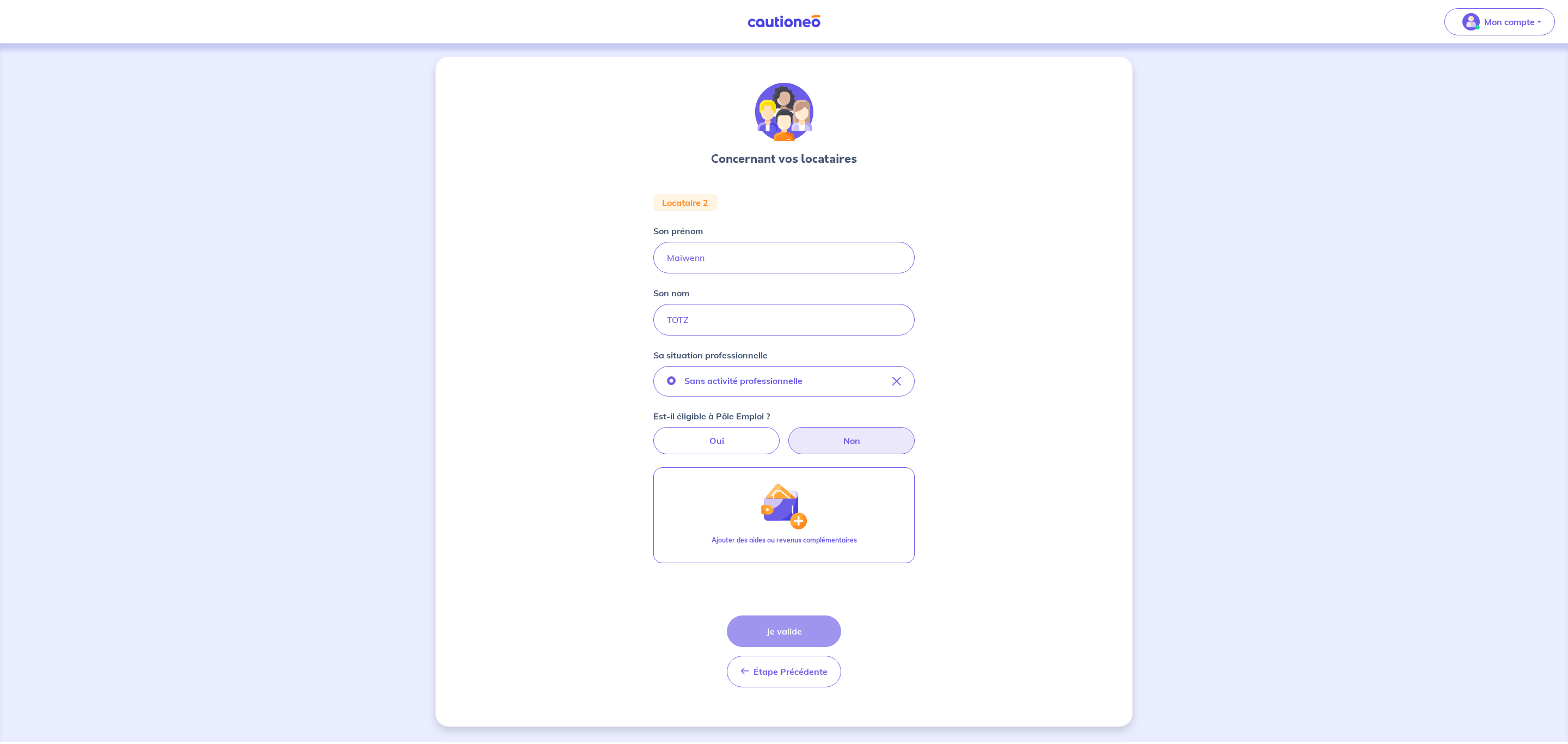
click at [788, 434] on input "Non" at bounding box center [784, 431] width 7 height 7
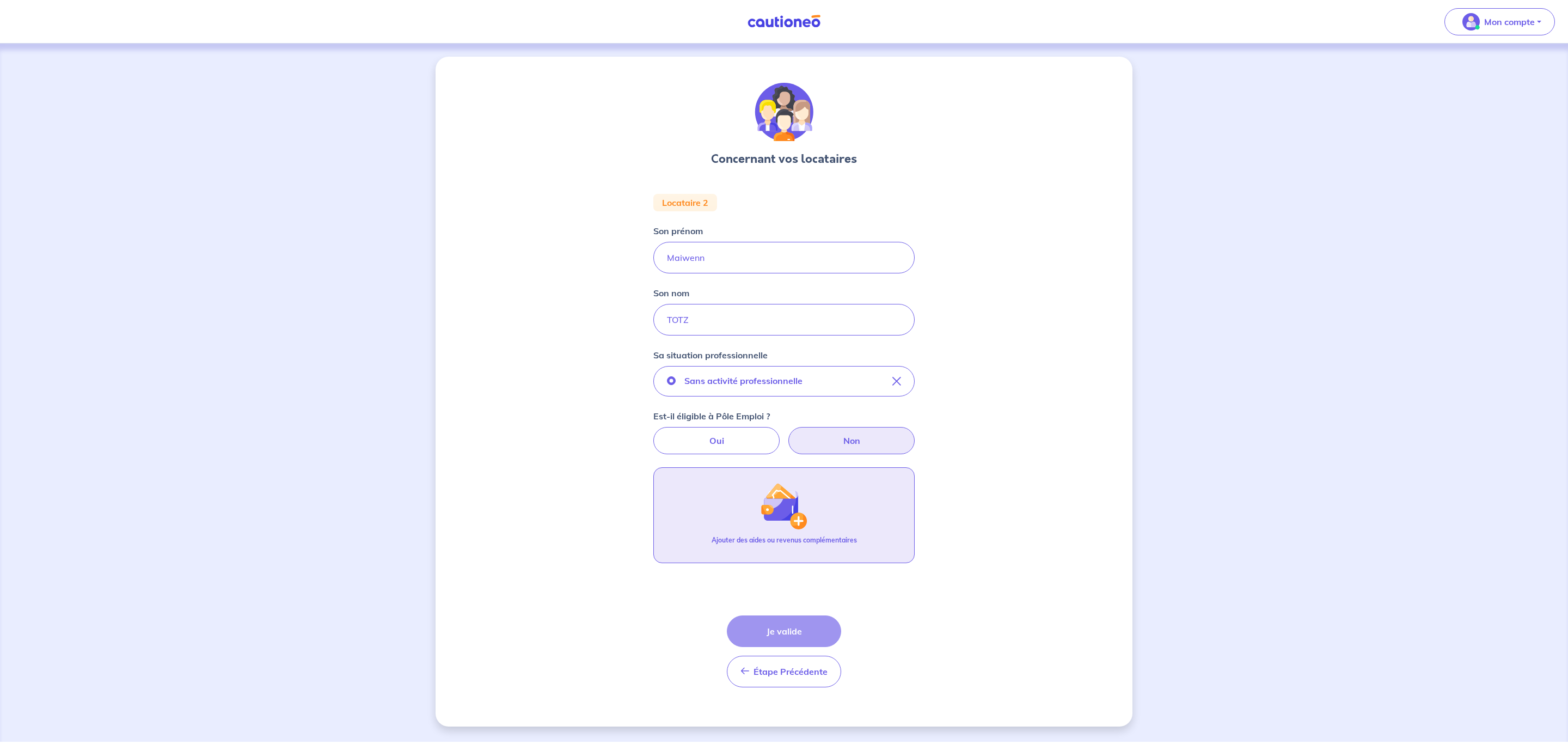
click at [804, 532] on button "Ajouter des aides ou revenus complémentaires" at bounding box center [784, 515] width 261 height 96
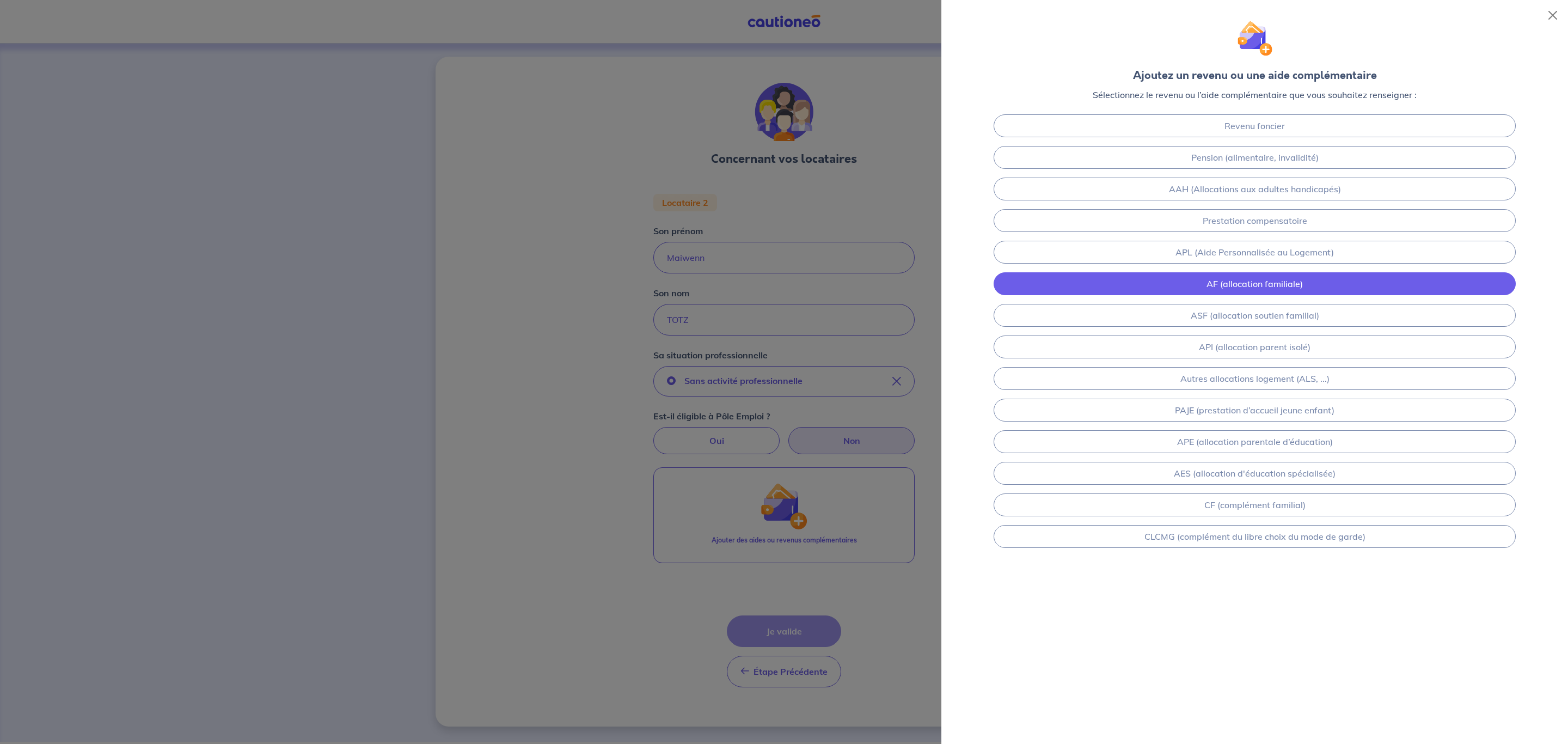
click at [1219, 277] on link "AF (allocation familiale)" at bounding box center [1255, 284] width 522 height 23
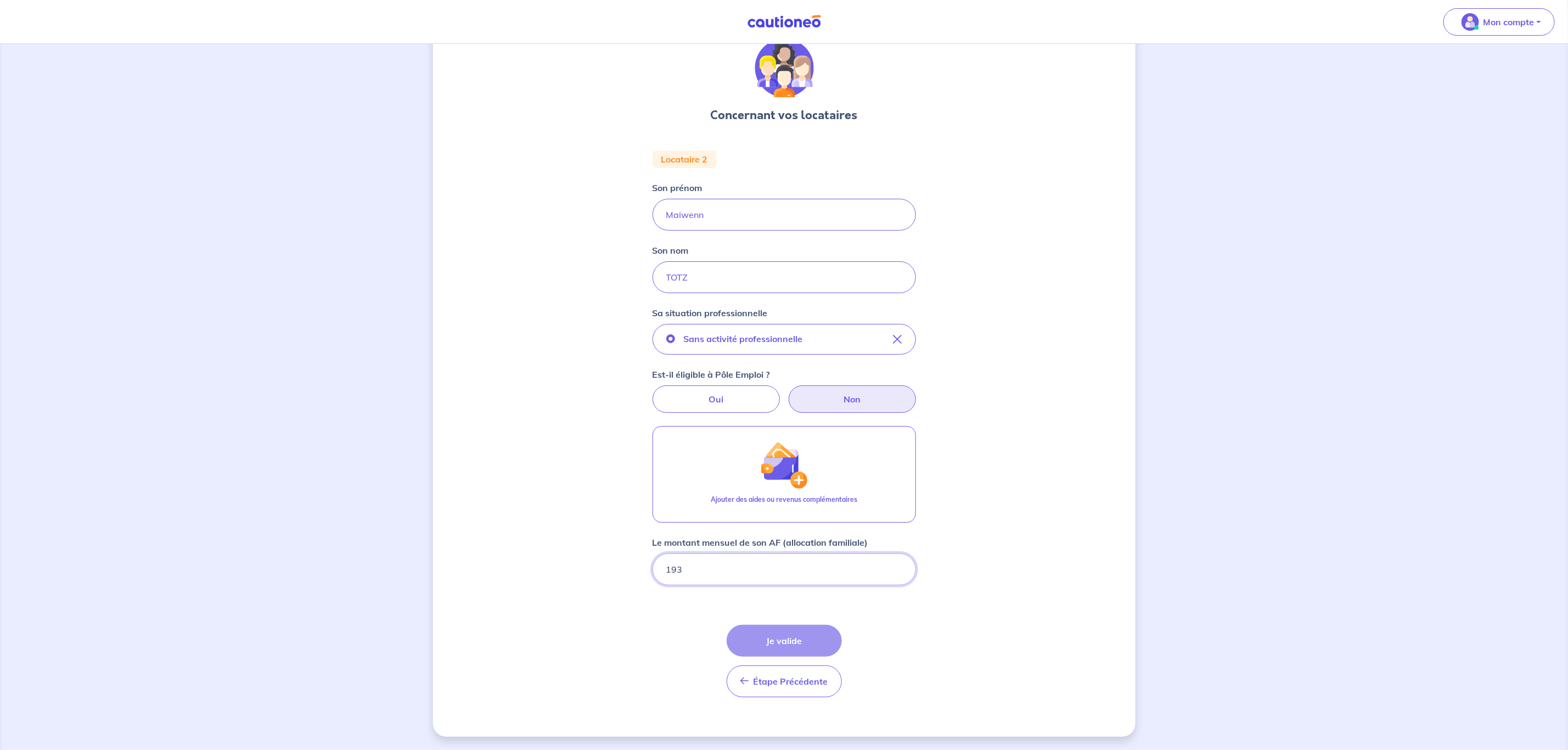
type input "193"
click at [1029, 519] on div "Concernant vos locataires Locataire 2 Son prénom Maiwenn Son nom TOTZ Sa situat…" at bounding box center [784, 374] width 702 height 725
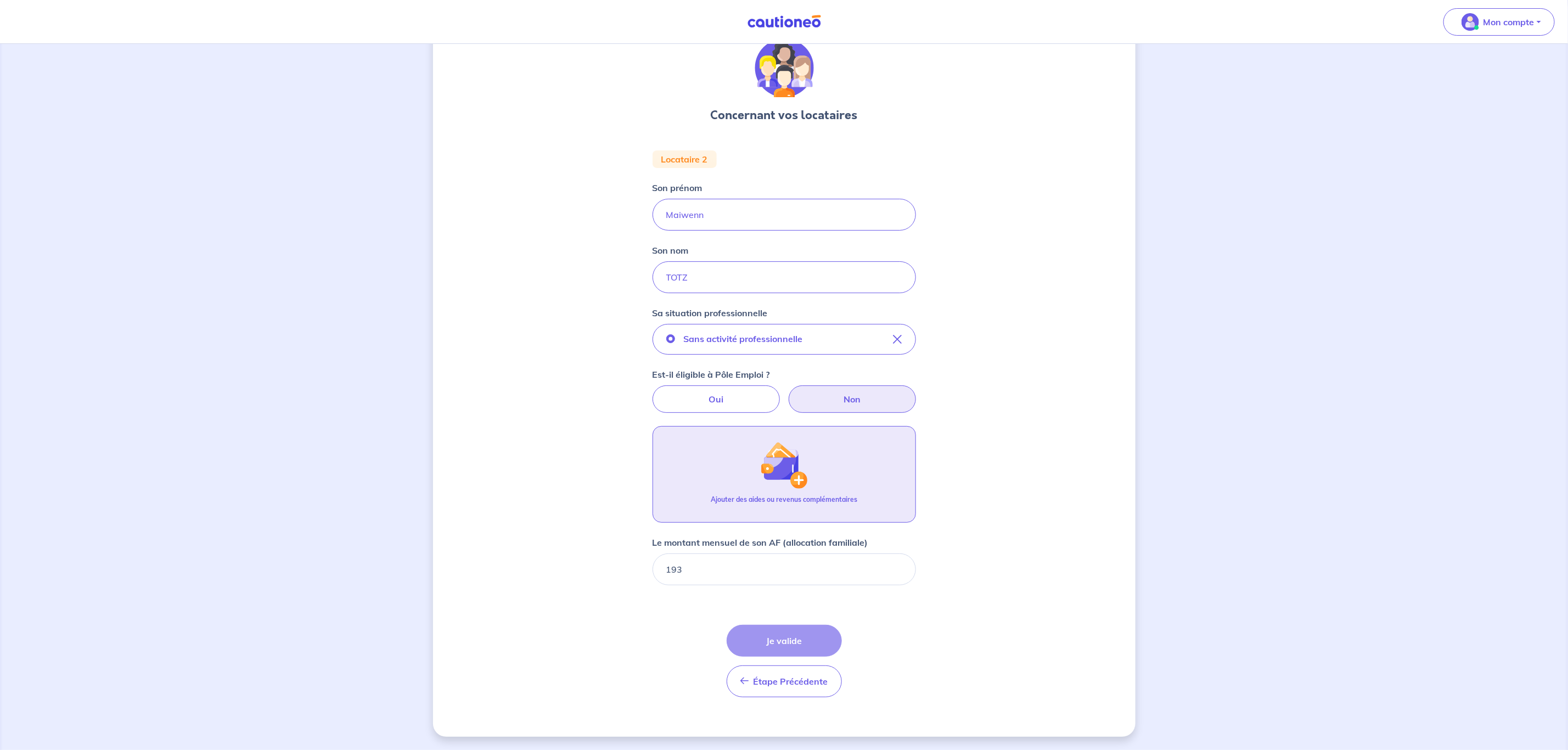
click at [792, 487] on img "button" at bounding box center [784, 465] width 48 height 48
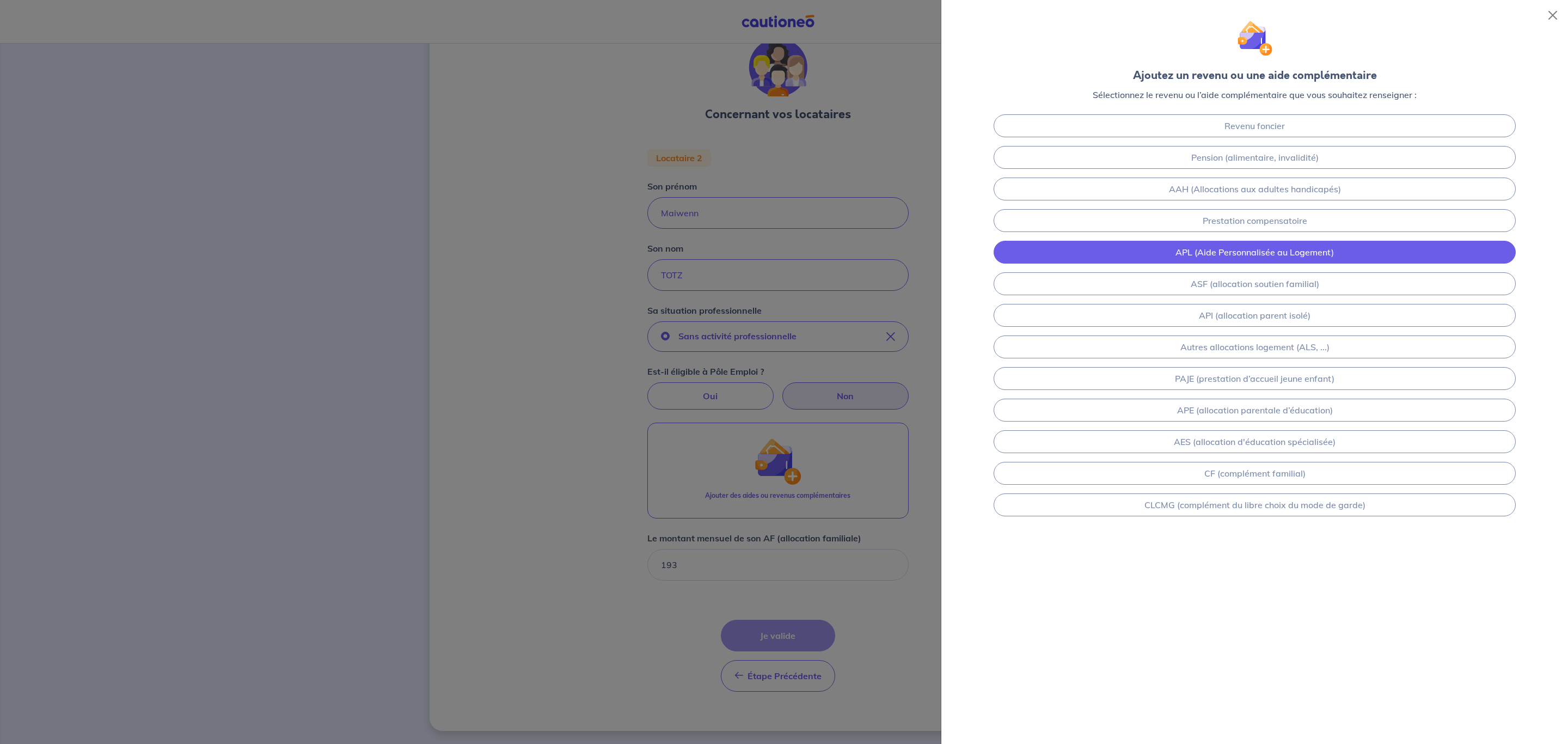
click at [1201, 256] on link "APL (Aide Personnalisée au Logement)" at bounding box center [1255, 252] width 522 height 23
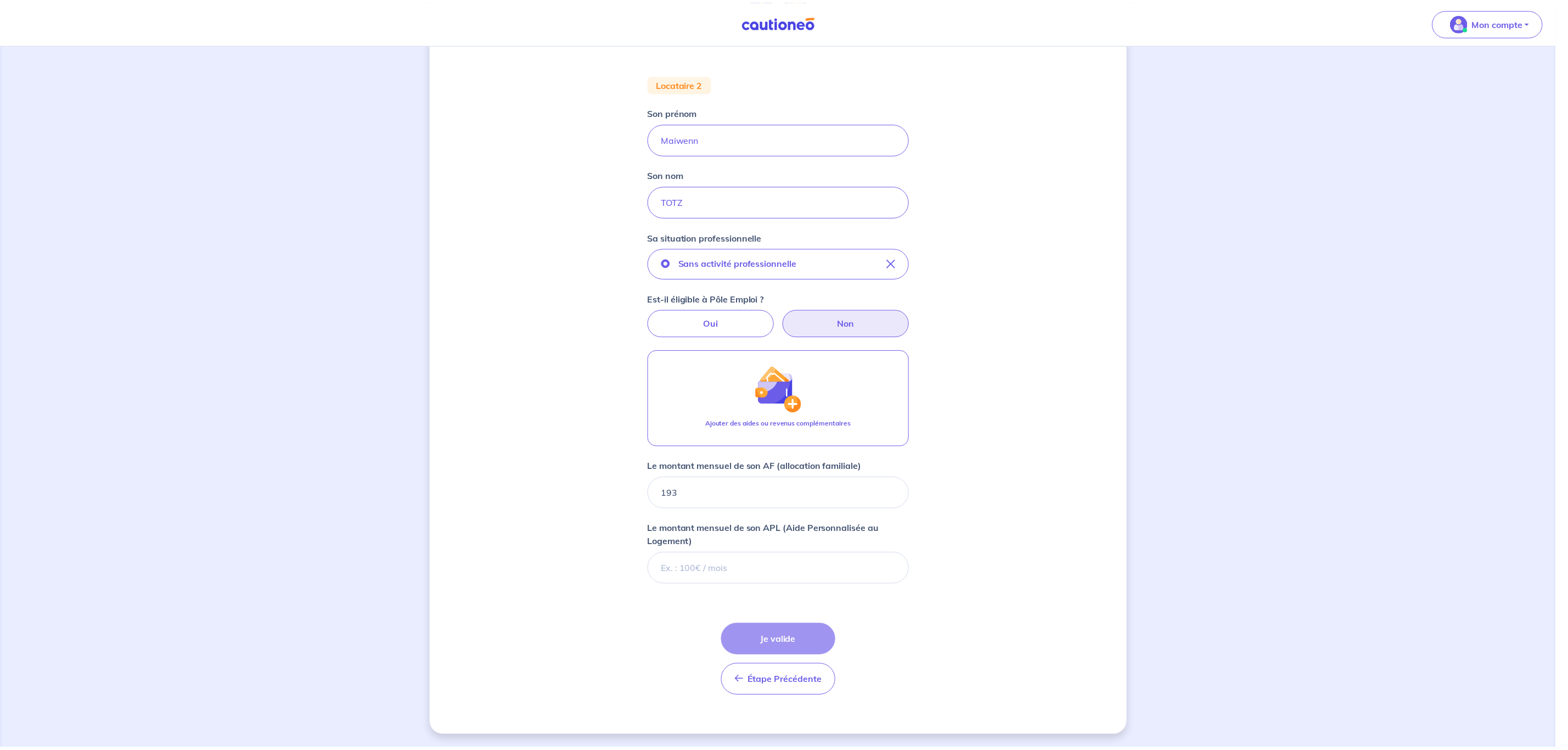
scroll to position [124, 0]
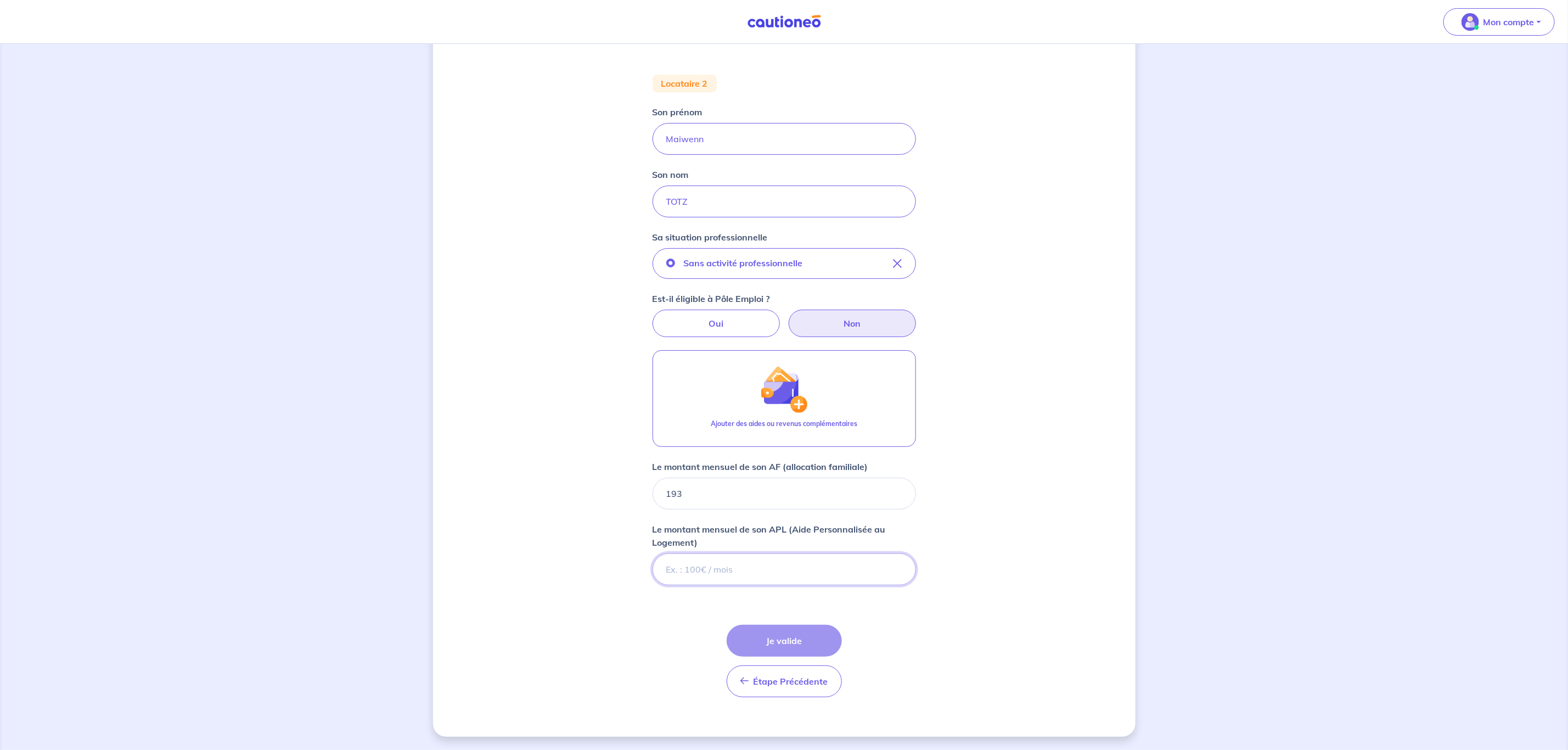
click at [750, 579] on input "Le montant mensuel de son APL (Aide Personnalisée au Logement)" at bounding box center [784, 569] width 263 height 32
type input "393"
click at [984, 366] on div "Concernant vos locataires Locataire 2 Son prénom Maiwenn Son nom TOTZ Sa situat…" at bounding box center [784, 336] width 702 height 801
click at [899, 261] on icon "button" at bounding box center [897, 263] width 9 height 9
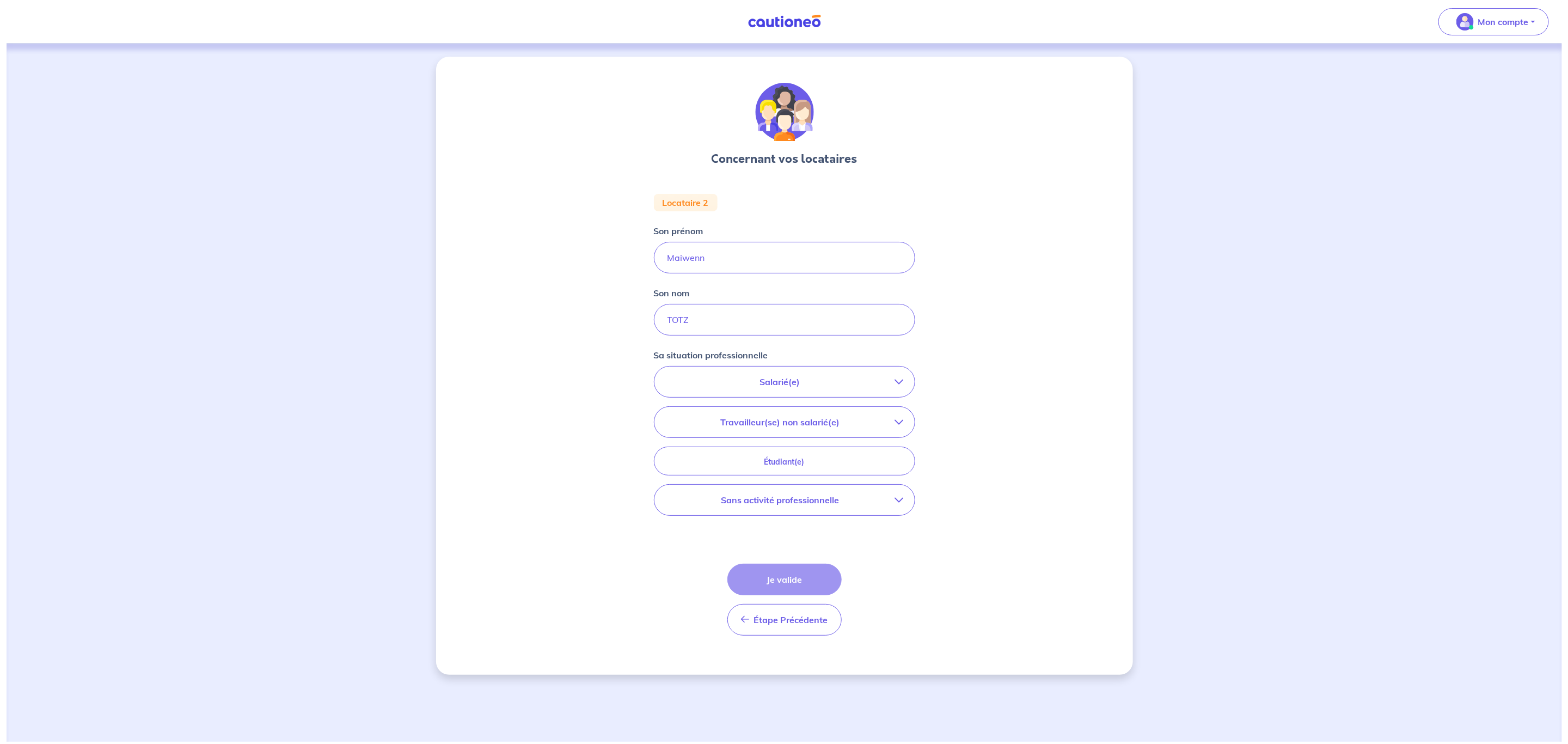
scroll to position [0, 0]
click at [894, 381] on icon "button" at bounding box center [898, 382] width 9 height 9
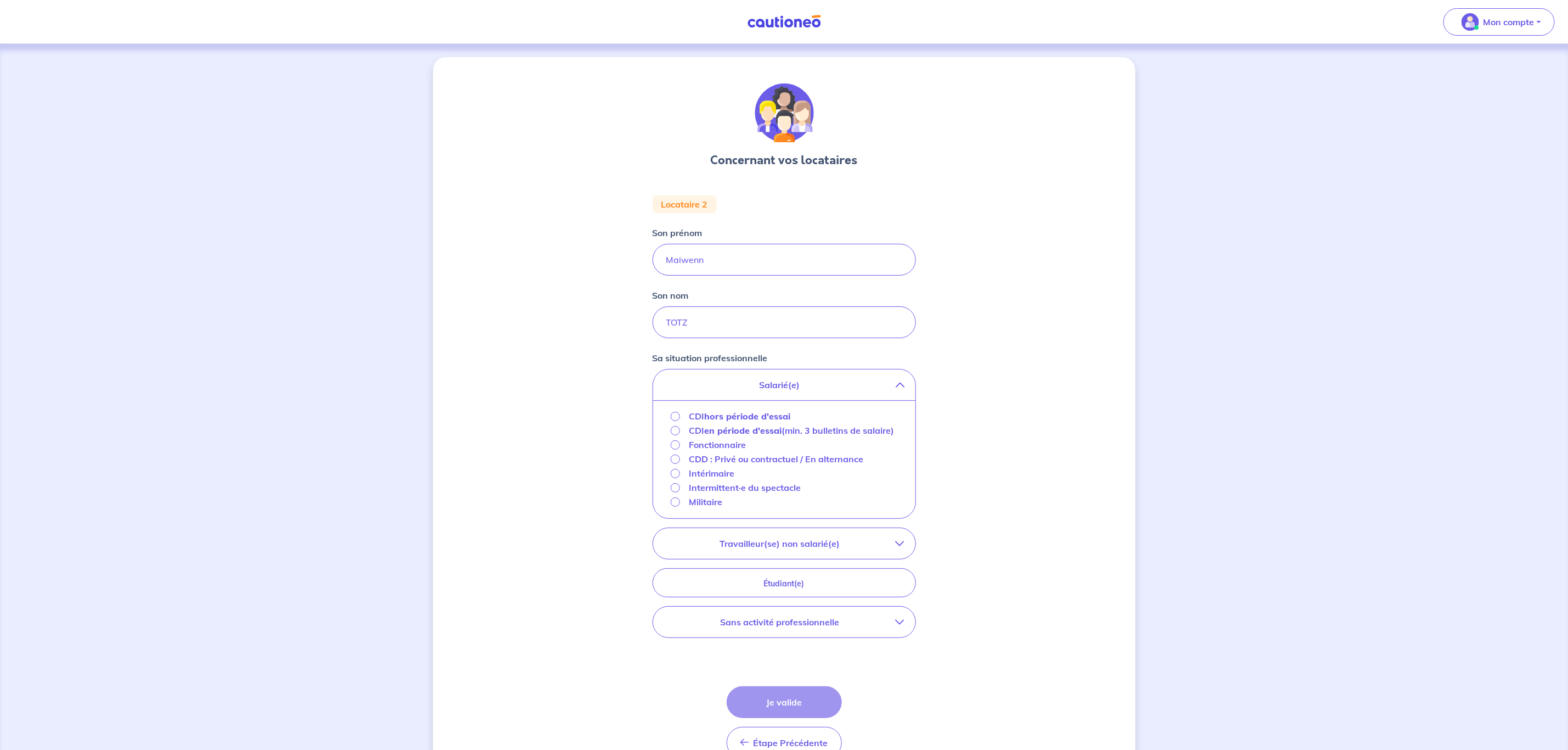
click at [979, 470] on div "Concernant vos locataires Locataire 2 Son prénom Maiwenn Son nom TOTZ Sa situat…" at bounding box center [784, 428] width 702 height 741
click at [901, 386] on icon "button" at bounding box center [900, 385] width 9 height 9
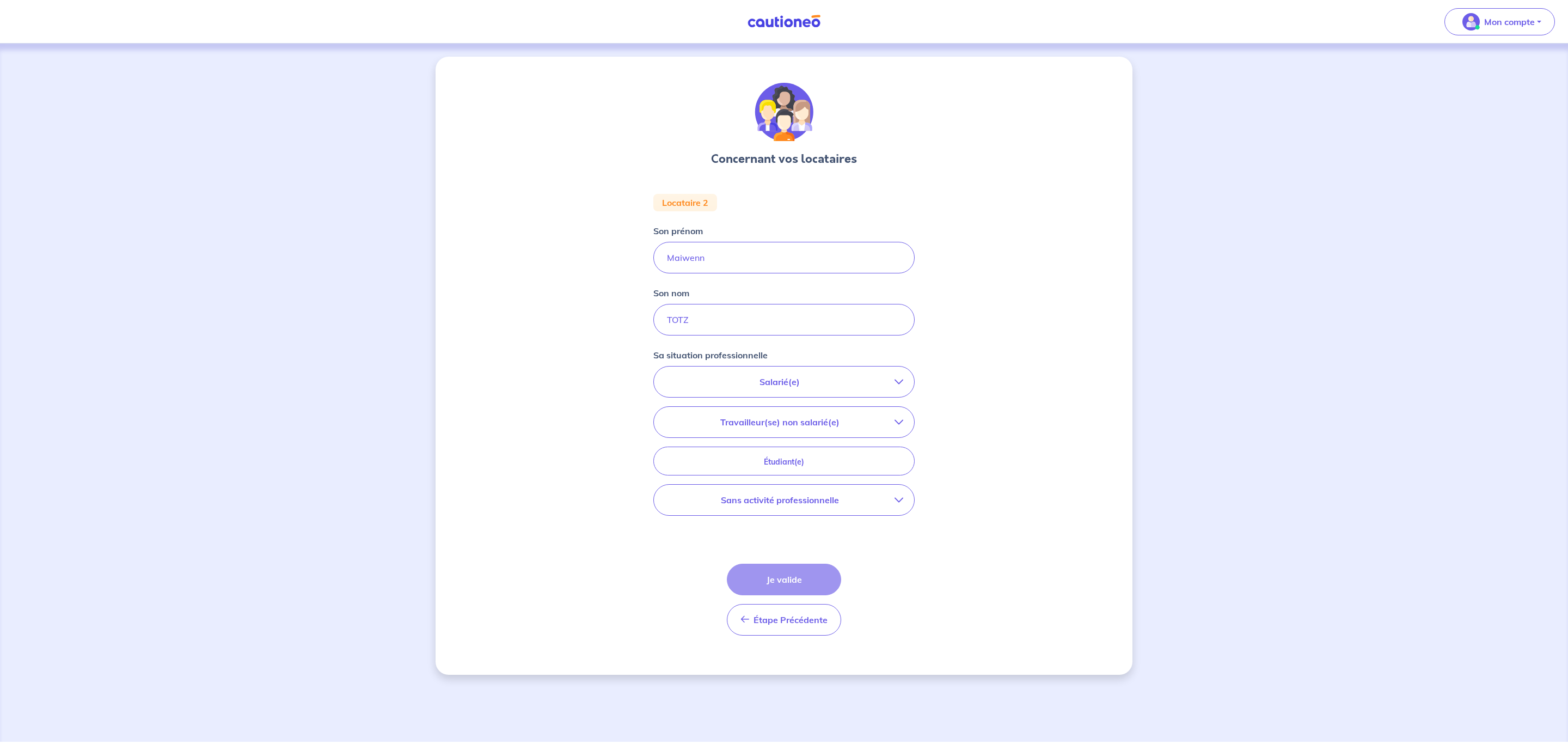
click at [897, 420] on icon "button" at bounding box center [898, 422] width 9 height 9
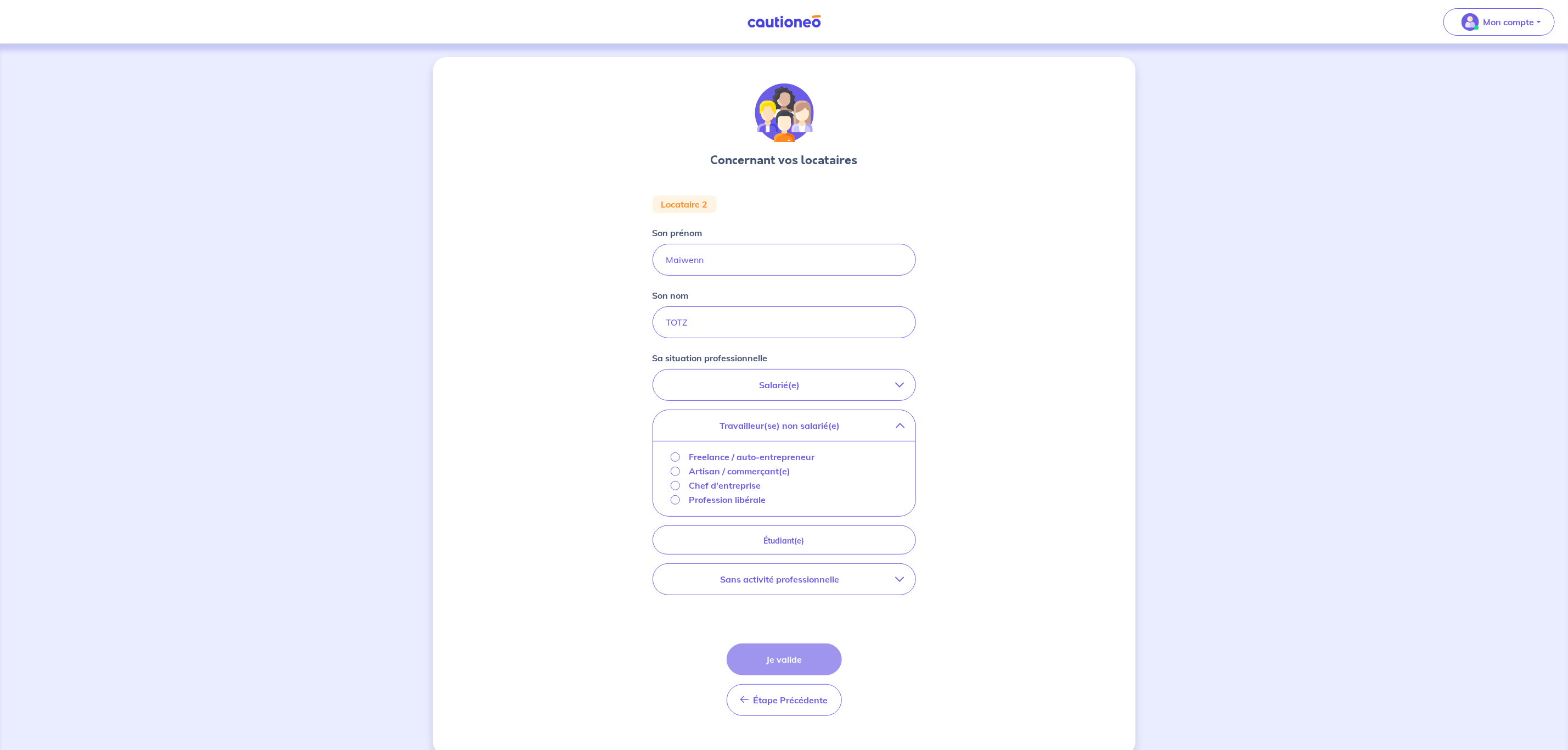
click at [783, 422] on p "Travailleur(se) non salarié(e)" at bounding box center [780, 426] width 231 height 13
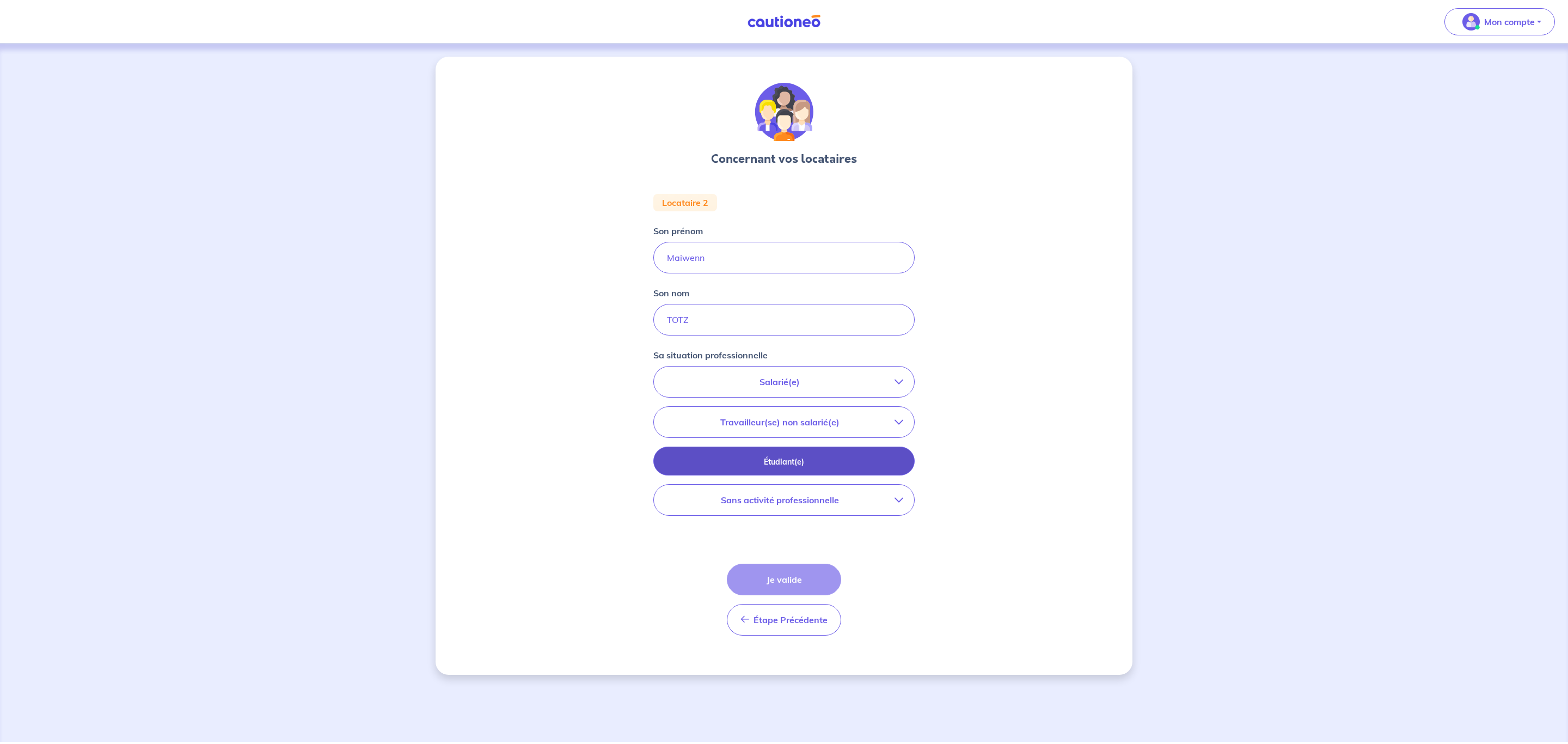
click at [860, 464] on p "Étudiant(e)" at bounding box center [784, 462] width 234 height 12
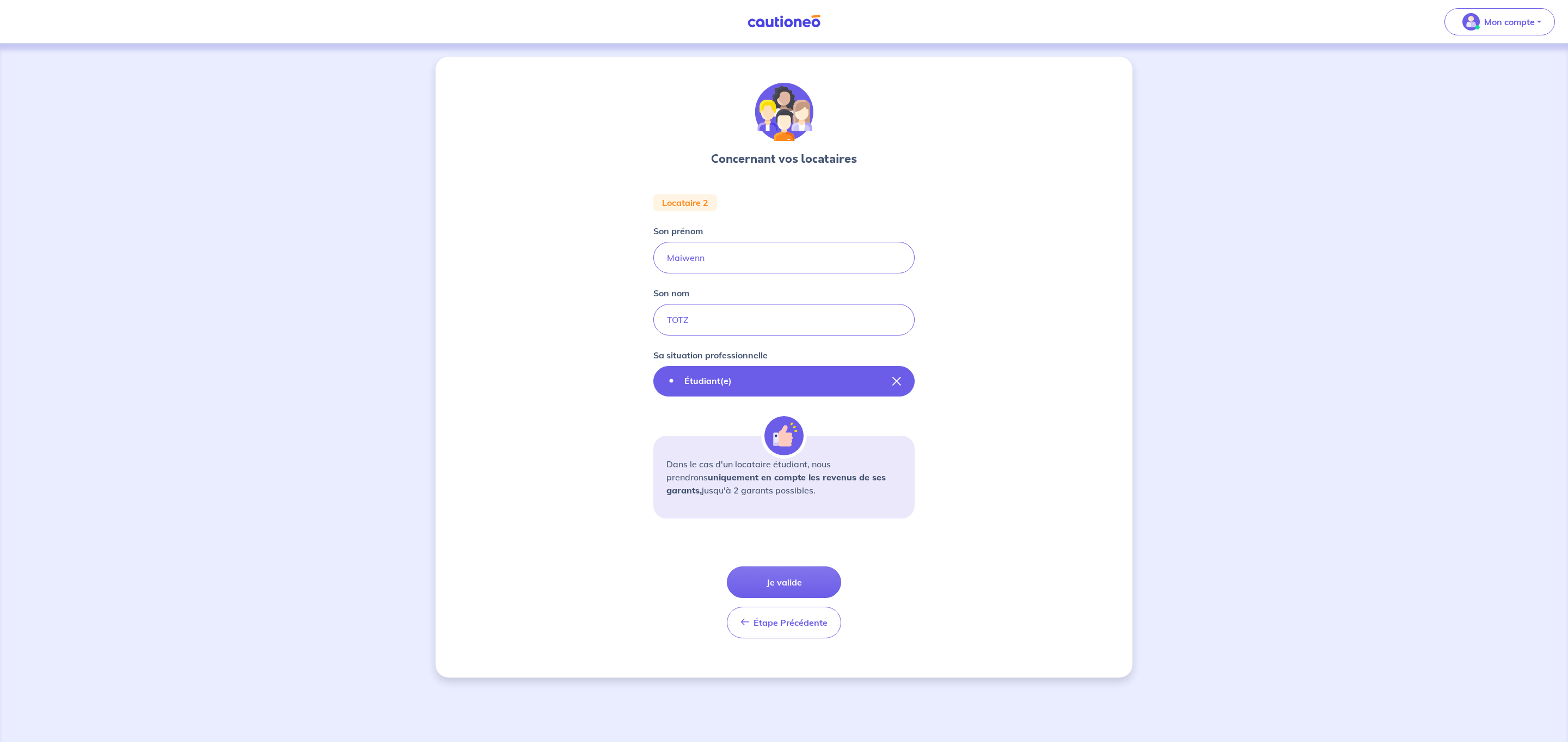
click at [900, 379] on icon "button" at bounding box center [897, 381] width 9 height 9
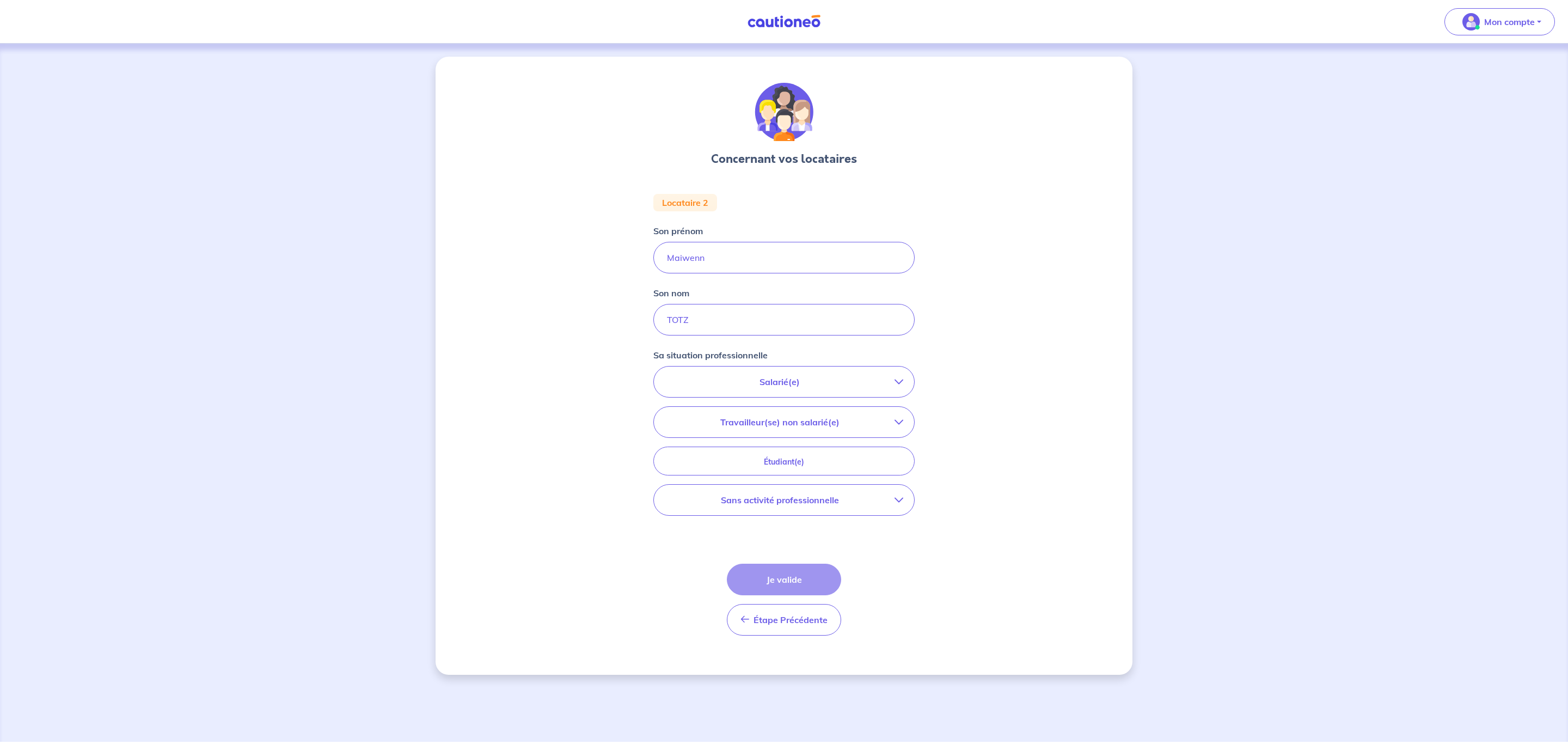
click at [892, 501] on p "Sans activité professionnelle" at bounding box center [780, 500] width 229 height 13
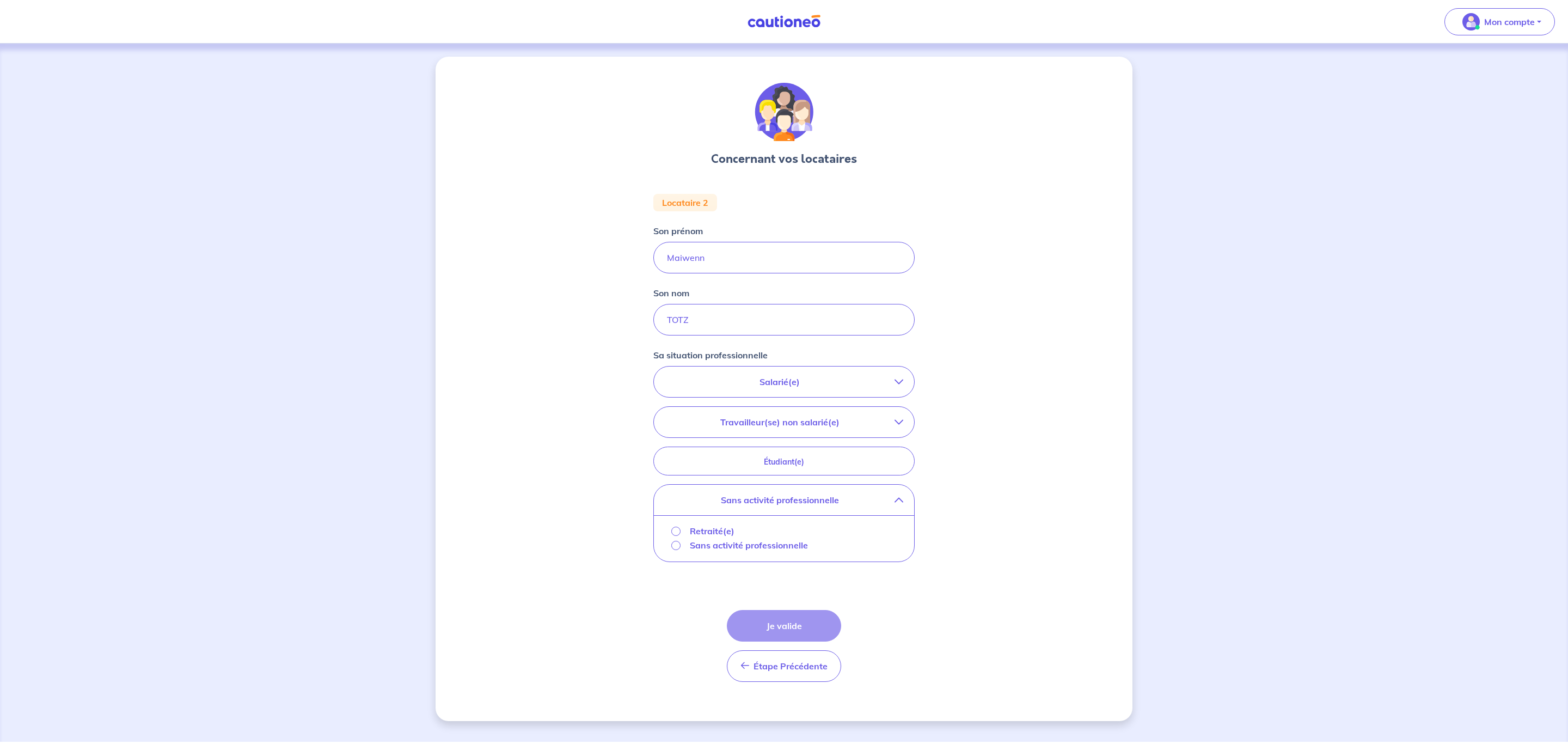
click at [698, 545] on p "Sans activité professionnelle" at bounding box center [749, 545] width 118 height 13
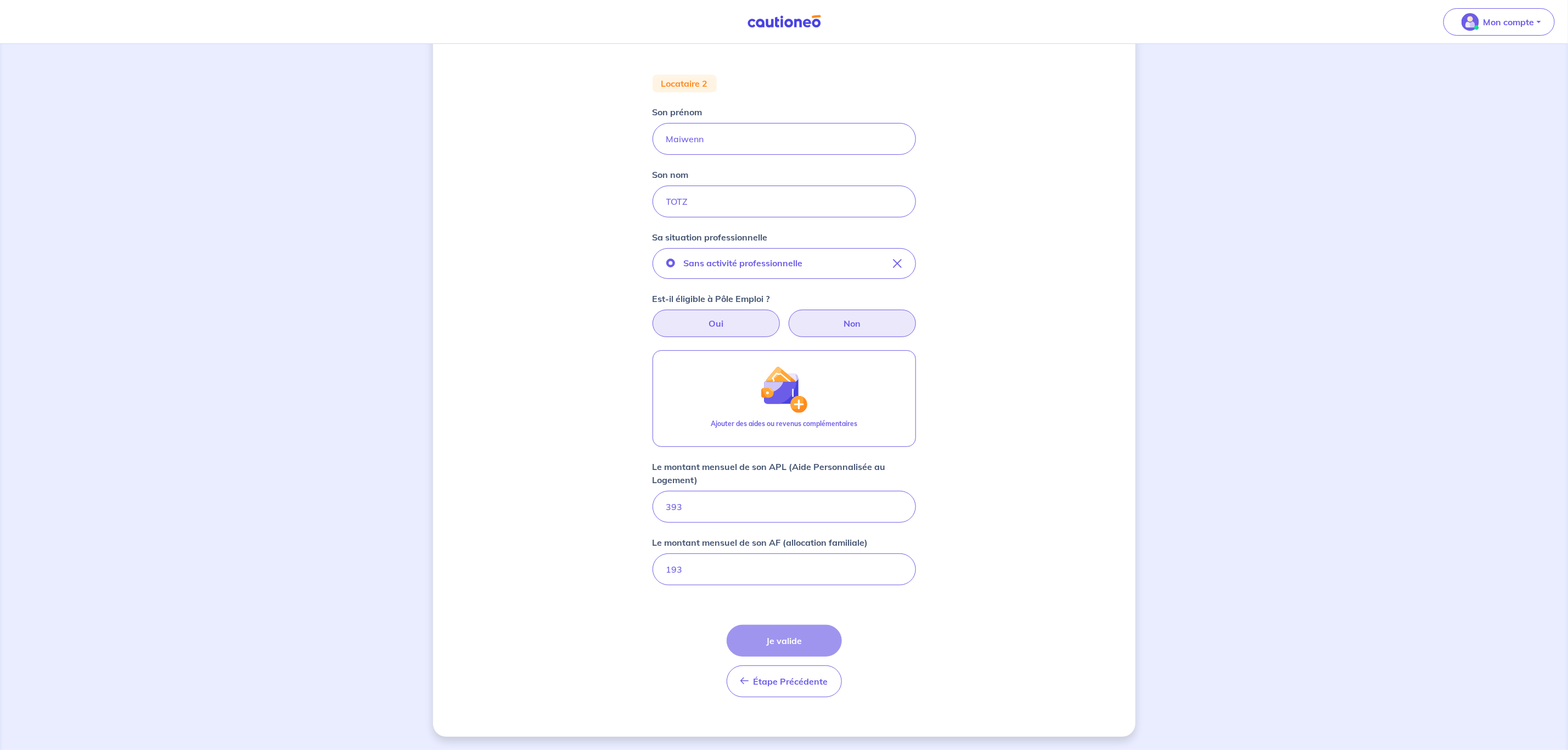
click at [754, 322] on label "Oui" at bounding box center [716, 322] width 127 height 27
click at [780, 317] on input "Oui" at bounding box center [783, 313] width 7 height 7
radio input "true"
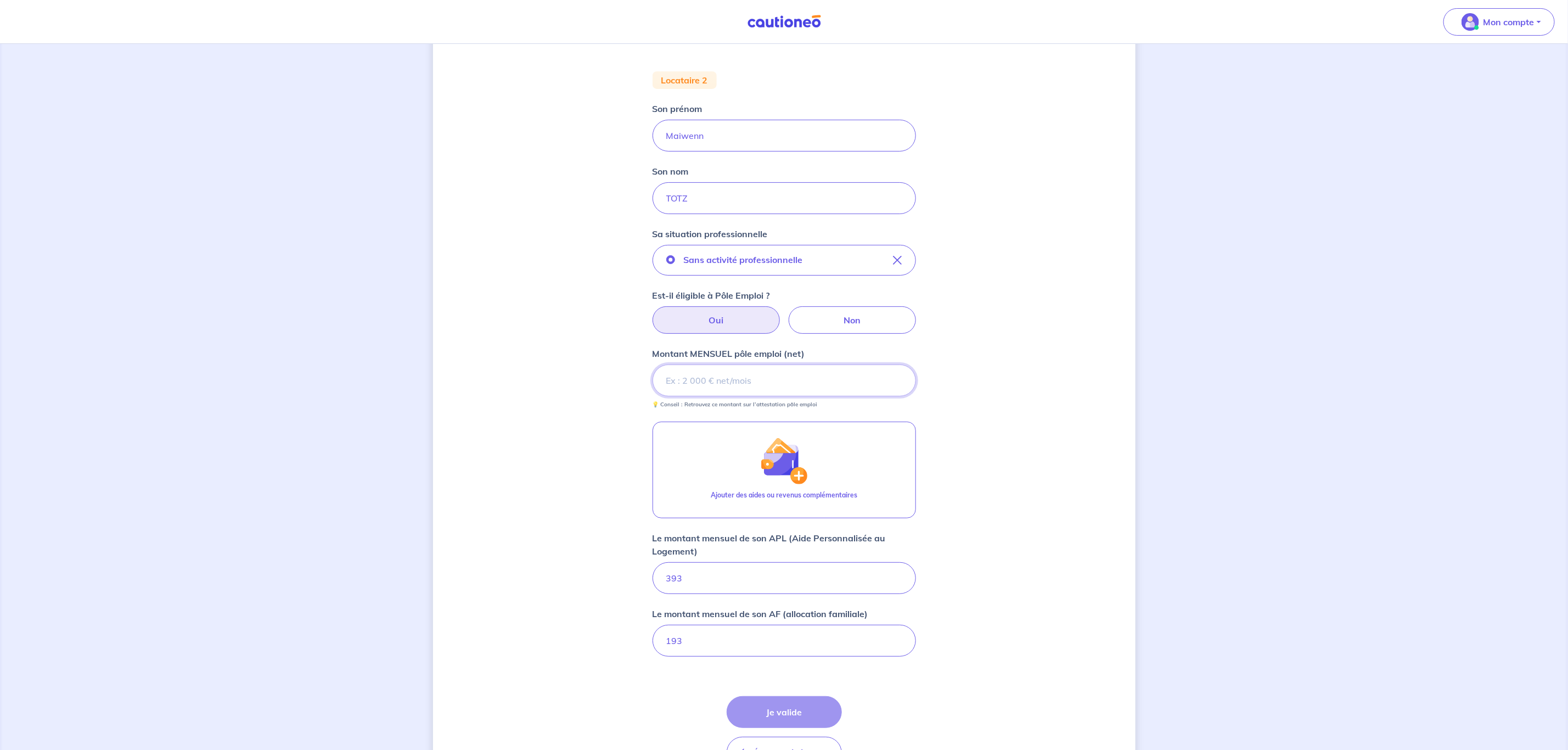
click at [748, 396] on input "Montant MENSUEL pôle emploi (net)" at bounding box center [784, 380] width 263 height 32
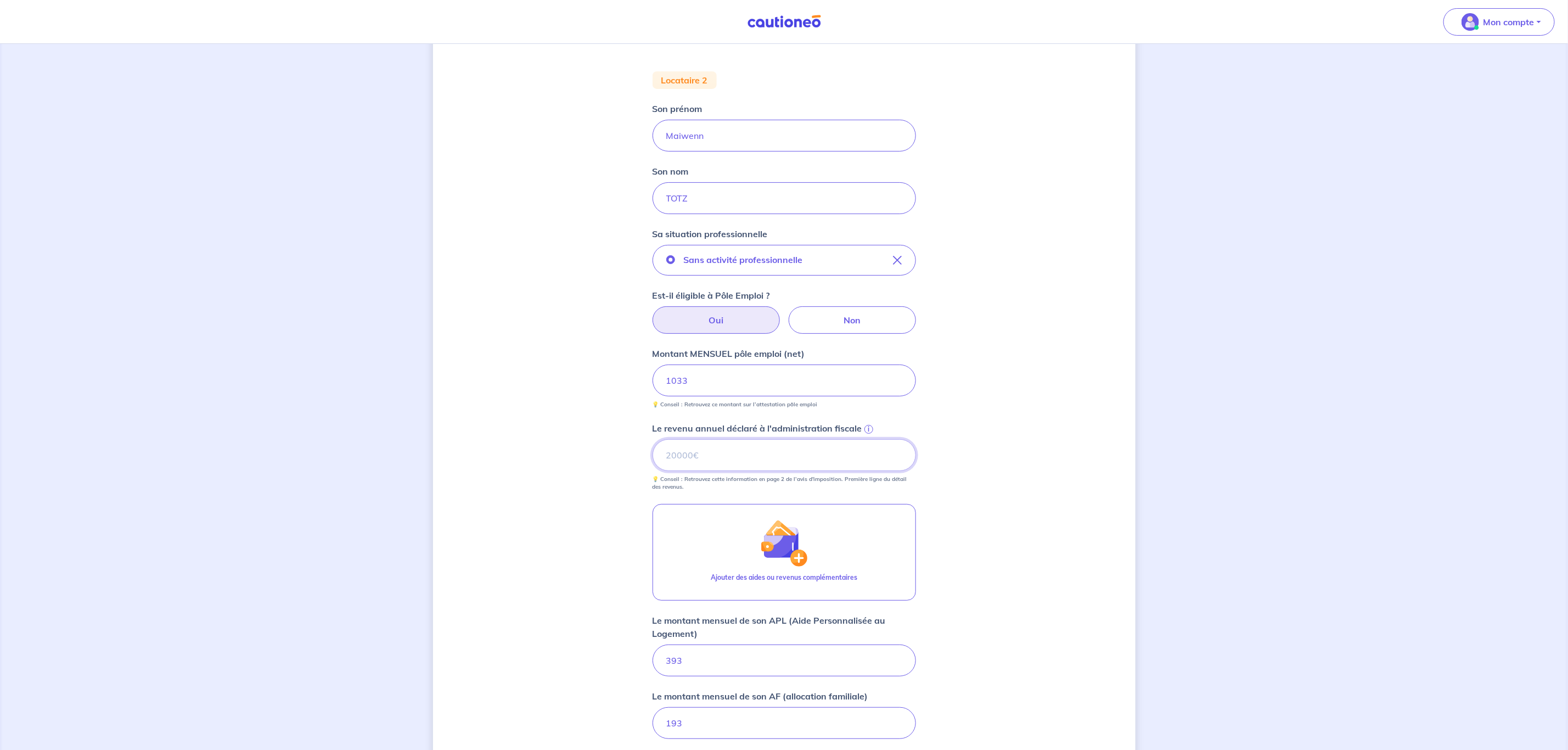
click at [723, 448] on input "Le revenu annuel déclaré à l'administration fiscale i" at bounding box center [784, 455] width 263 height 32
type input "0"
click at [930, 424] on div "Concernant vos locataires Locataire 2 Son prénom Maiwenn Son nom TOTZ Sa situat…" at bounding box center [784, 411] width 702 height 958
click at [1073, 413] on div "Concernant vos locataires Locataire 2 Son prénom Maiwenn Son nom TOTZ Sa situat…" at bounding box center [784, 411] width 702 height 958
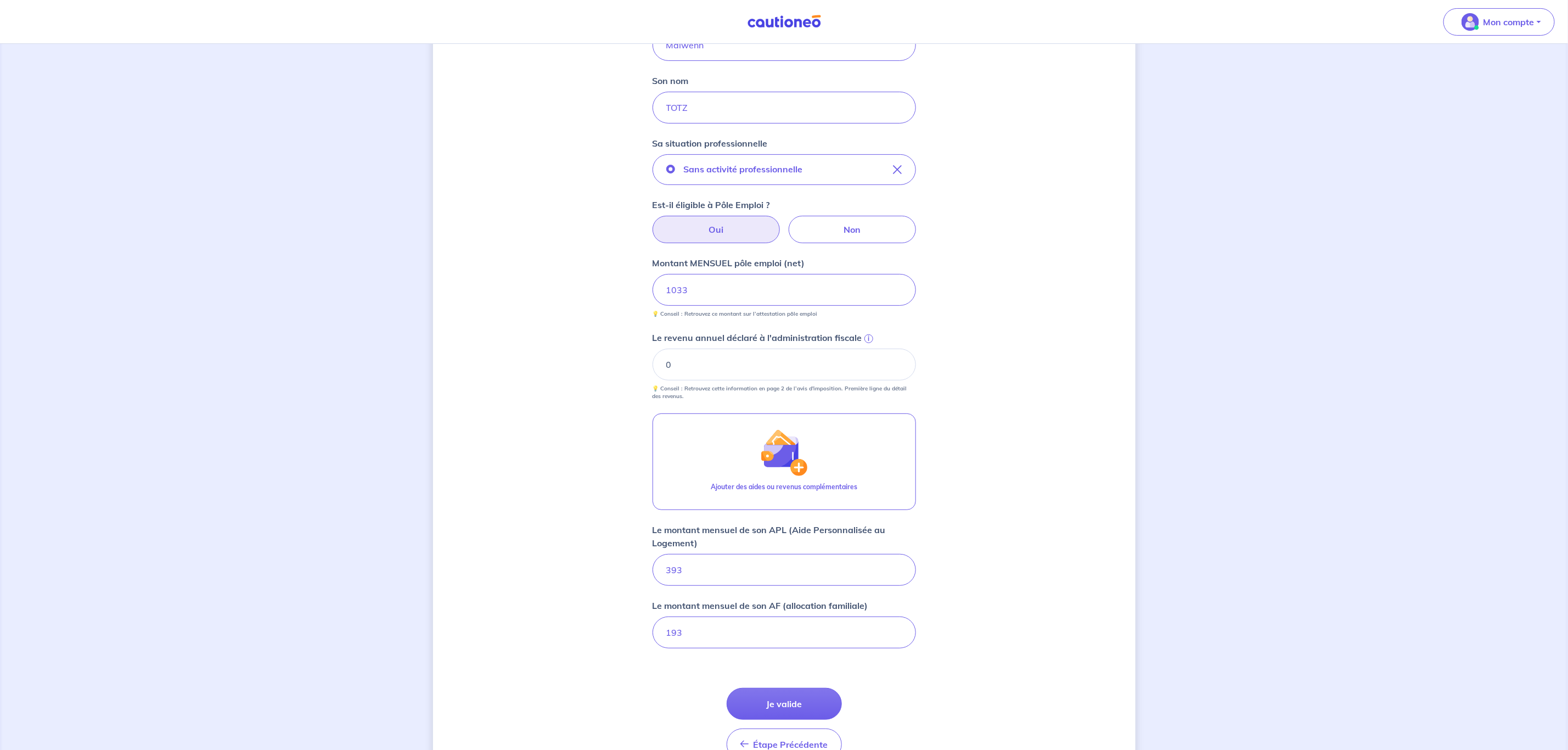
scroll to position [282, 0]
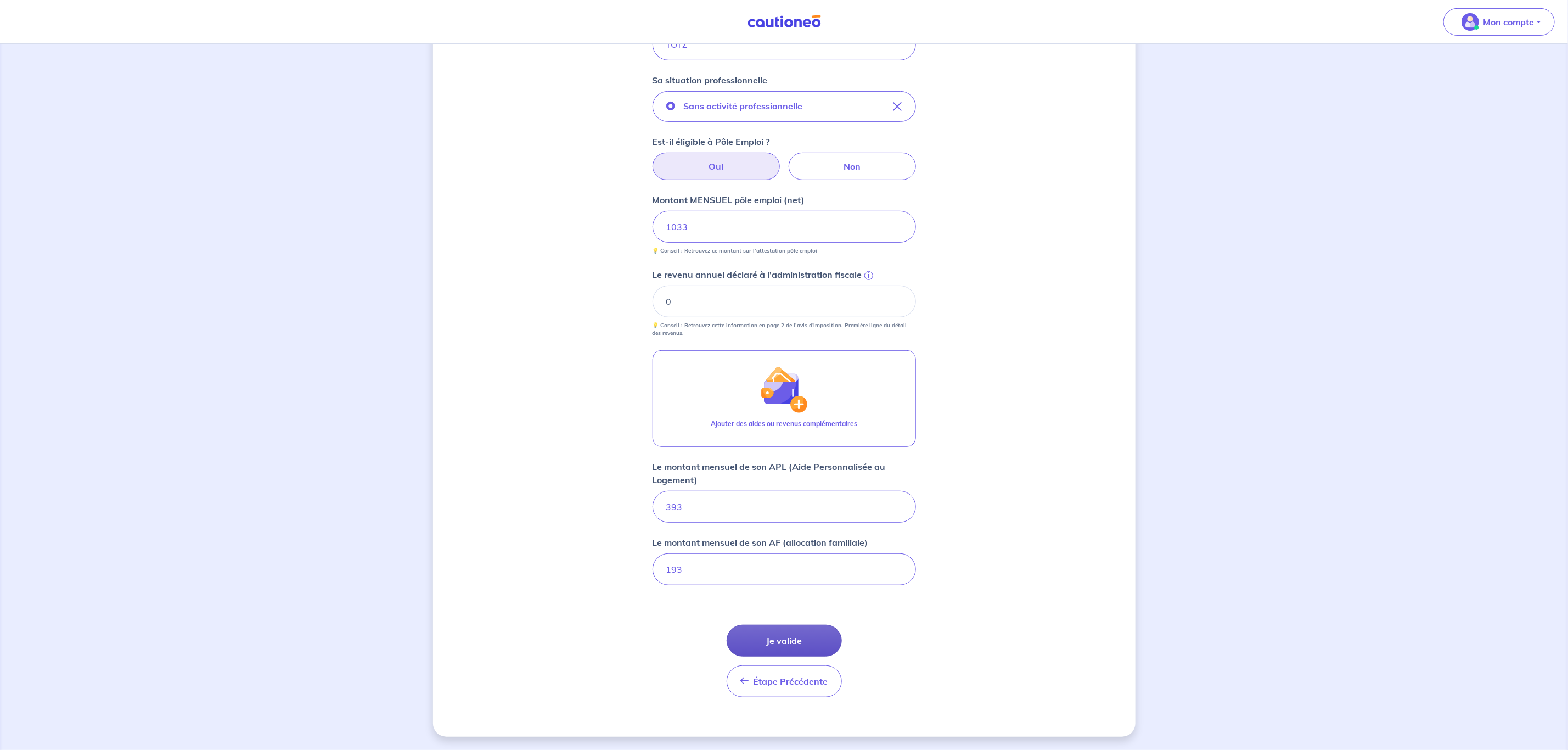
click at [810, 643] on button "Je valide" at bounding box center [784, 640] width 116 height 32
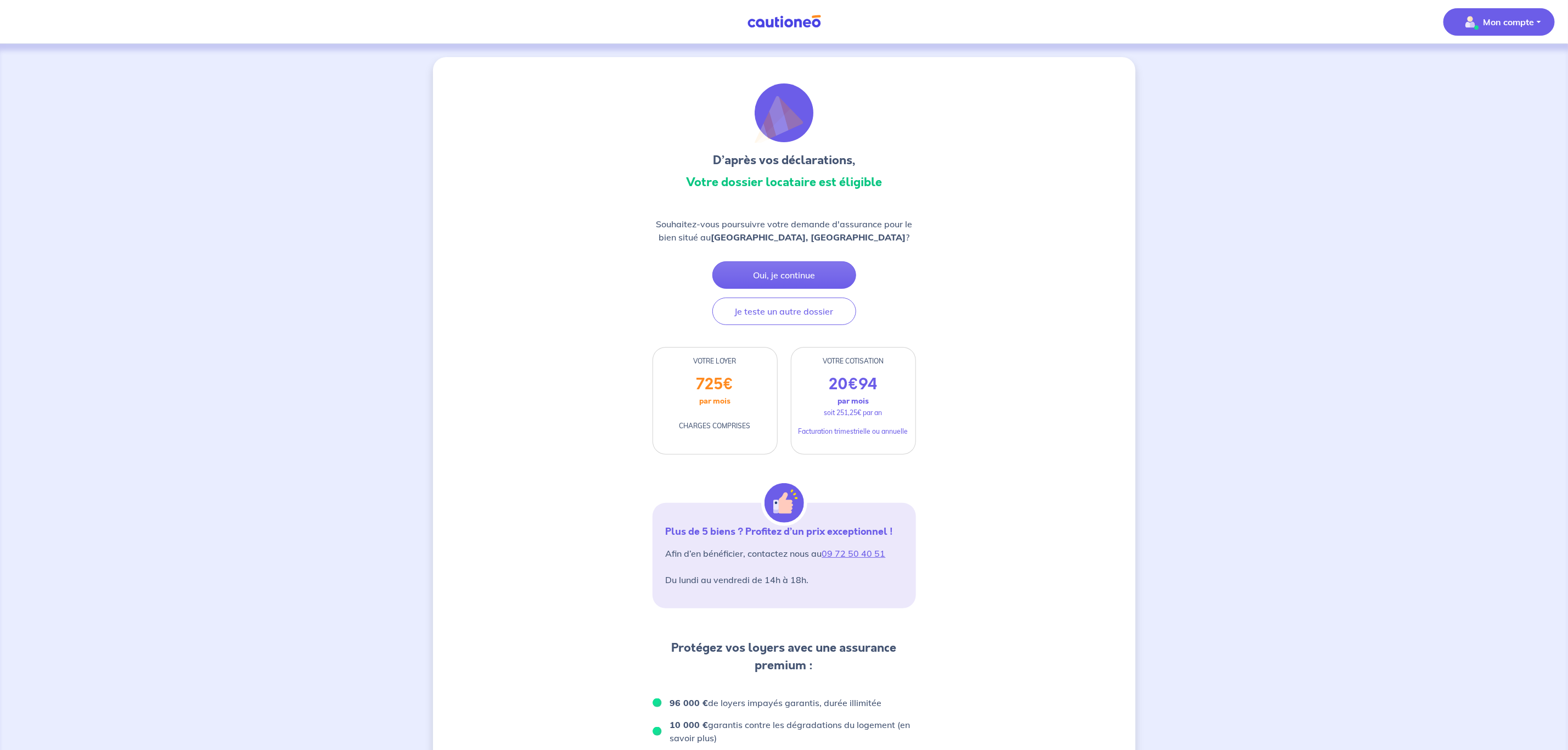
click at [1490, 13] on span "Mon compte" at bounding box center [1495, 21] width 77 height 17
click at [1484, 64] on link "Mes informations" at bounding box center [1488, 67] width 89 height 17
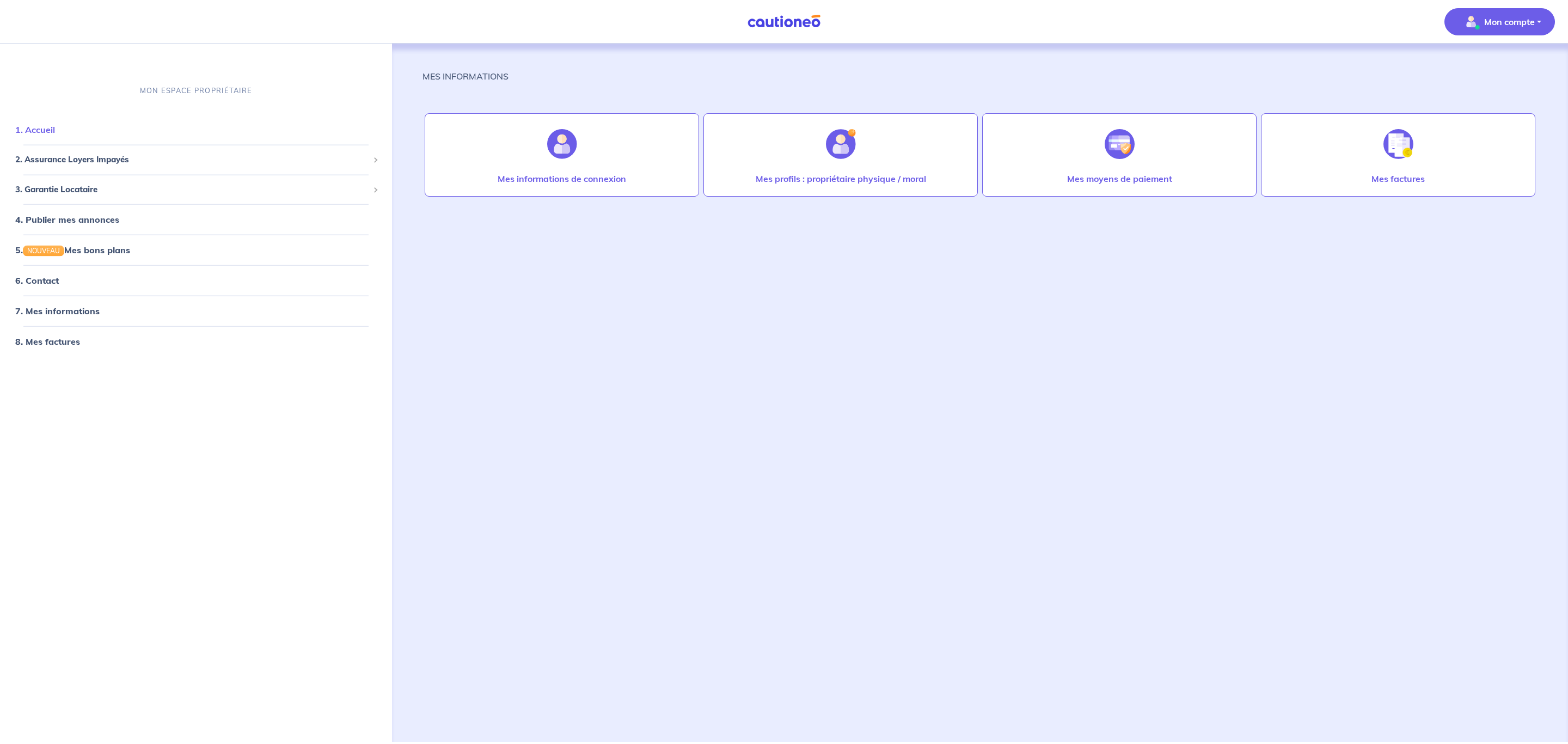
click at [55, 125] on link "1. Accueil" at bounding box center [35, 129] width 40 height 11
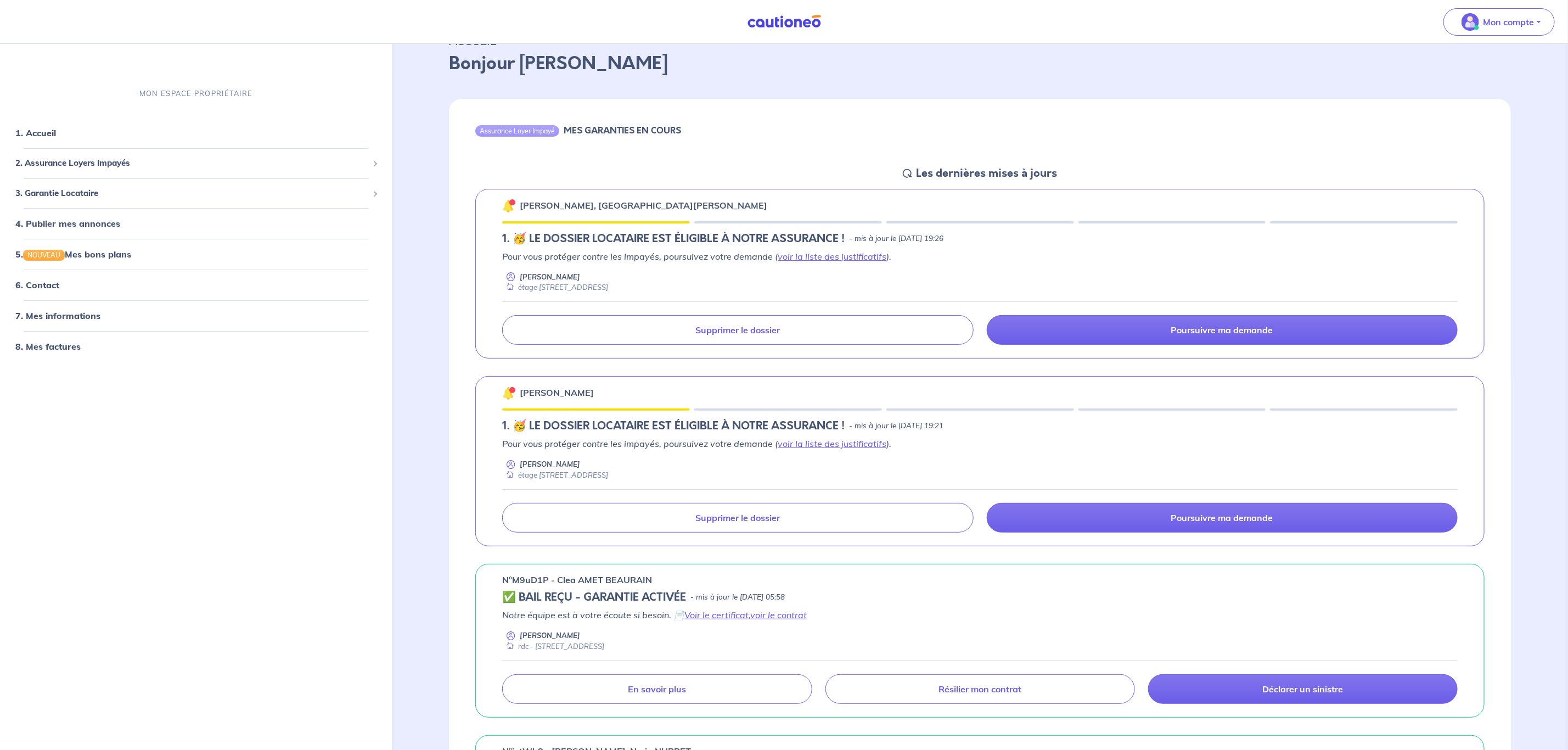
scroll to position [82, 0]
